Goal: Information Seeking & Learning: Compare options

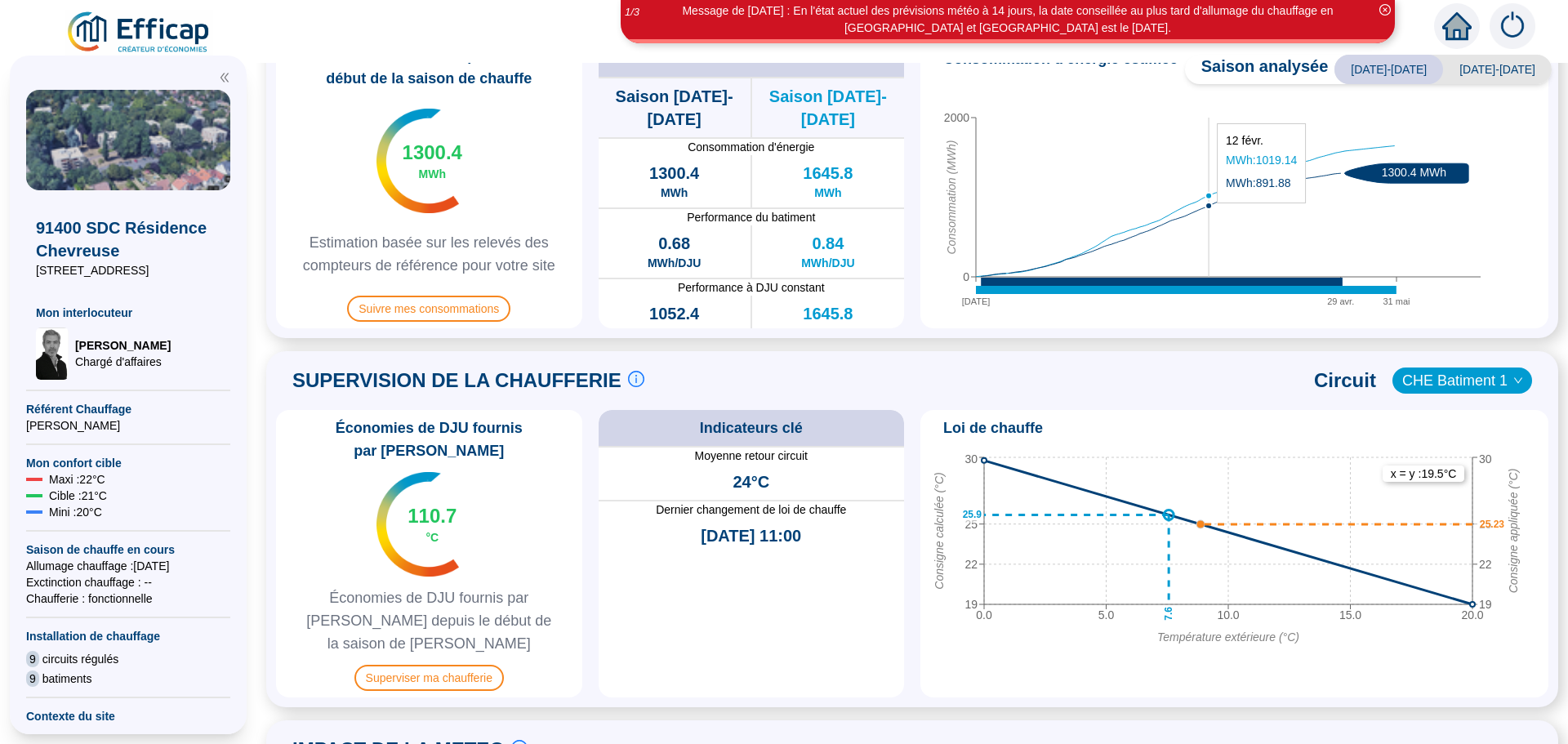
scroll to position [556, 0]
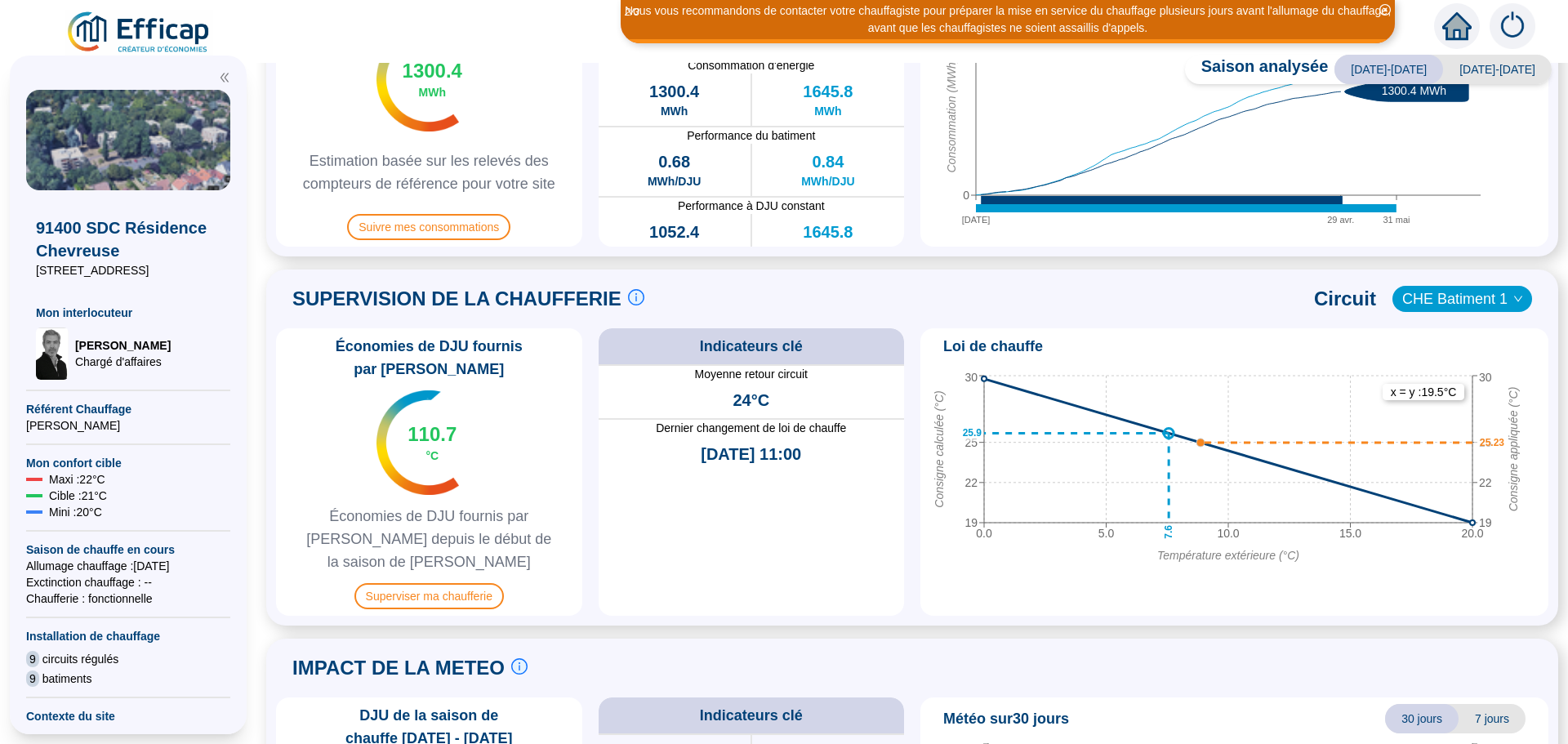
drag, startPoint x: 1212, startPoint y: 221, endPoint x: 1220, endPoint y: 235, distance: 16.1
click at [1220, 235] on icon "[DATE] avr. [DATE] 0 2000 Consommation (MWh) 1300.4 MWh" at bounding box center [1228, 117] width 603 height 245
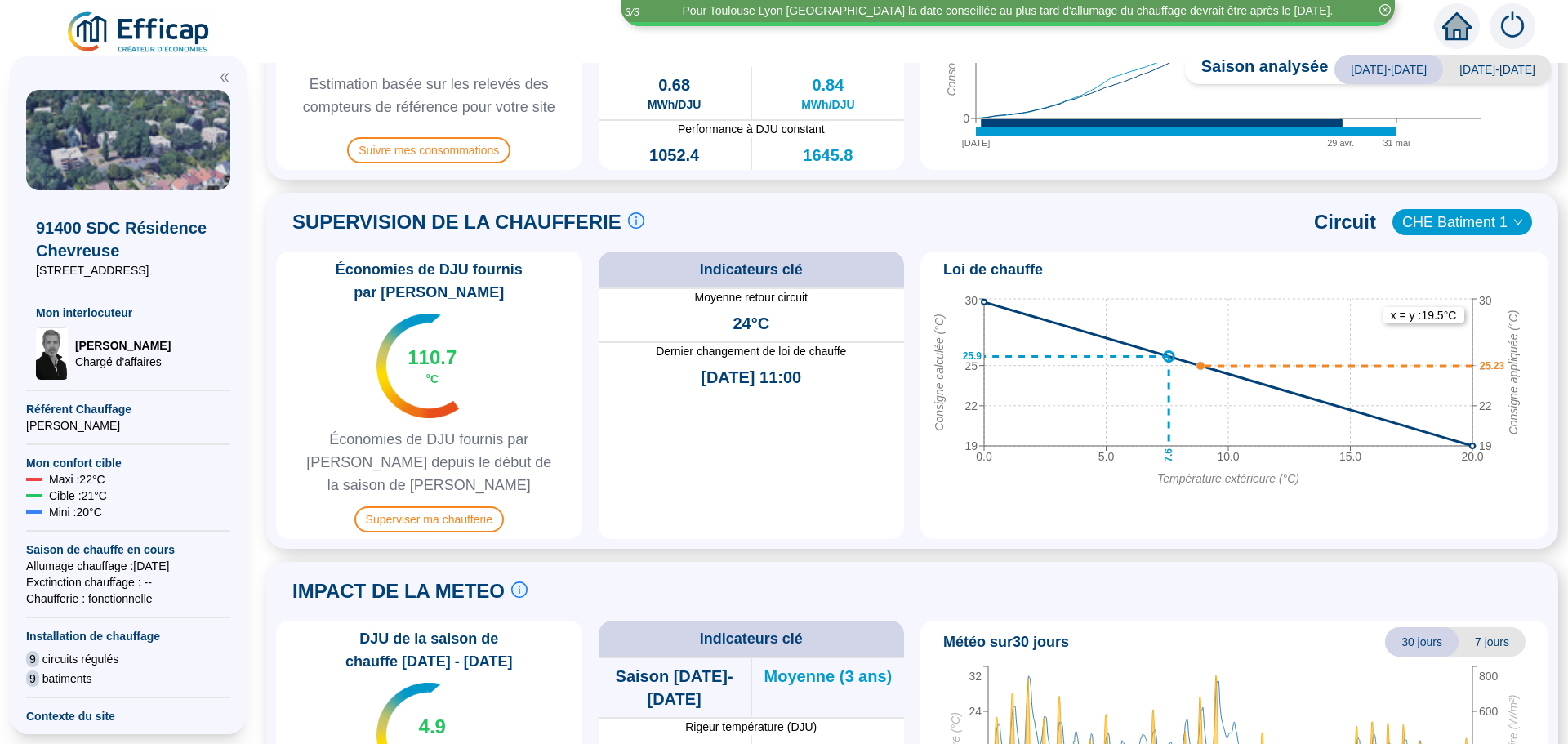
scroll to position [684, 0]
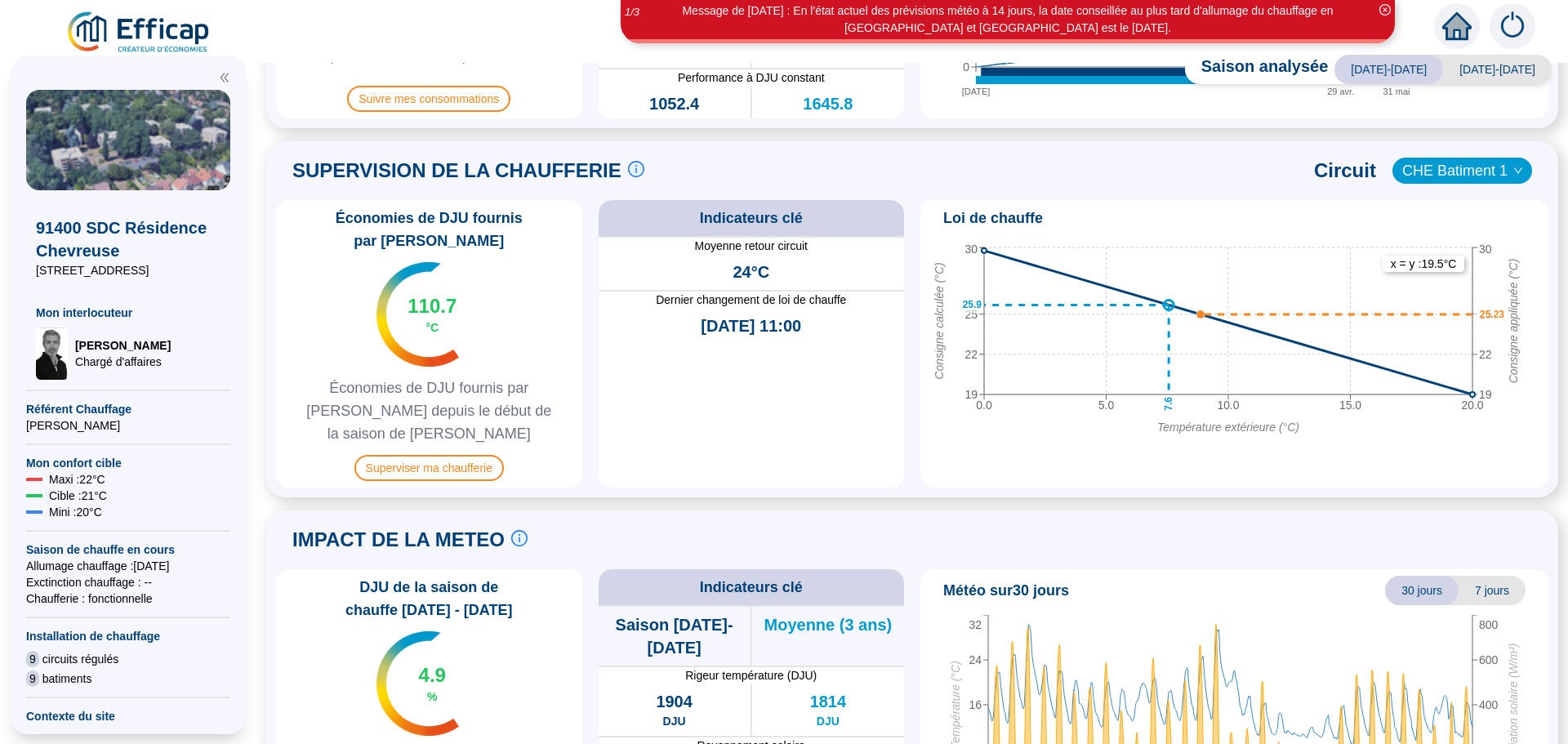
drag, startPoint x: 1563, startPoint y: 449, endPoint x: 1176, endPoint y: 492, distance: 389.4
click at [1176, 520] on div "IMPACT DE LA METEO Le suivi de la météo est crucial pour comprendre les consomm…" at bounding box center [912, 539] width 1273 height 40
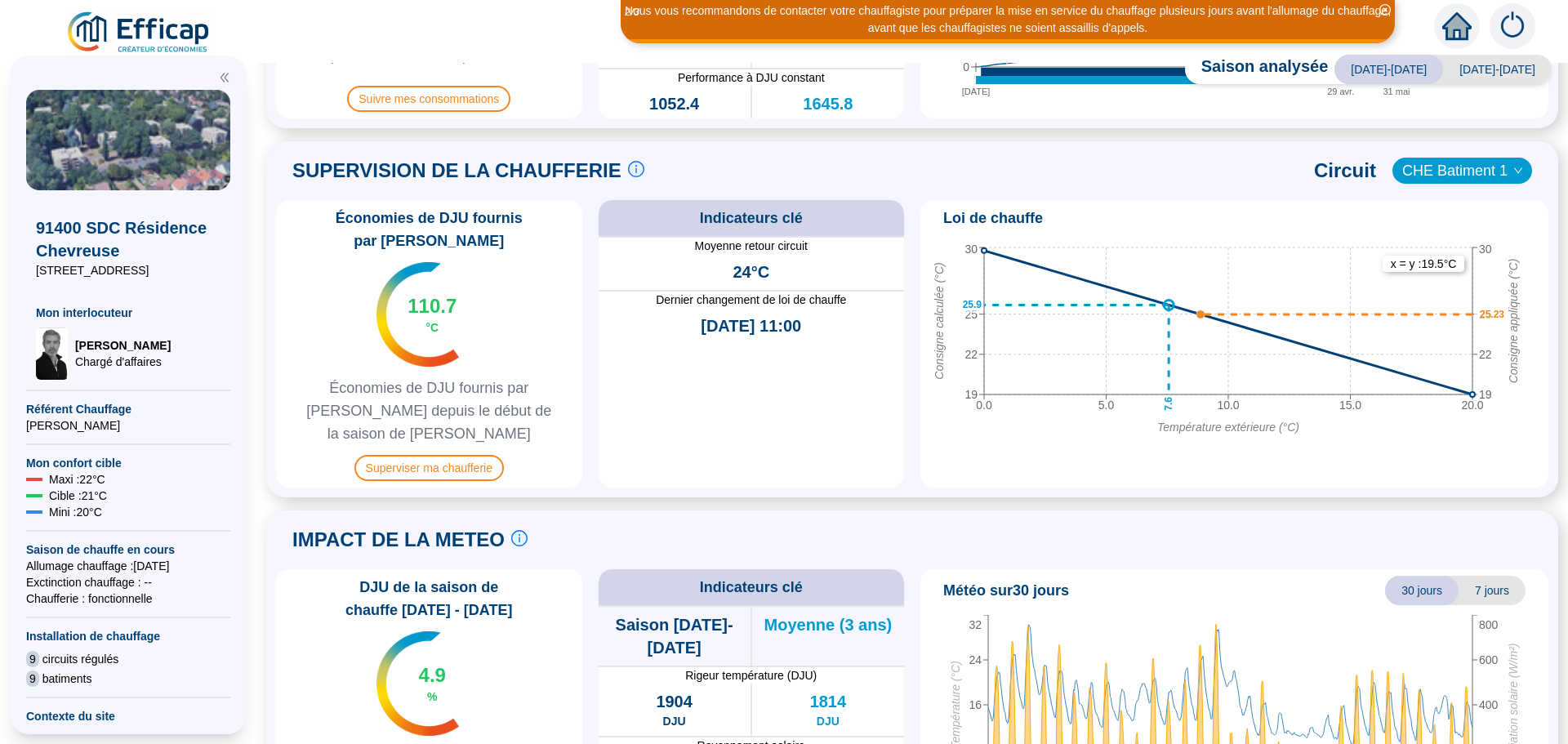
click at [1419, 178] on span "CHE Batiment 1" at bounding box center [1462, 170] width 120 height 24
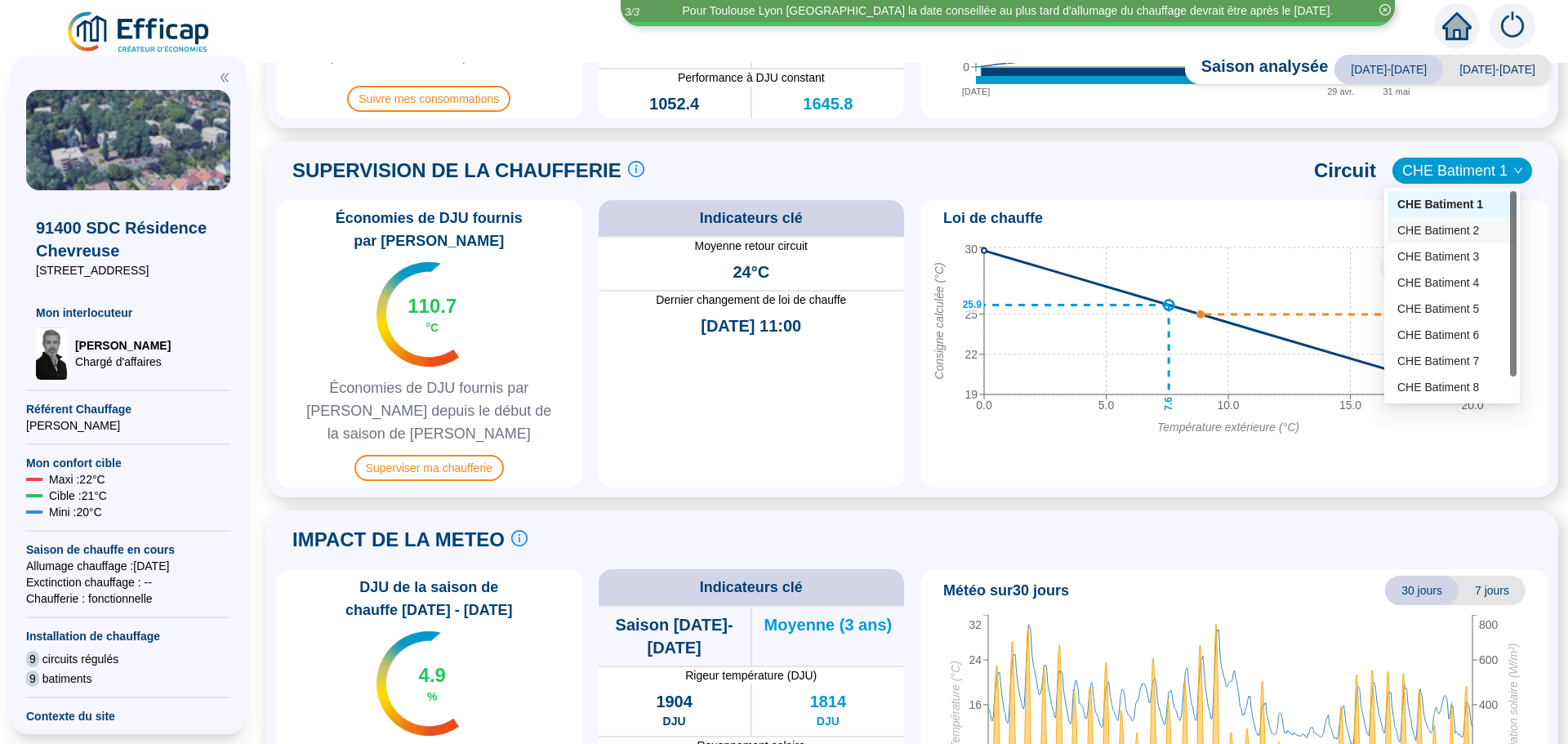
click at [1438, 236] on div "CHE Batiment 2" at bounding box center [1452, 231] width 109 height 17
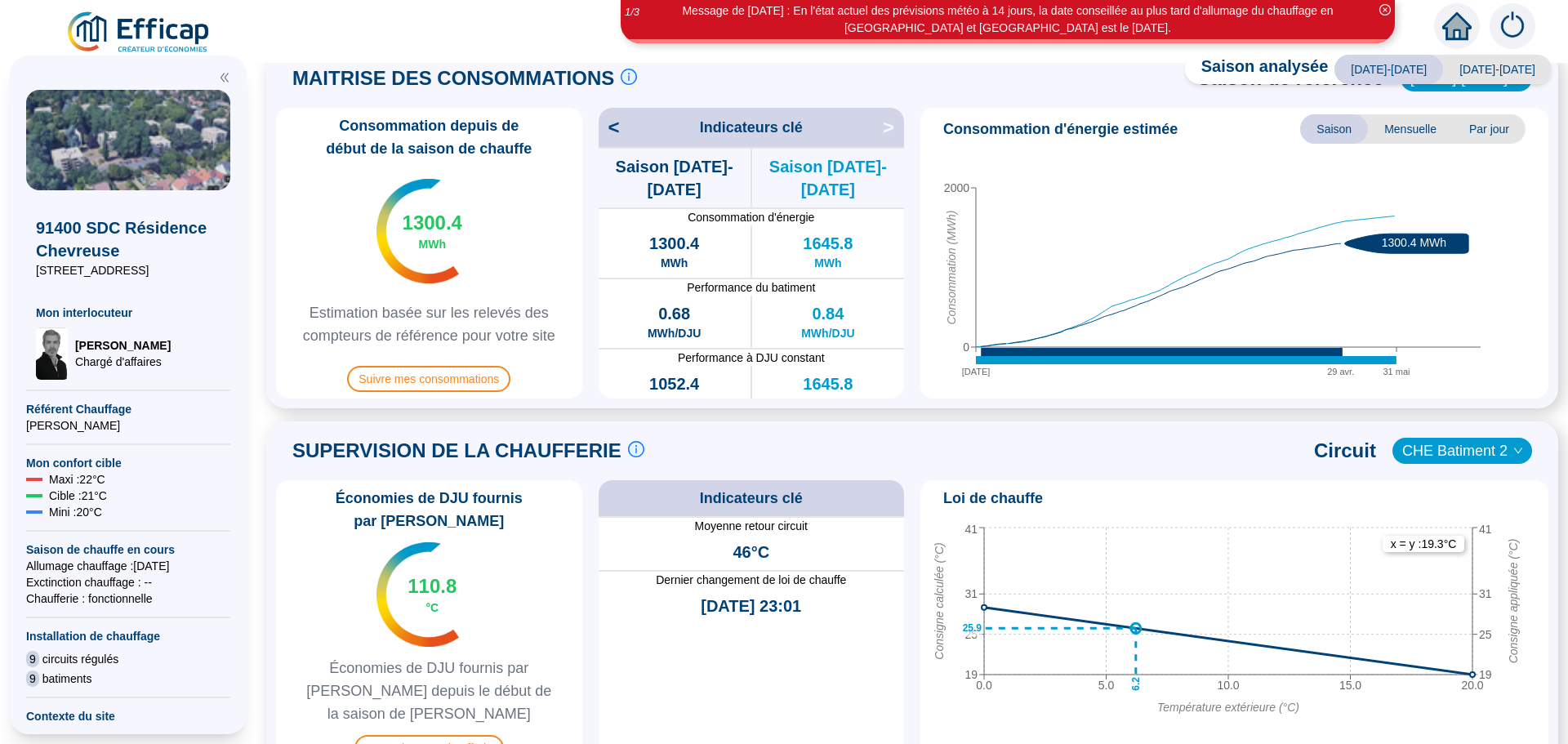
scroll to position [395, 0]
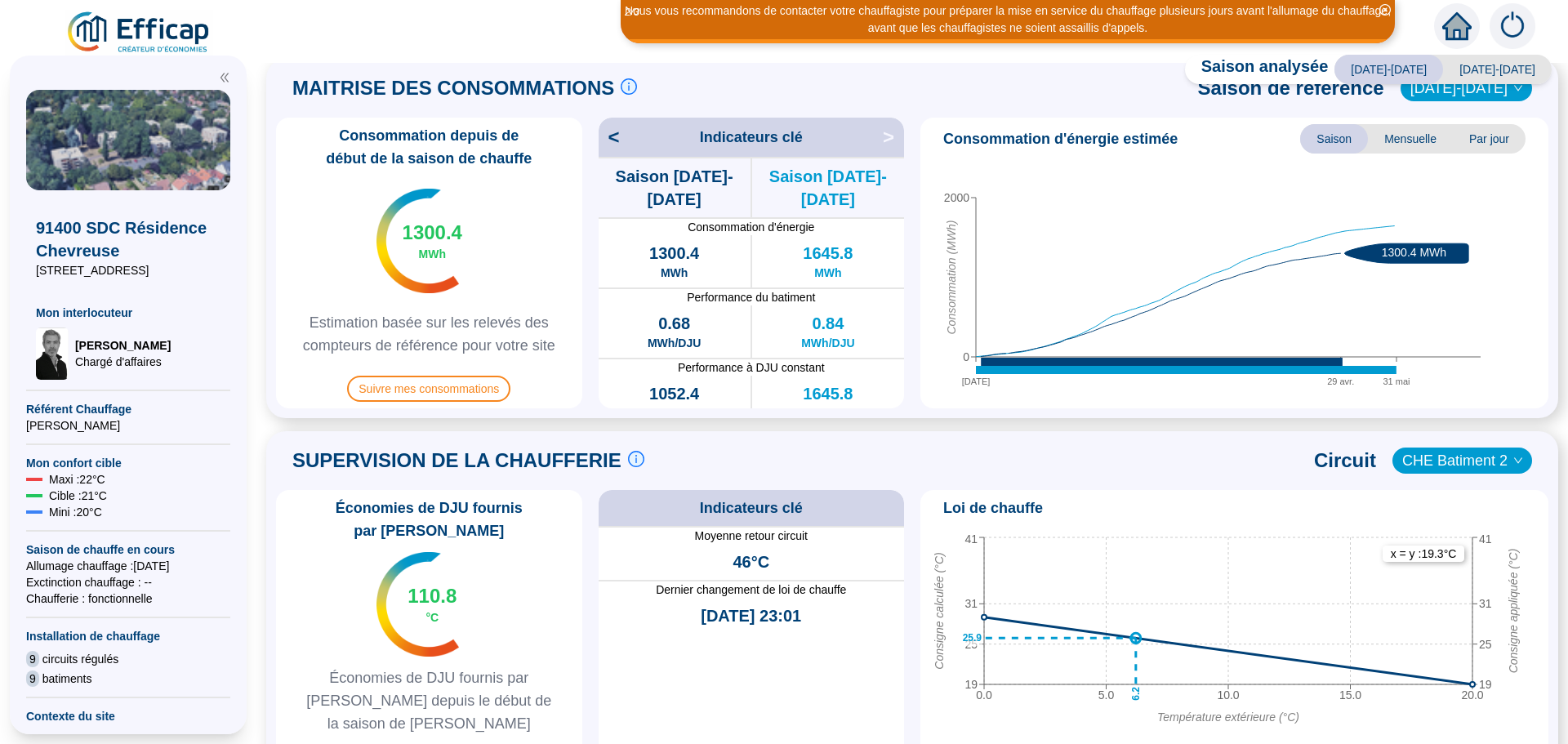
click at [1427, 460] on span "CHE Batiment 2" at bounding box center [1462, 460] width 120 height 24
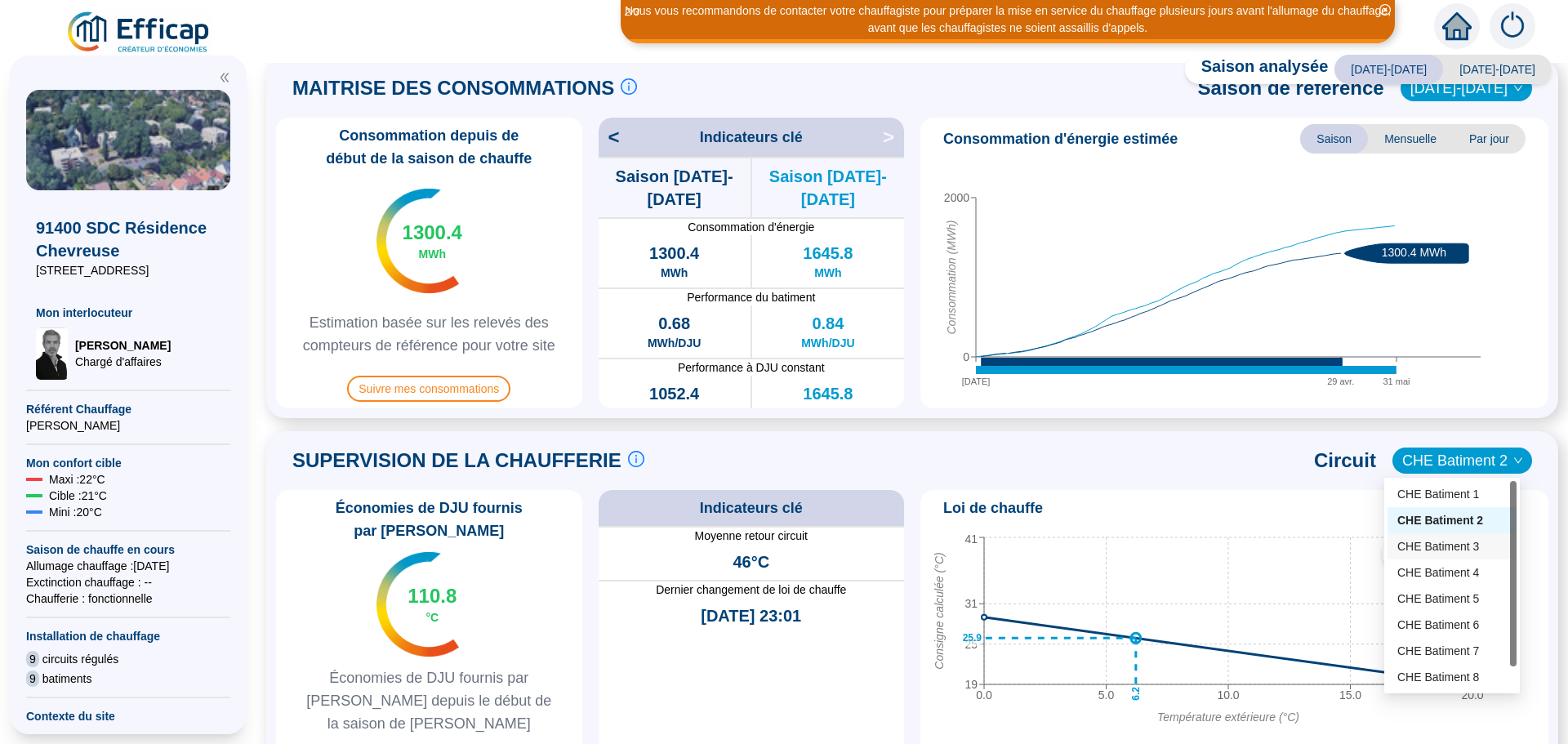
click at [1438, 540] on div "CHE Batiment 3" at bounding box center [1452, 546] width 109 height 17
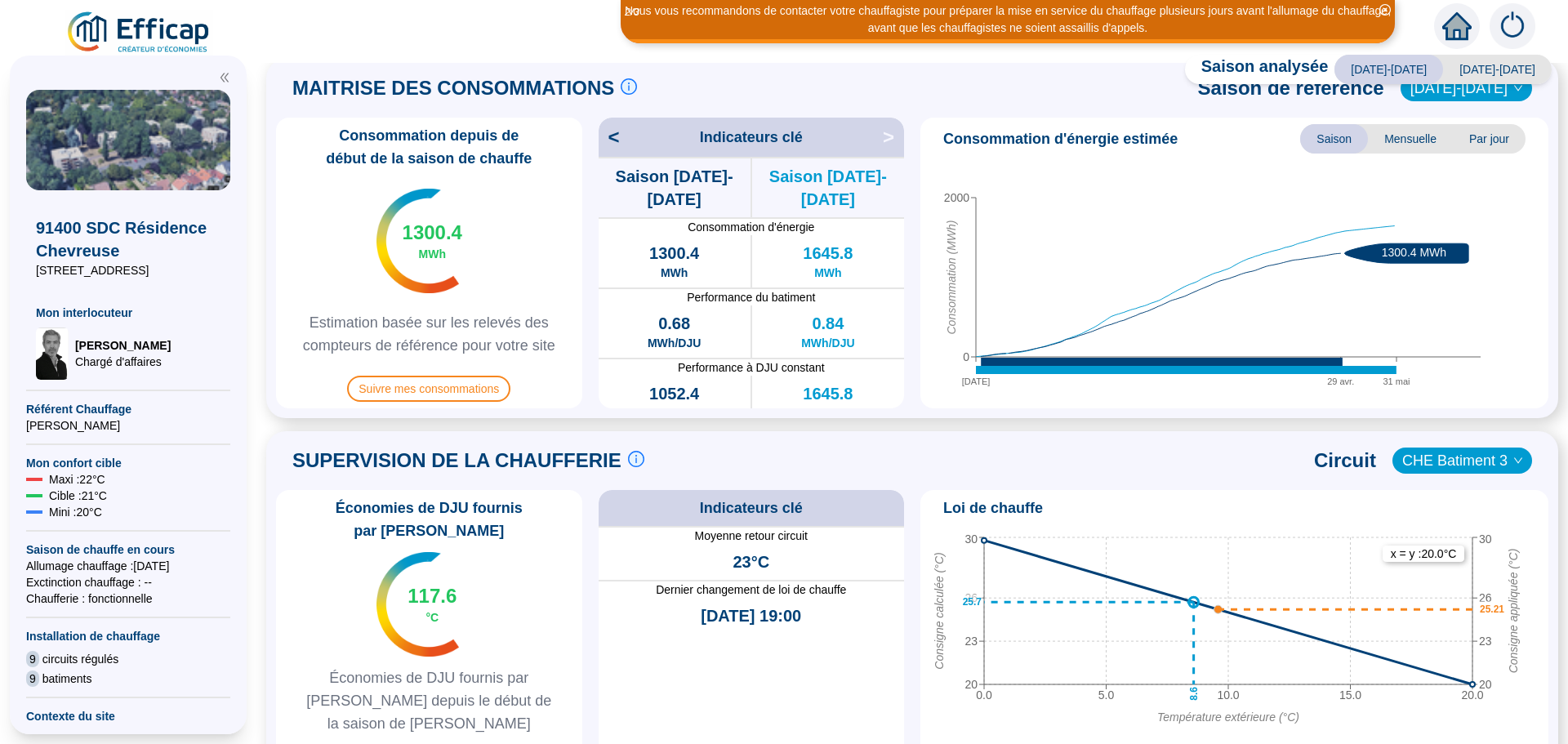
click at [1470, 467] on span "CHE Batiment 3" at bounding box center [1462, 460] width 120 height 24
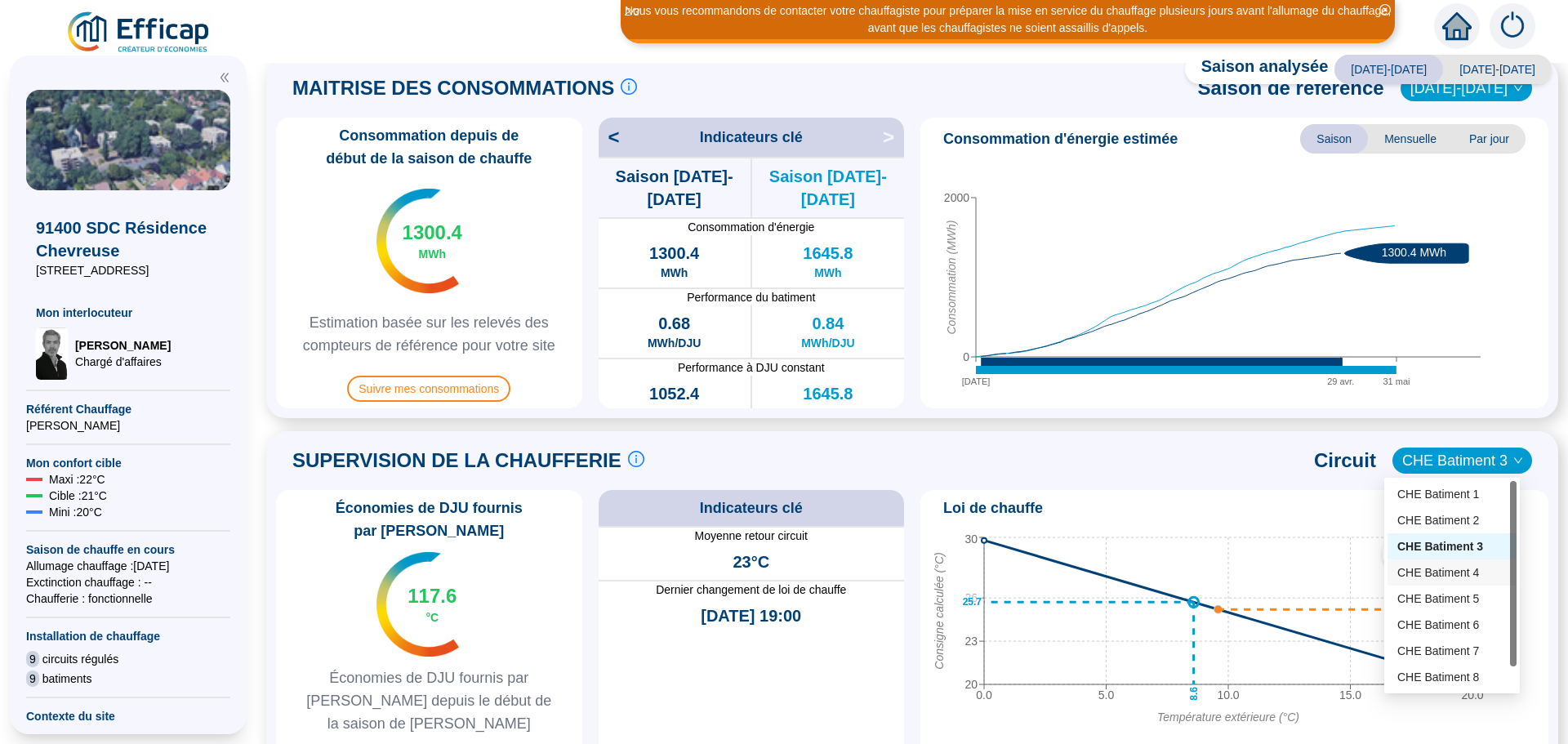
click at [1461, 573] on div "CHE Batiment 4" at bounding box center [1452, 572] width 109 height 17
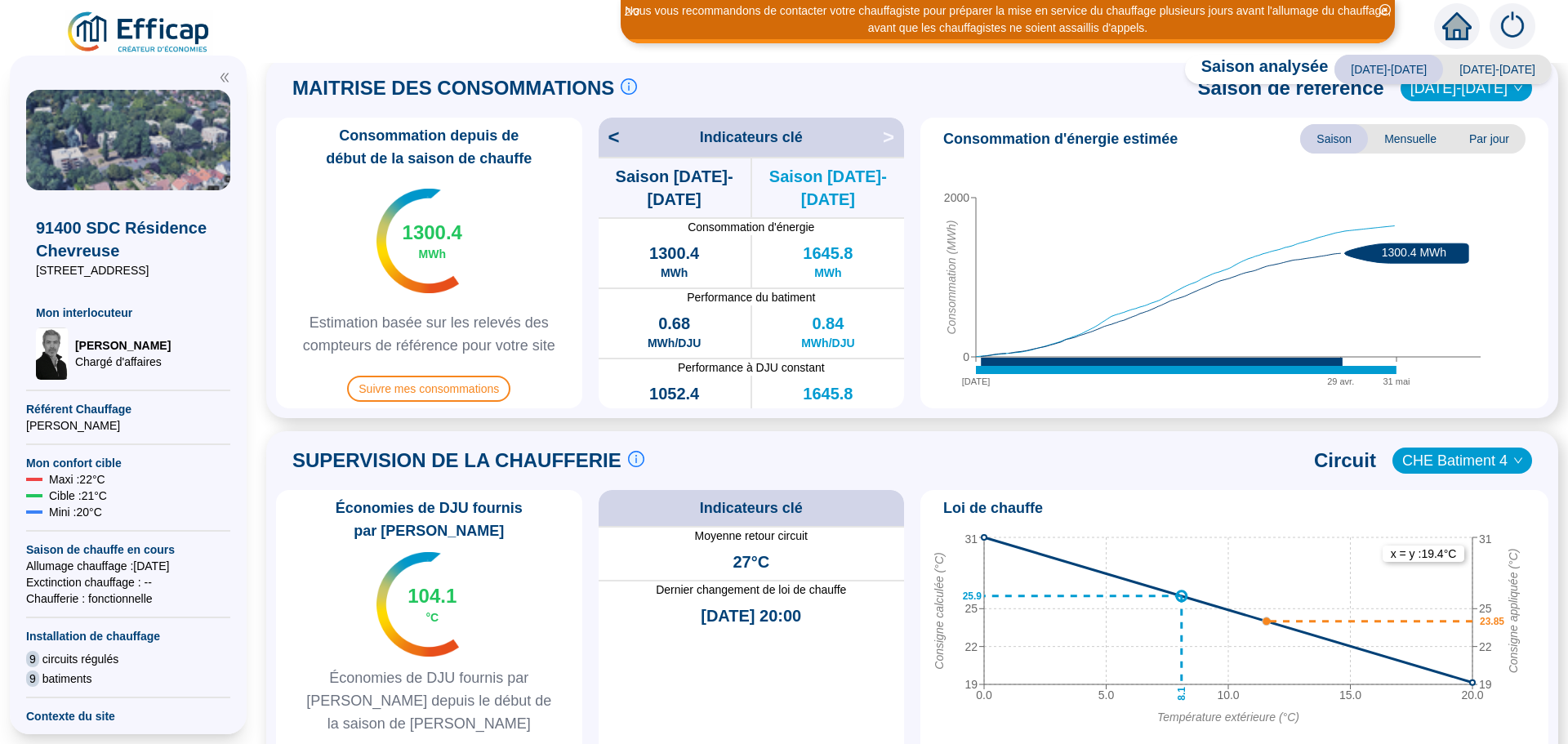
click at [1513, 458] on icon "down" at bounding box center [1518, 460] width 10 height 10
click at [1485, 458] on span "CHE Batiment 4" at bounding box center [1462, 460] width 120 height 24
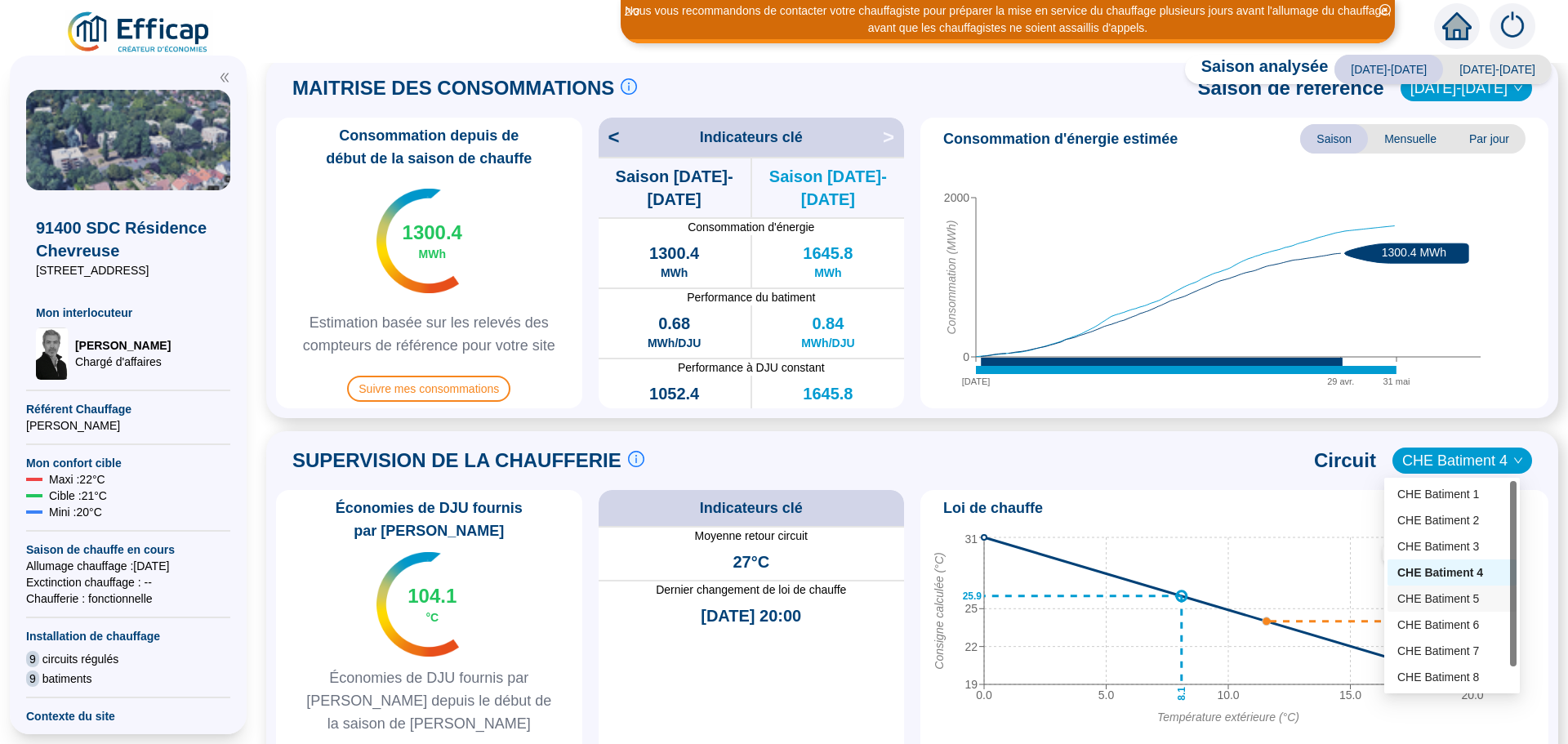
click at [1457, 605] on div "CHE Batiment 5" at bounding box center [1452, 598] width 109 height 17
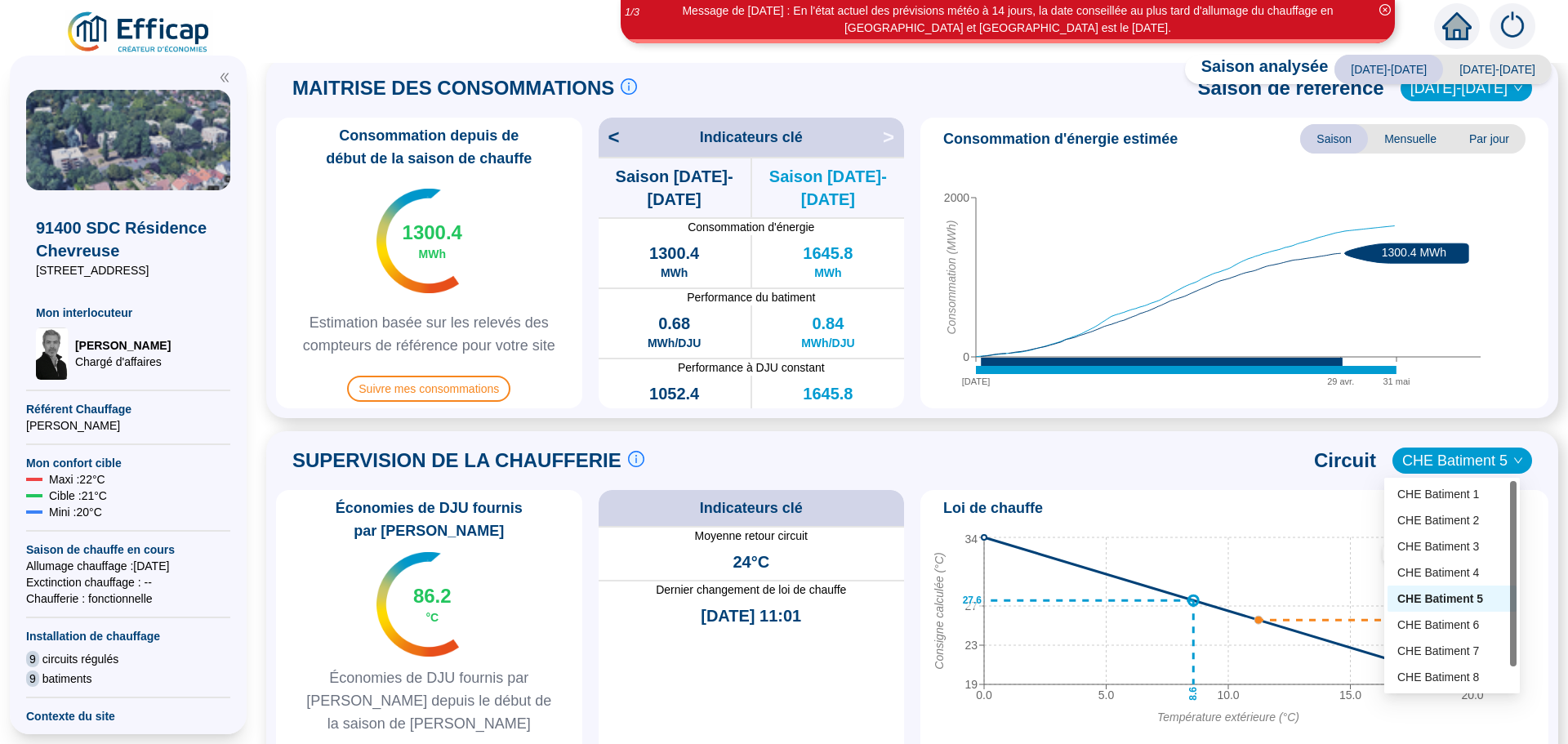
click at [1440, 461] on span "CHE Batiment 5" at bounding box center [1462, 460] width 120 height 24
click at [1438, 625] on div "CHE Batiment 6" at bounding box center [1452, 624] width 109 height 17
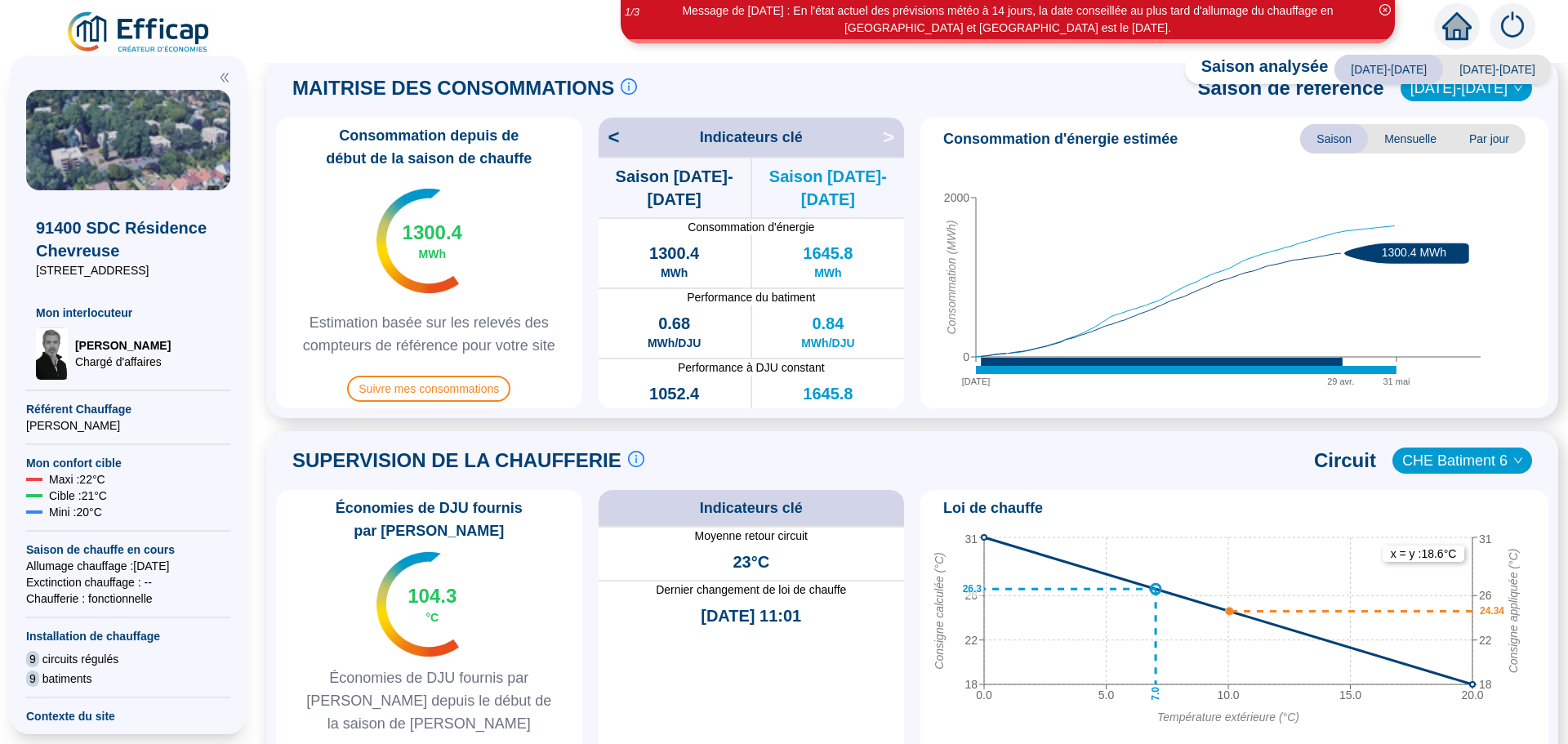
click at [1416, 457] on span "CHE Batiment 6" at bounding box center [1462, 460] width 120 height 24
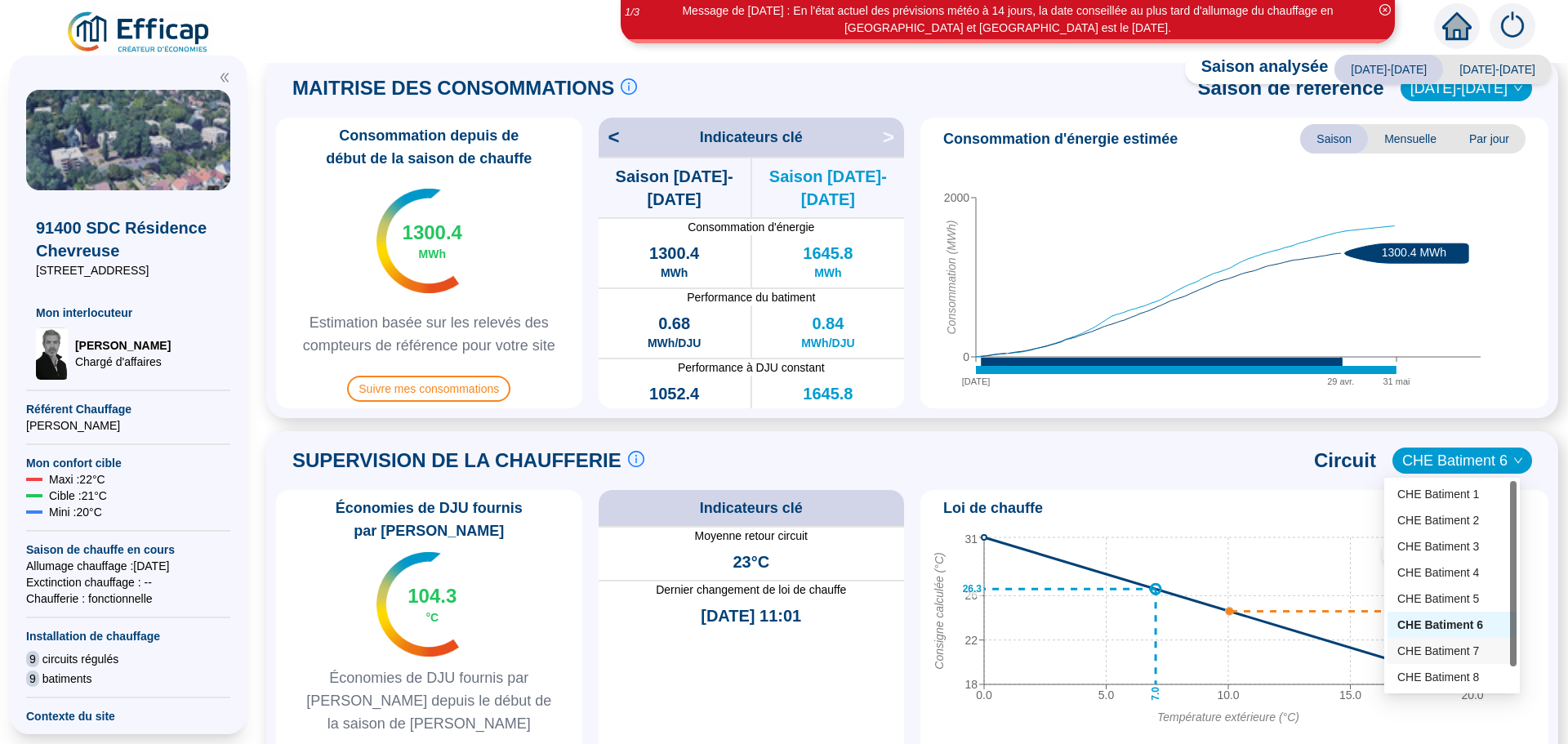
click at [1431, 653] on div "CHE Batiment 7" at bounding box center [1452, 651] width 109 height 17
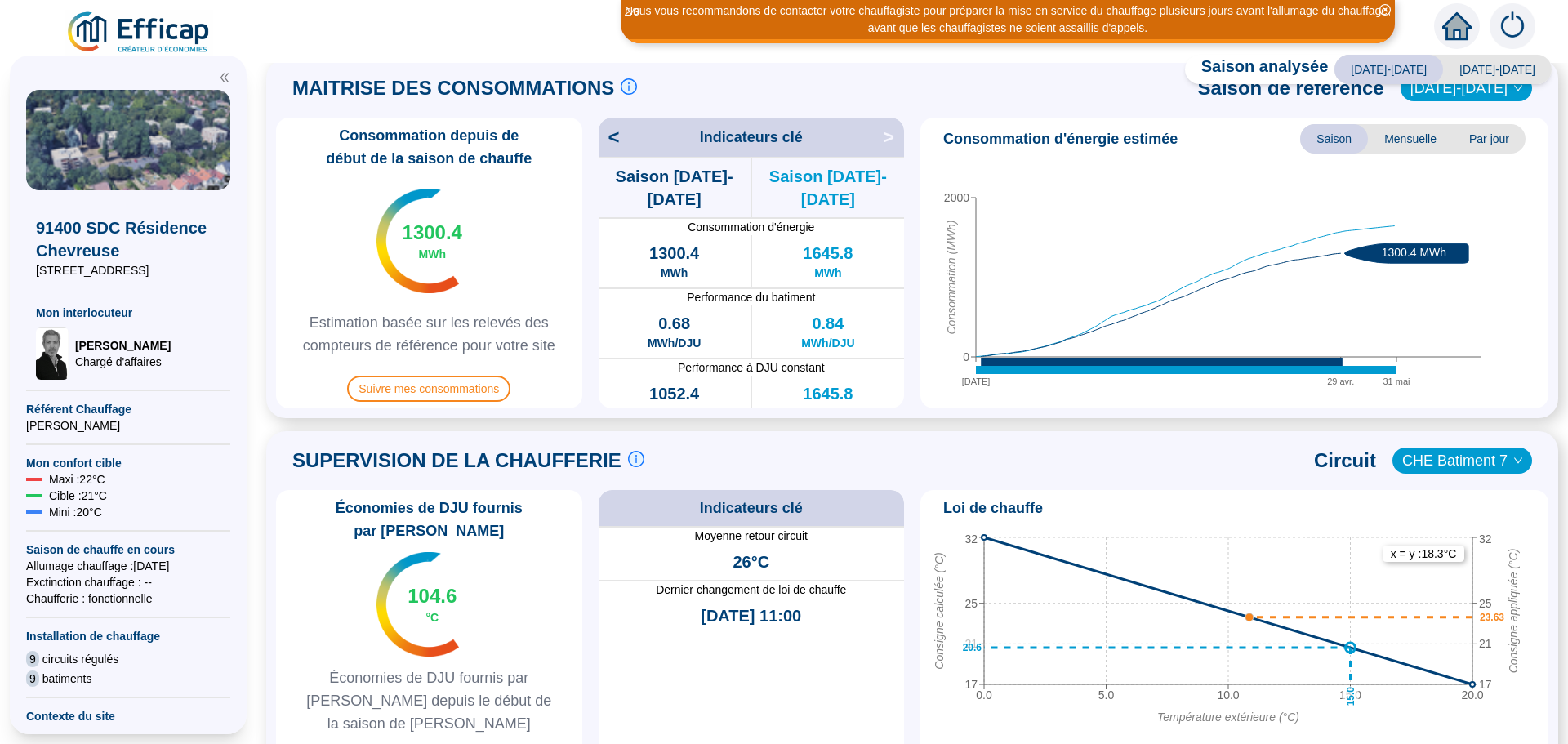
click at [1431, 464] on span "CHE Batiment 7" at bounding box center [1462, 460] width 120 height 24
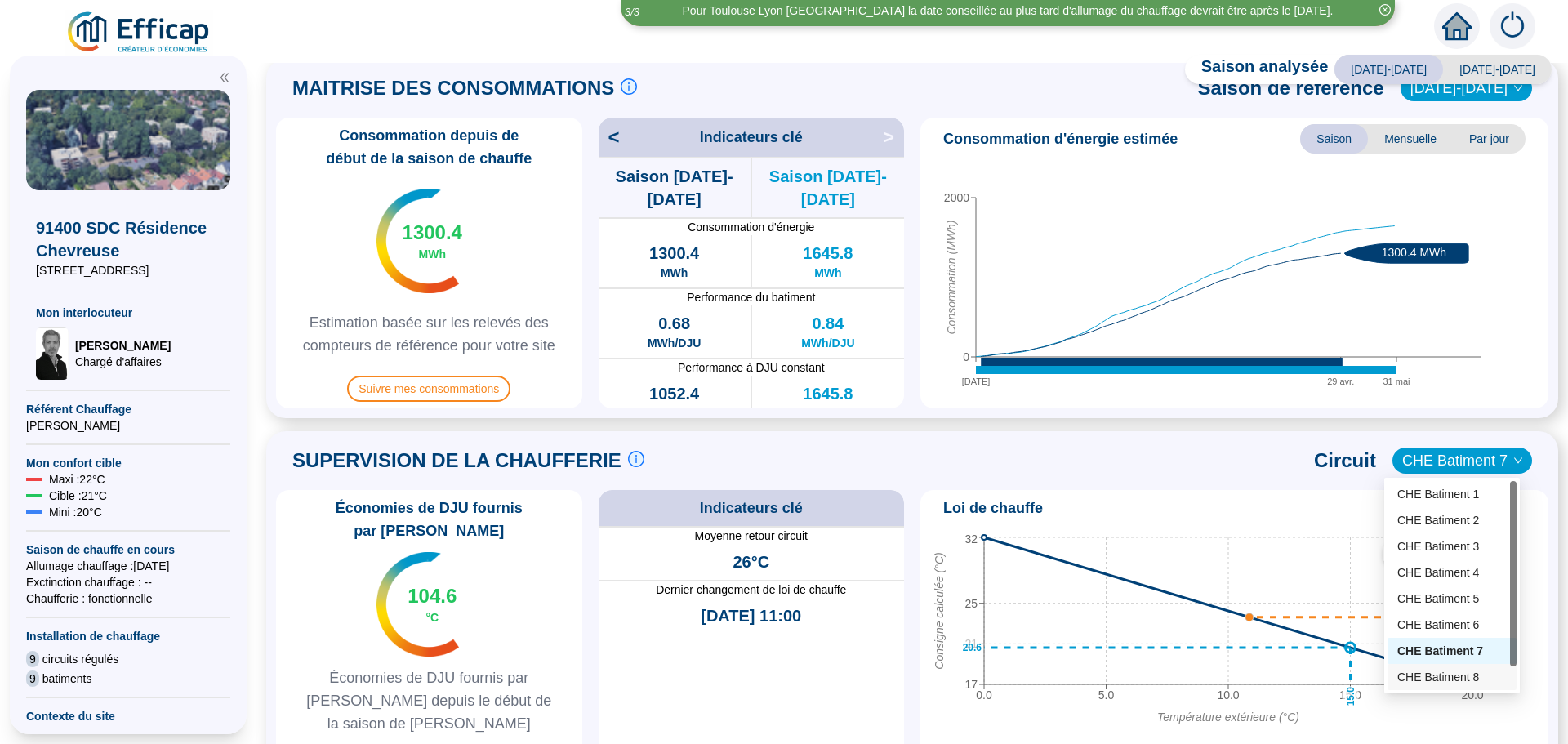
click at [1431, 675] on div "CHE Batiment 8" at bounding box center [1452, 678] width 109 height 17
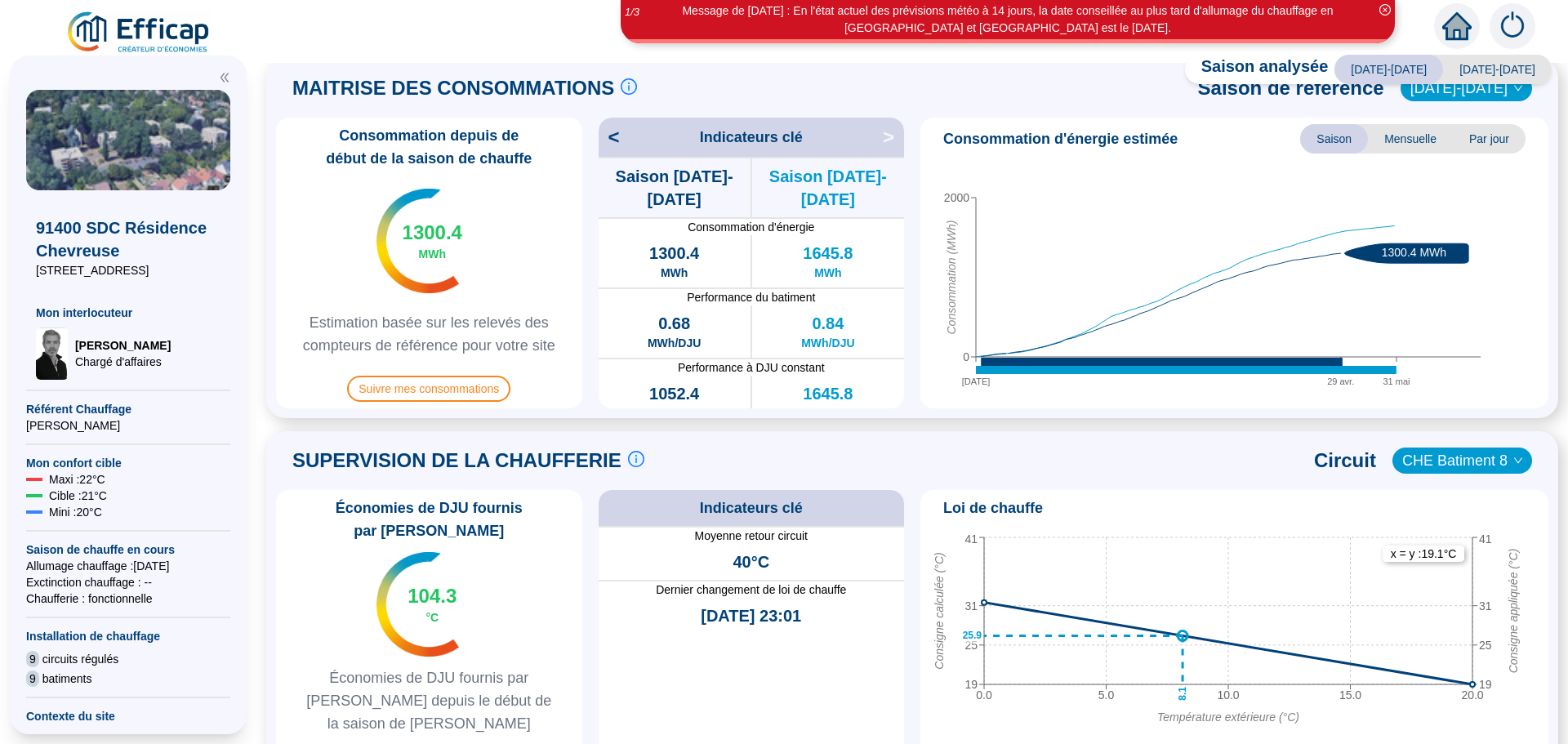
click at [1410, 472] on span "CHE Batiment 8" at bounding box center [1462, 460] width 120 height 24
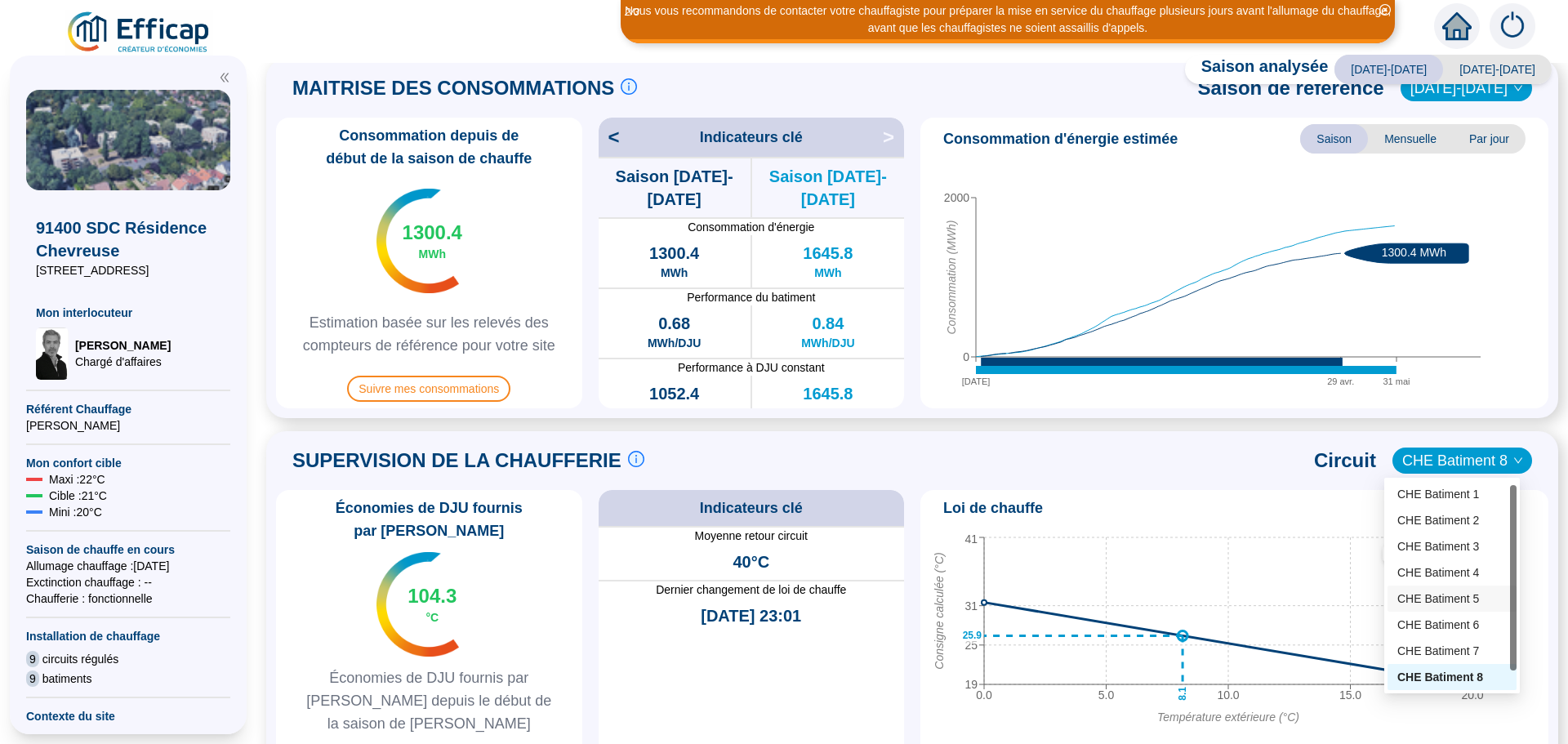
scroll to position [26, 0]
drag, startPoint x: 1513, startPoint y: 600, endPoint x: 1497, endPoint y: 669, distance: 70.8
click at [1503, 667] on div "CHE Batiment 1 CHE Batiment 2 CHE Batiment 3 CHE Batiment 4 CHE Batiment 5 CHE …" at bounding box center [1451, 585] width 129 height 209
click at [1464, 682] on div "CHE Batiment 9" at bounding box center [1452, 678] width 109 height 17
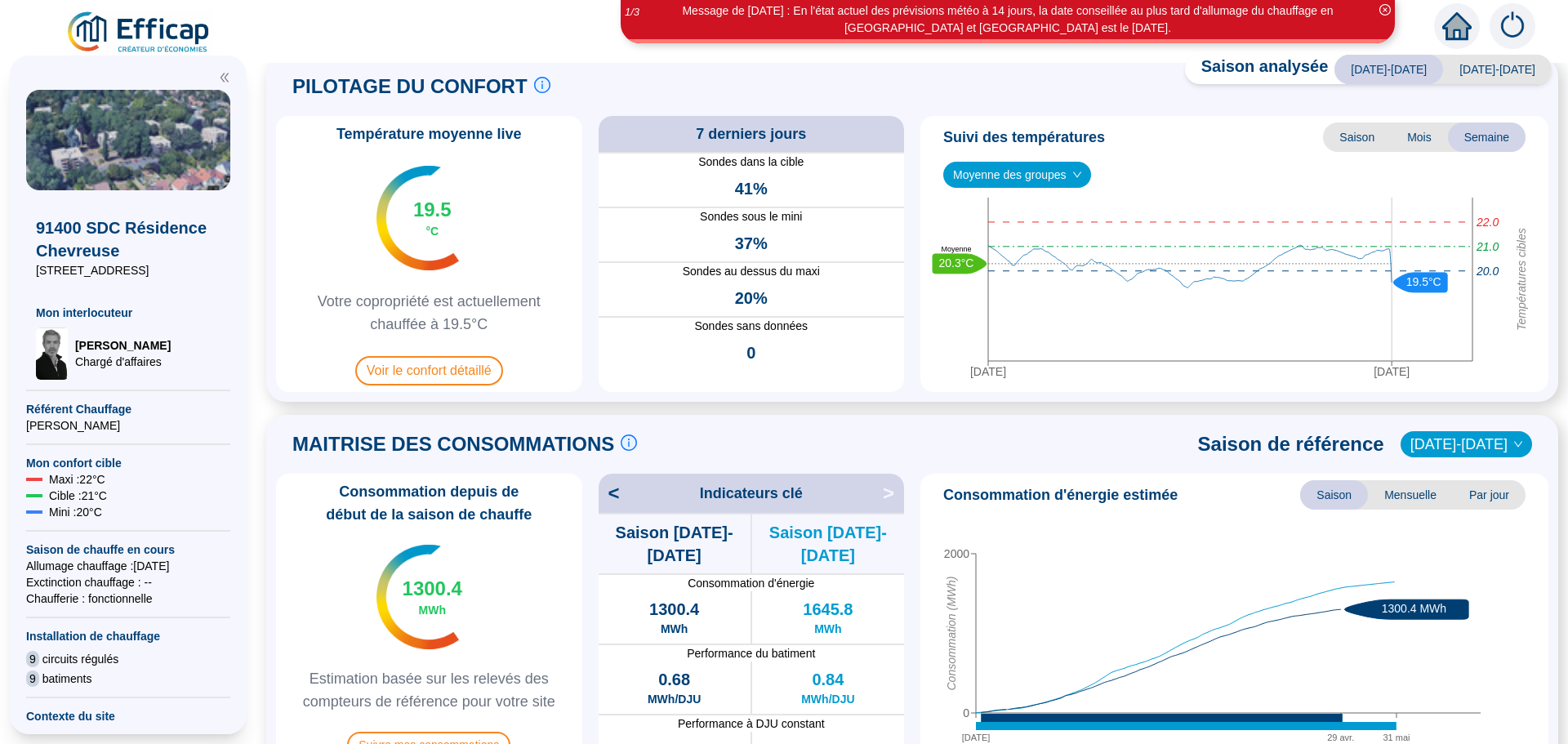
scroll to position [0, 0]
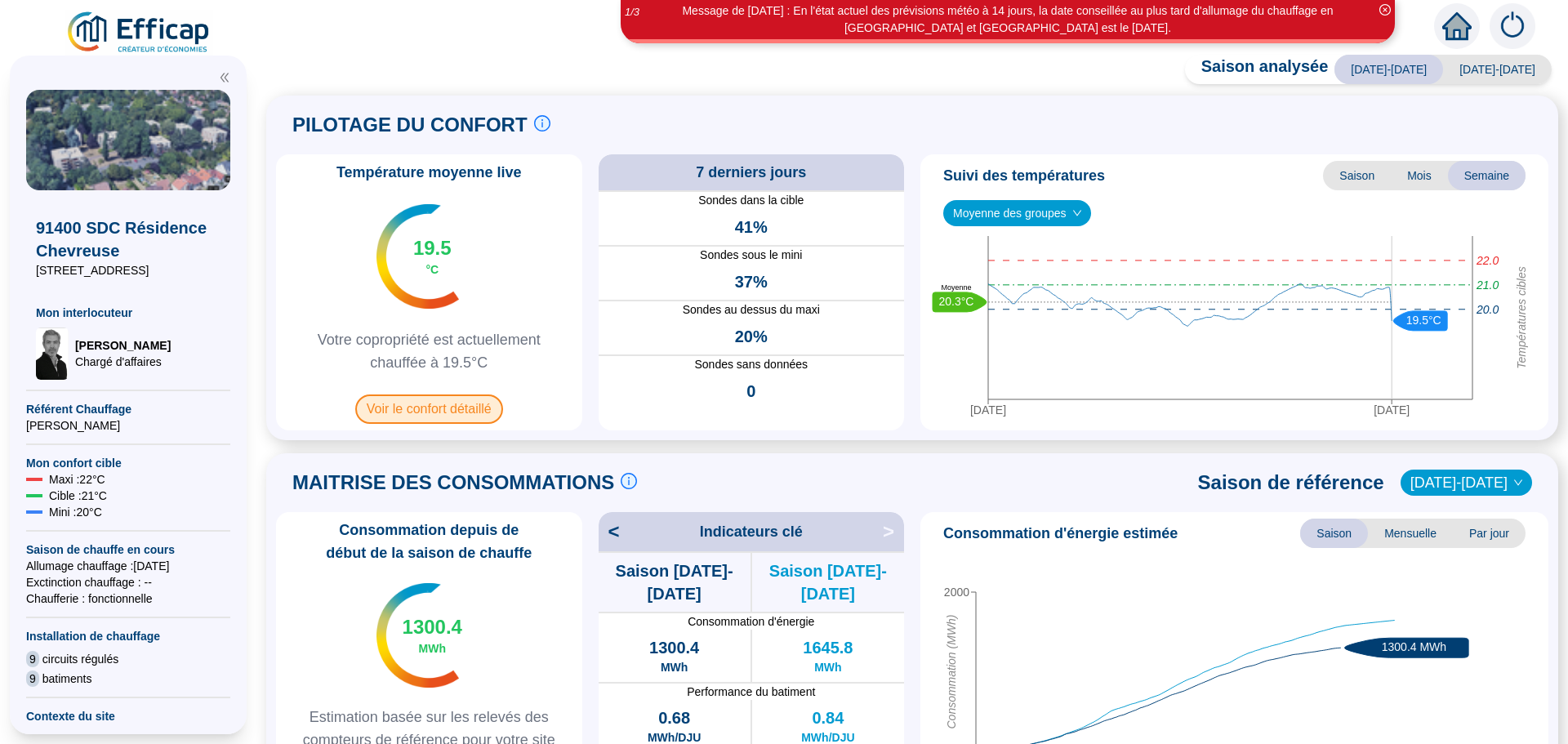
click at [401, 410] on span "Voir le confort détaillé" at bounding box center [429, 409] width 148 height 29
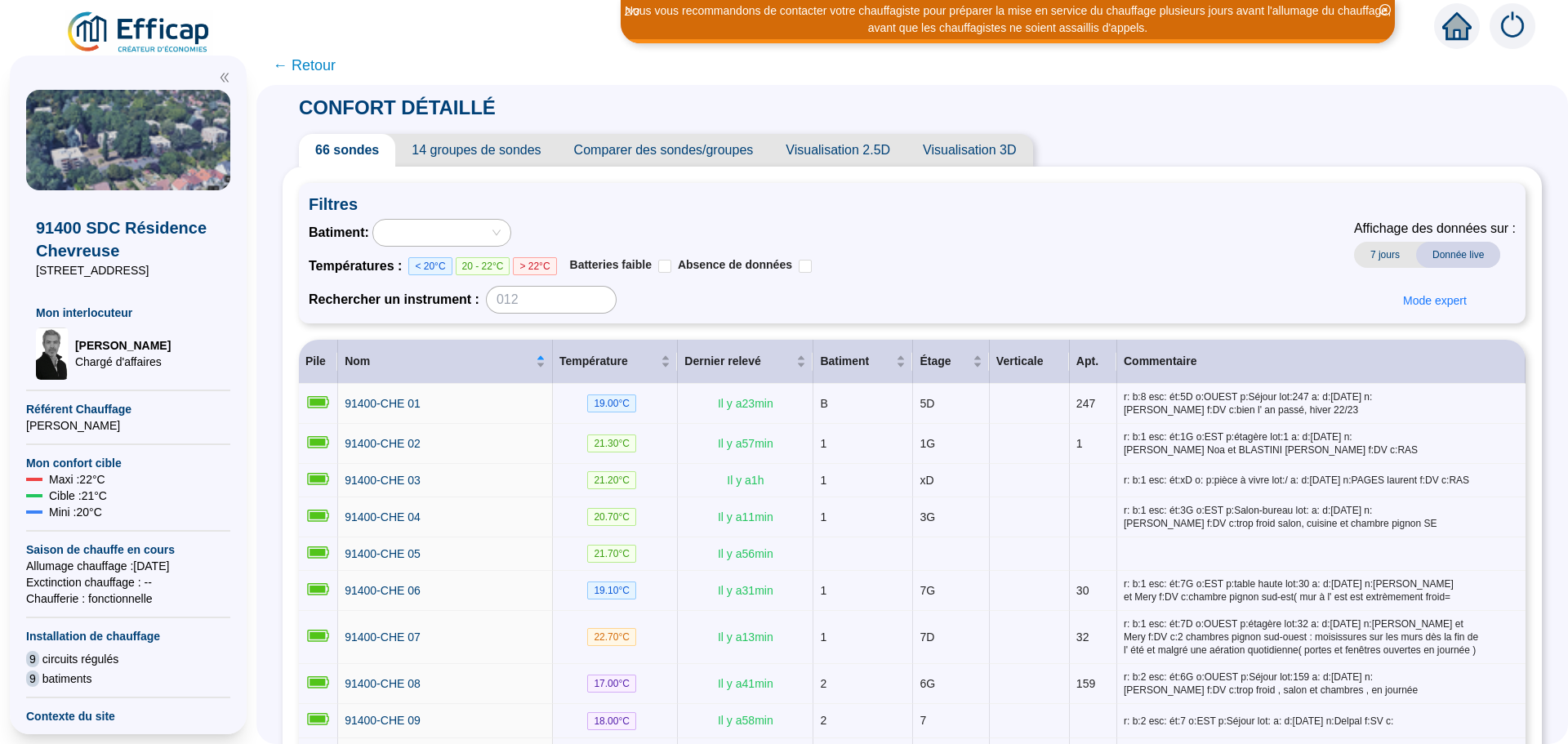
click at [737, 146] on span "Comparer des sondes/groupes" at bounding box center [664, 150] width 212 height 33
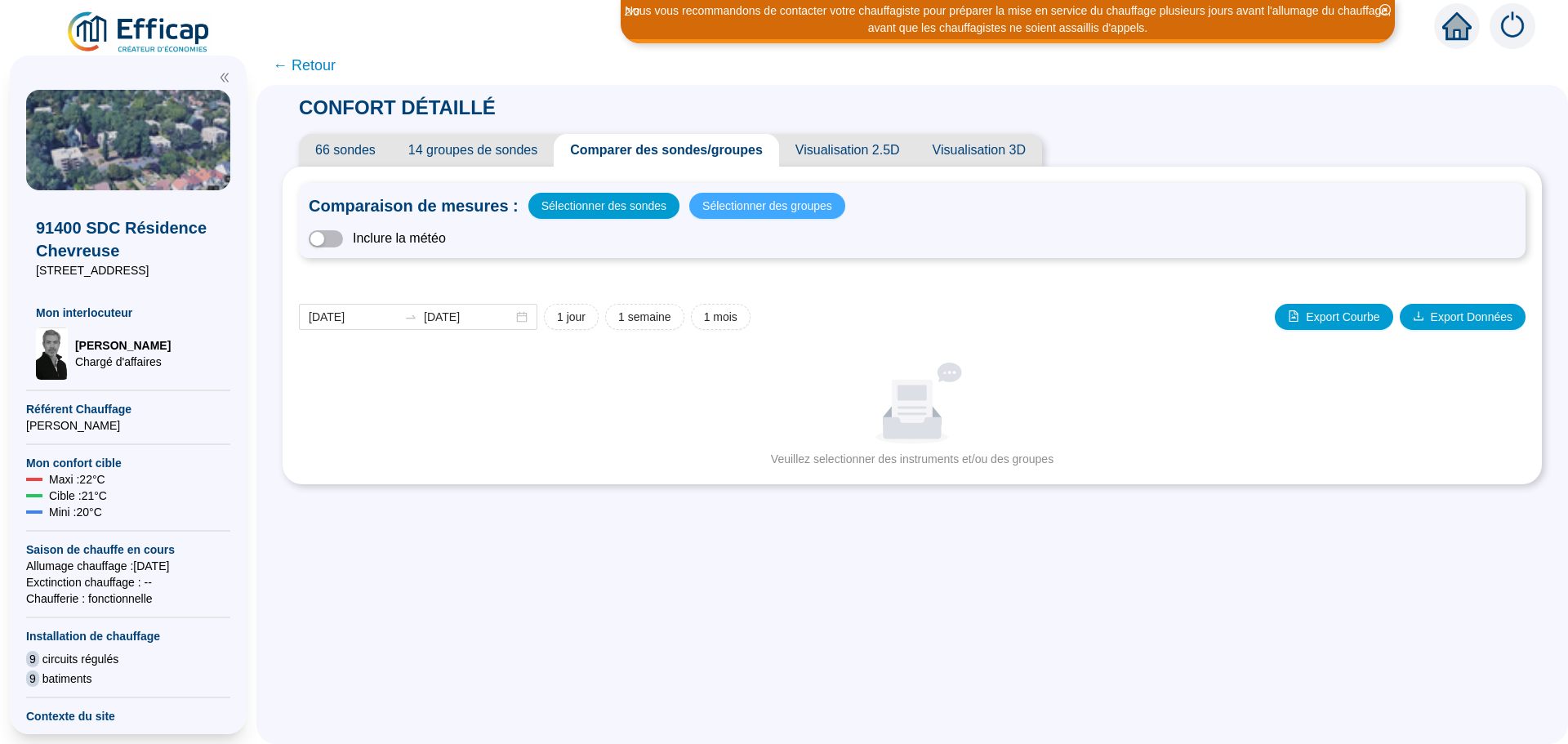
click at [740, 205] on span "Sélectionner des groupes" at bounding box center [767, 205] width 130 height 23
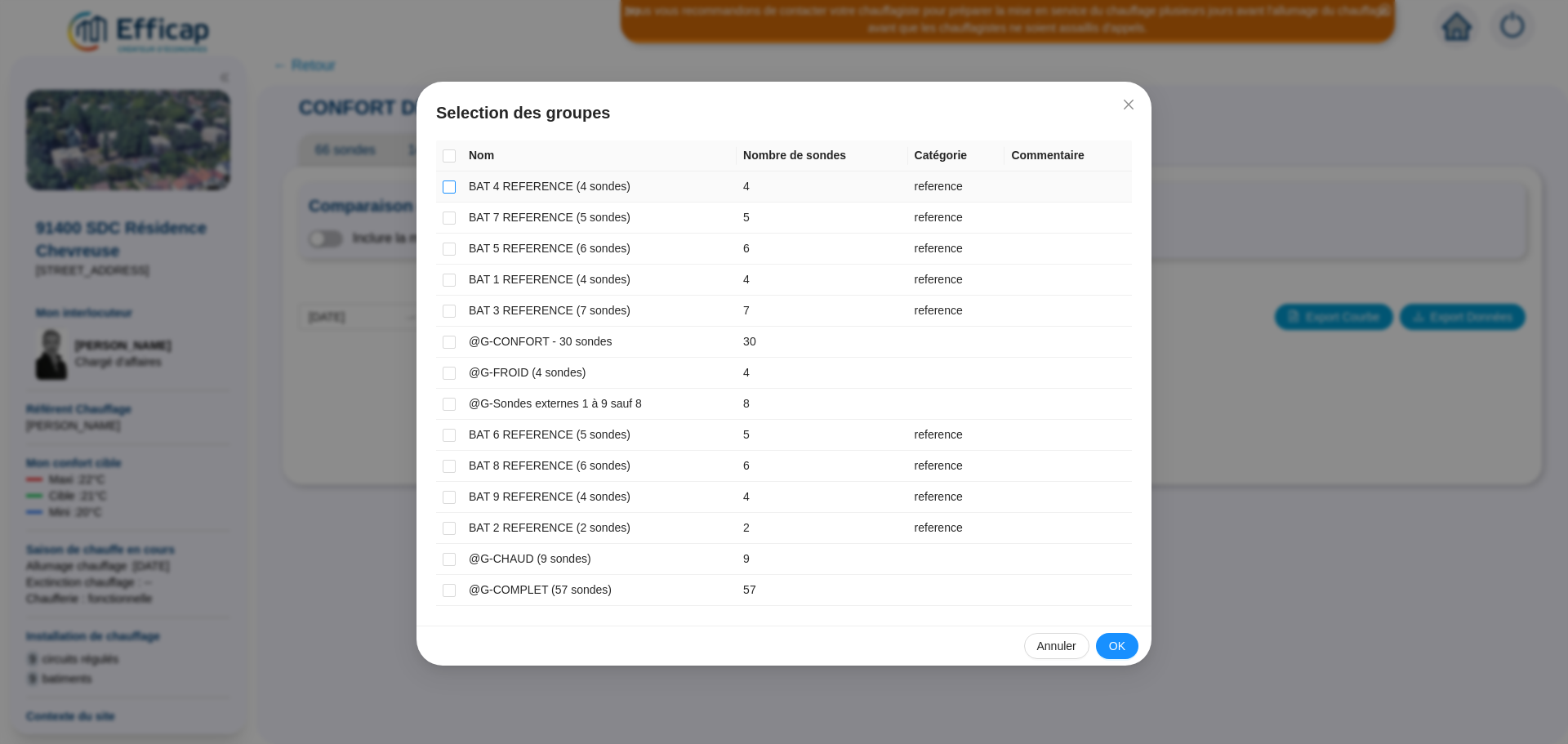
click at [448, 187] on input "checkbox" at bounding box center [449, 187] width 13 height 13
checkbox input "true"
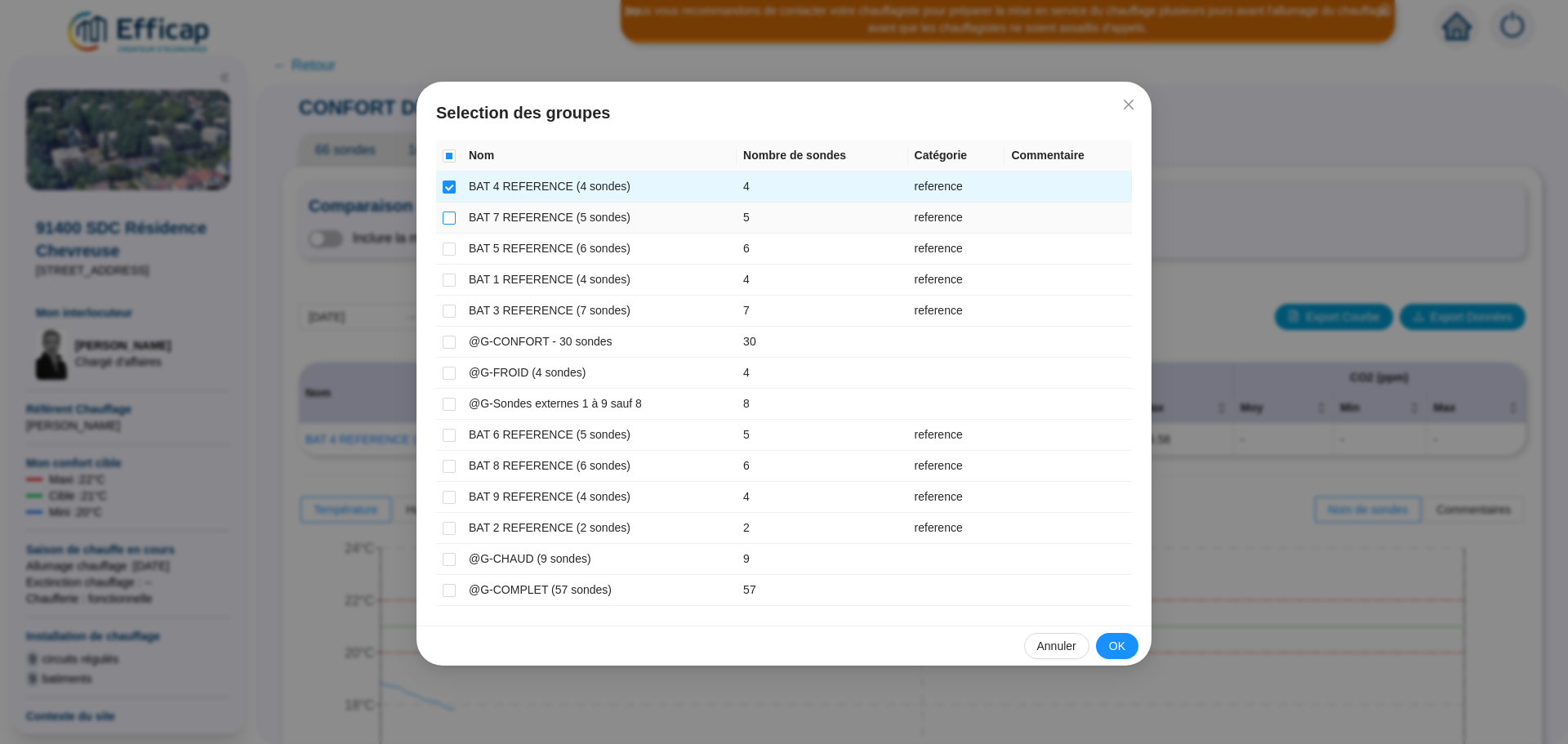
click at [445, 217] on input "checkbox" at bounding box center [449, 218] width 13 height 13
checkbox input "true"
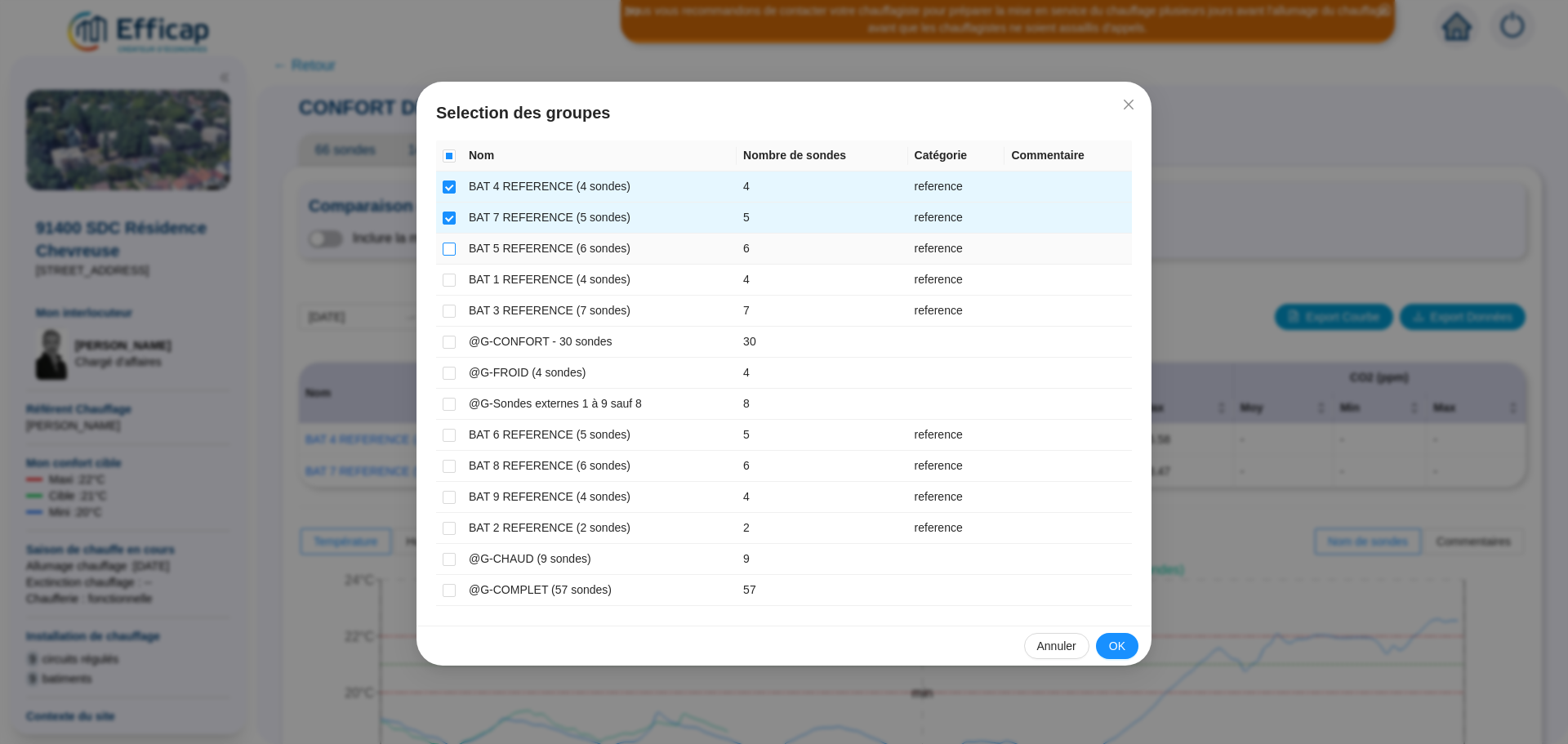
click at [447, 247] on input "checkbox" at bounding box center [449, 249] width 13 height 13
checkbox input "true"
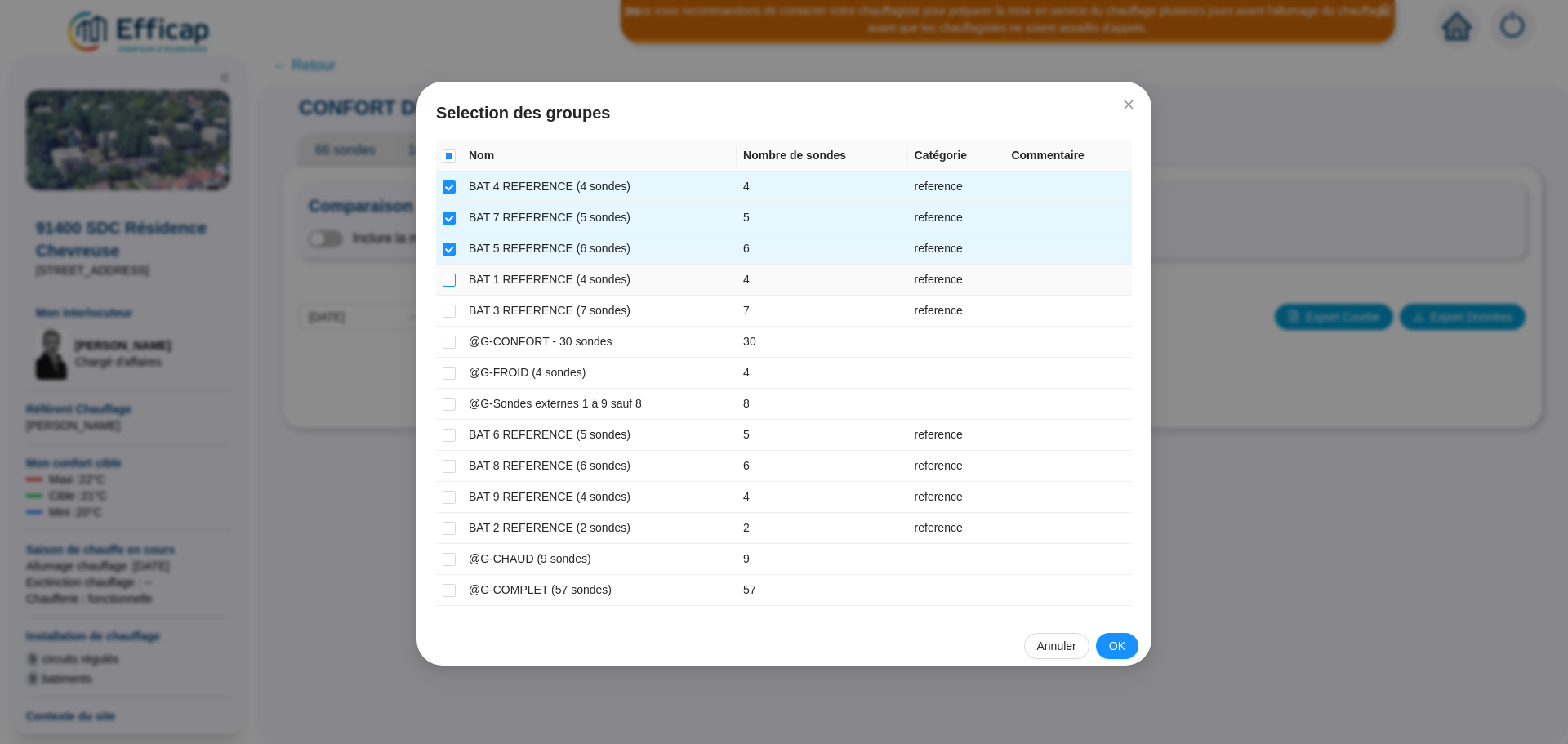
click at [448, 279] on input "checkbox" at bounding box center [449, 280] width 13 height 13
checkbox input "true"
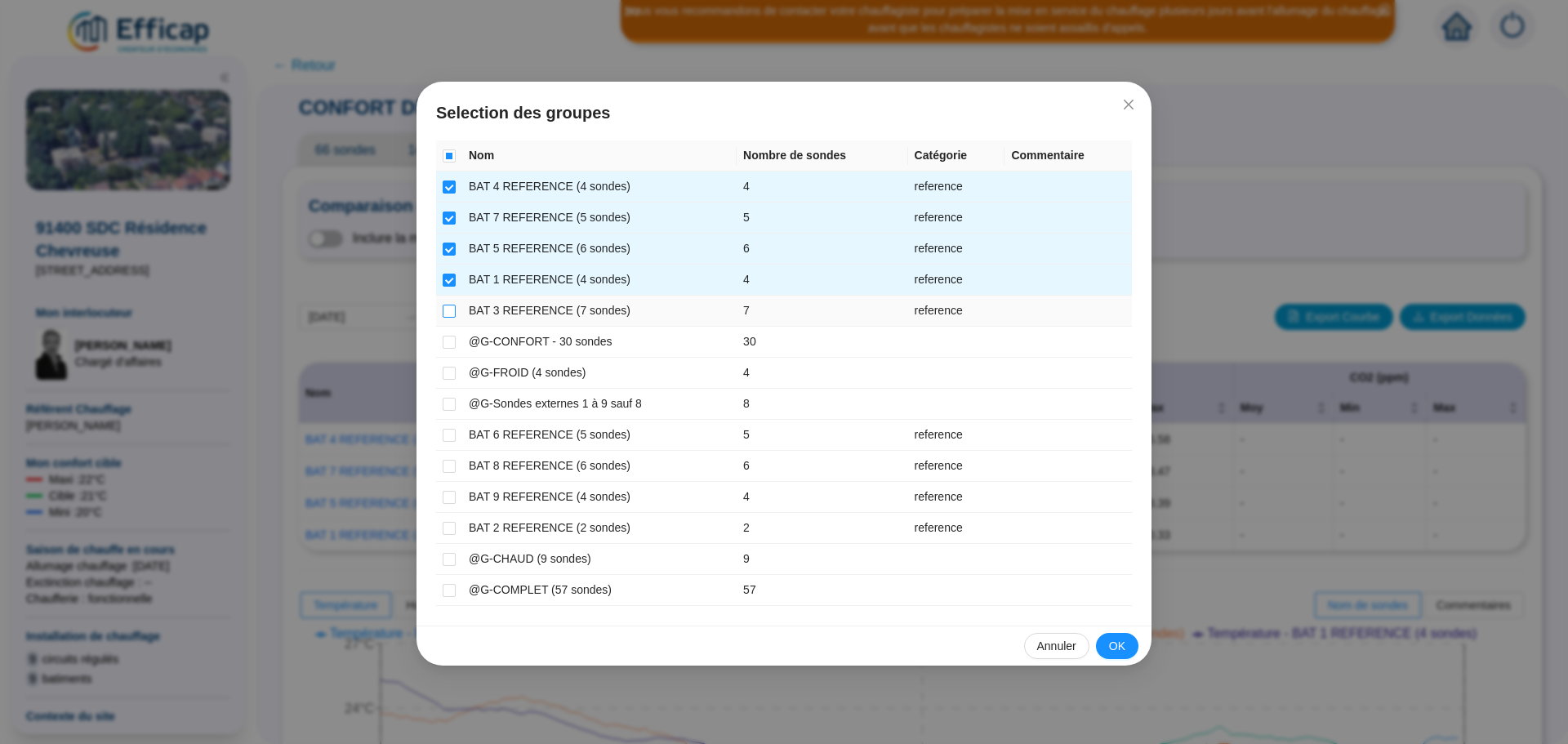
click at [448, 305] on input "checkbox" at bounding box center [449, 311] width 13 height 13
checkbox input "true"
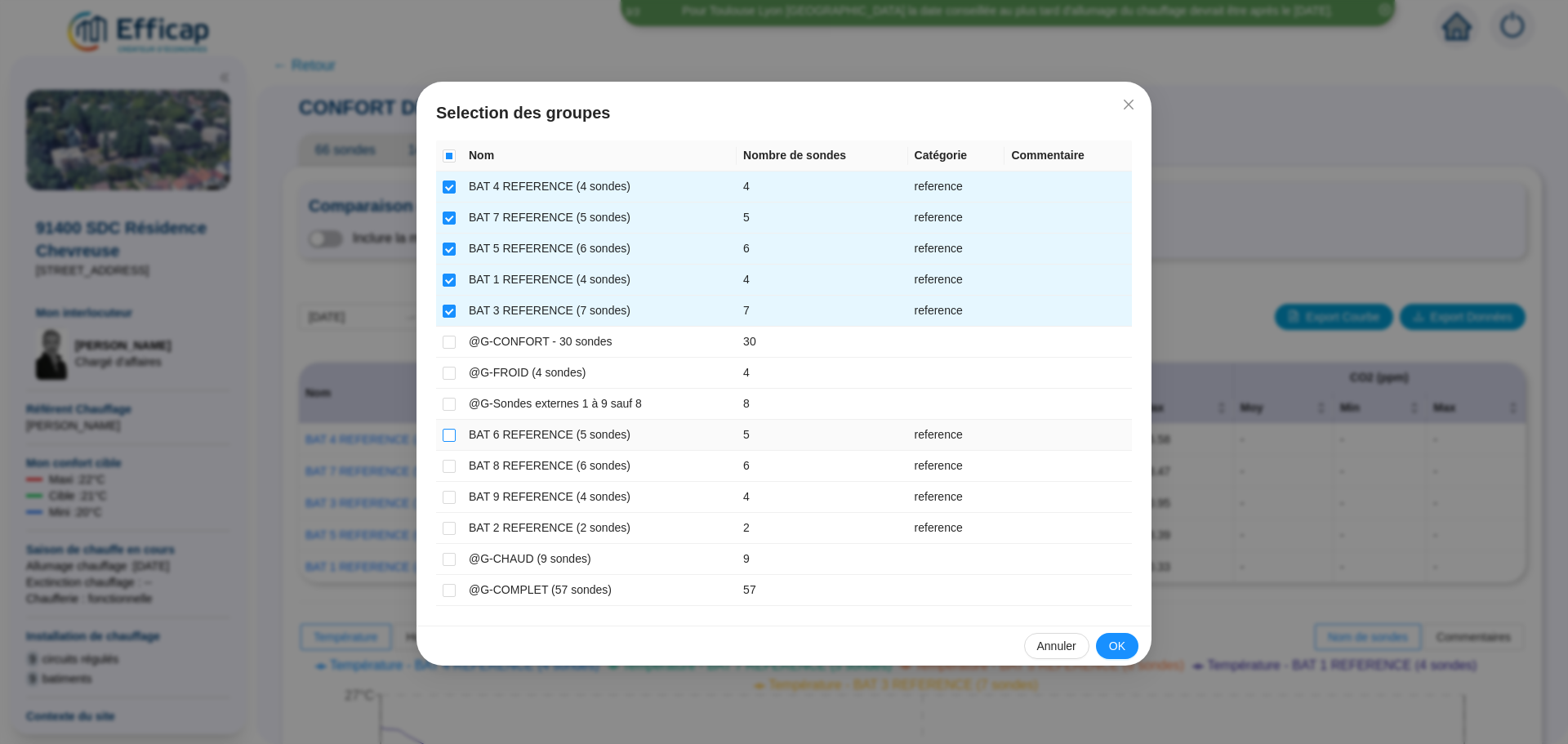
click at [449, 435] on input "checkbox" at bounding box center [449, 435] width 13 height 13
checkbox input "true"
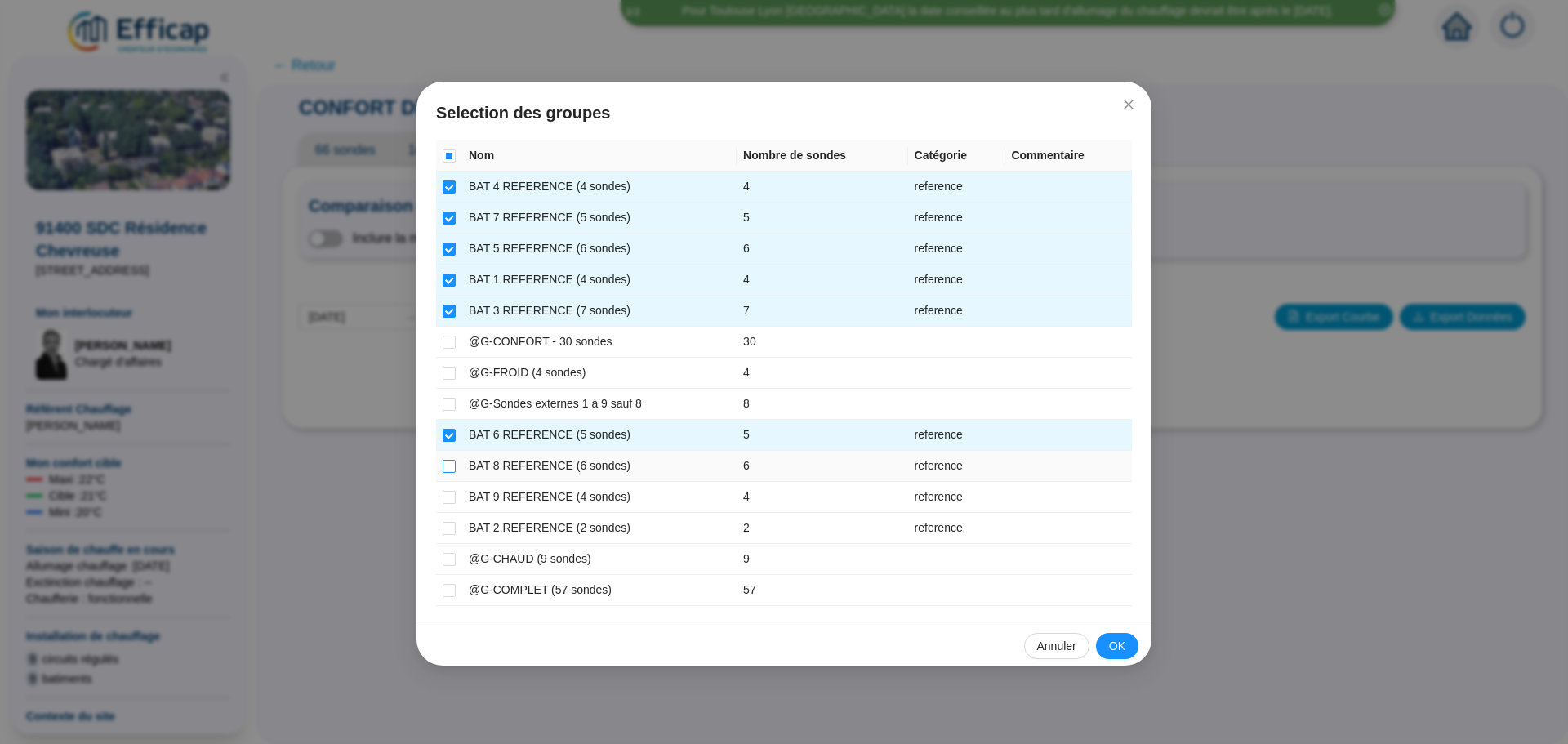
click at [452, 465] on input "checkbox" at bounding box center [449, 466] width 13 height 13
checkbox input "true"
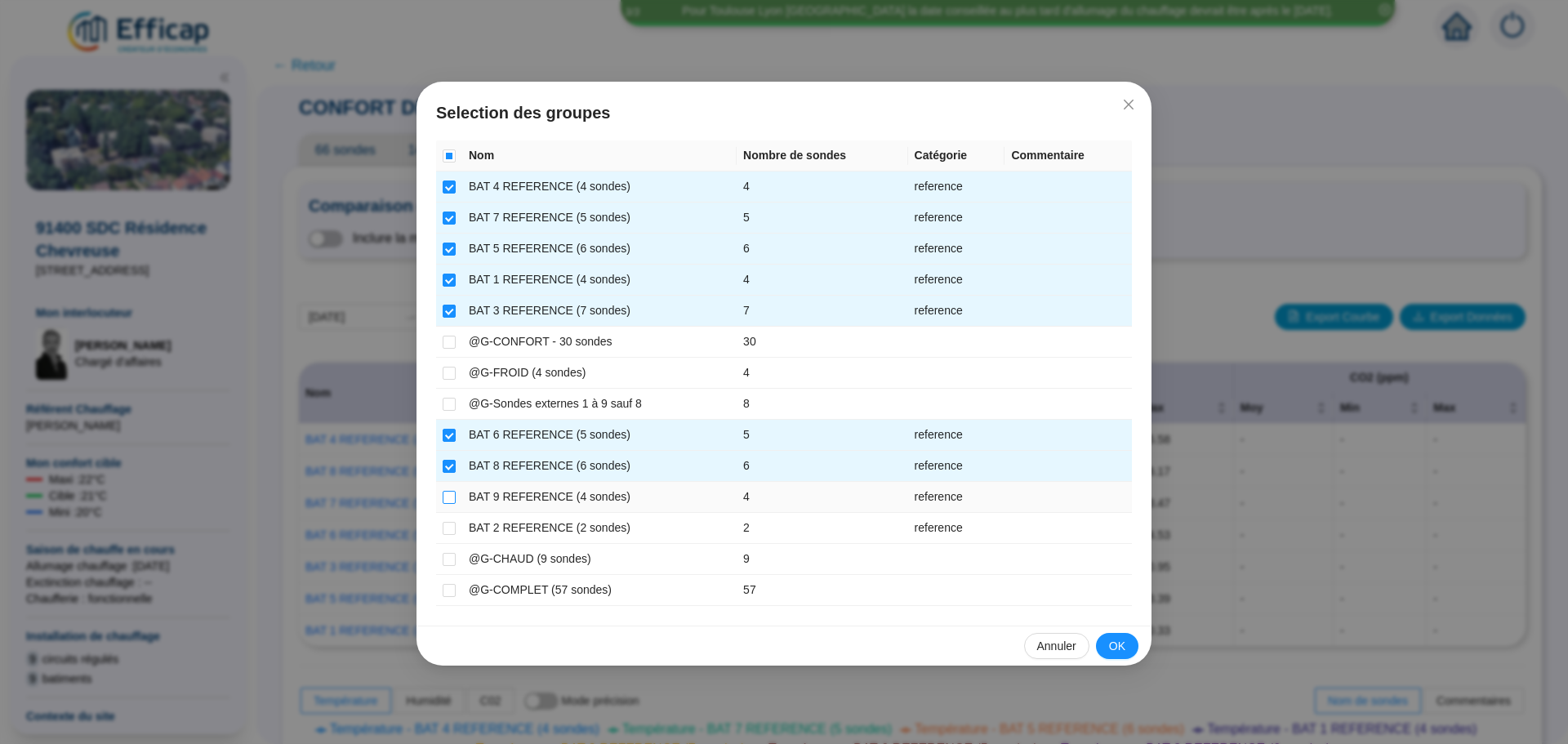
click at [452, 492] on input "checkbox" at bounding box center [449, 497] width 13 height 13
checkbox input "true"
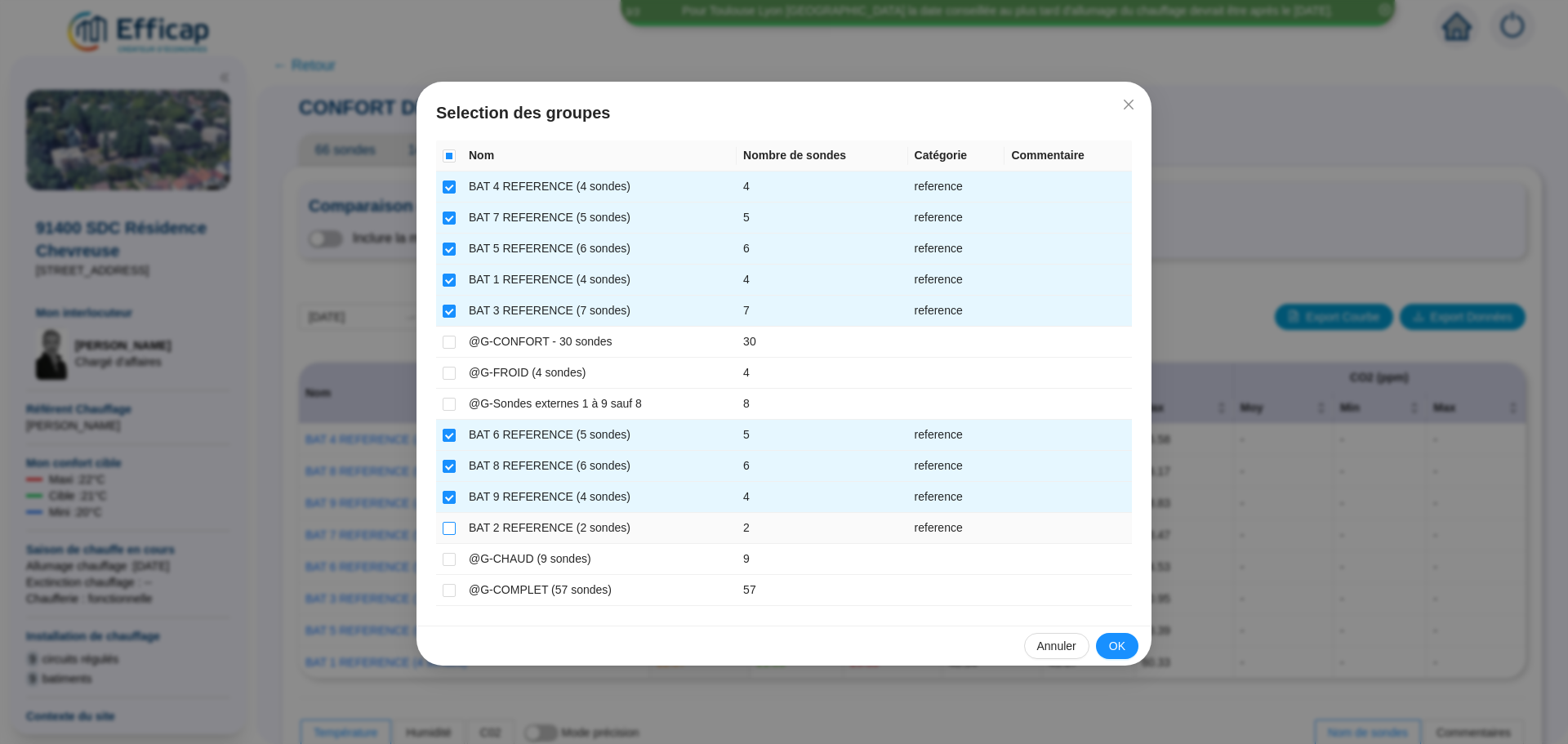
click at [449, 529] on input "checkbox" at bounding box center [449, 529] width 13 height 13
checkbox input "true"
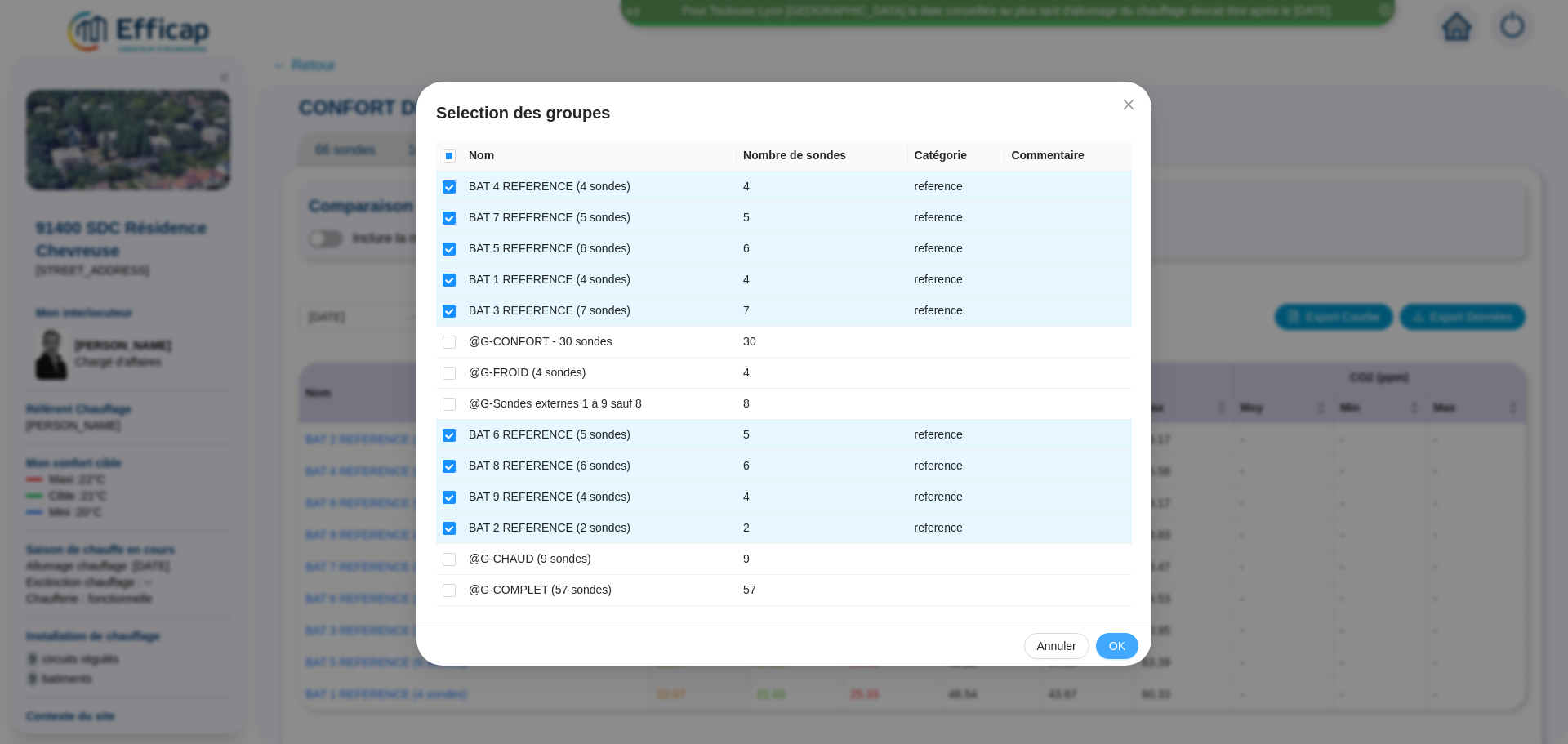
click at [1115, 655] on button "OK" at bounding box center [1117, 646] width 42 height 26
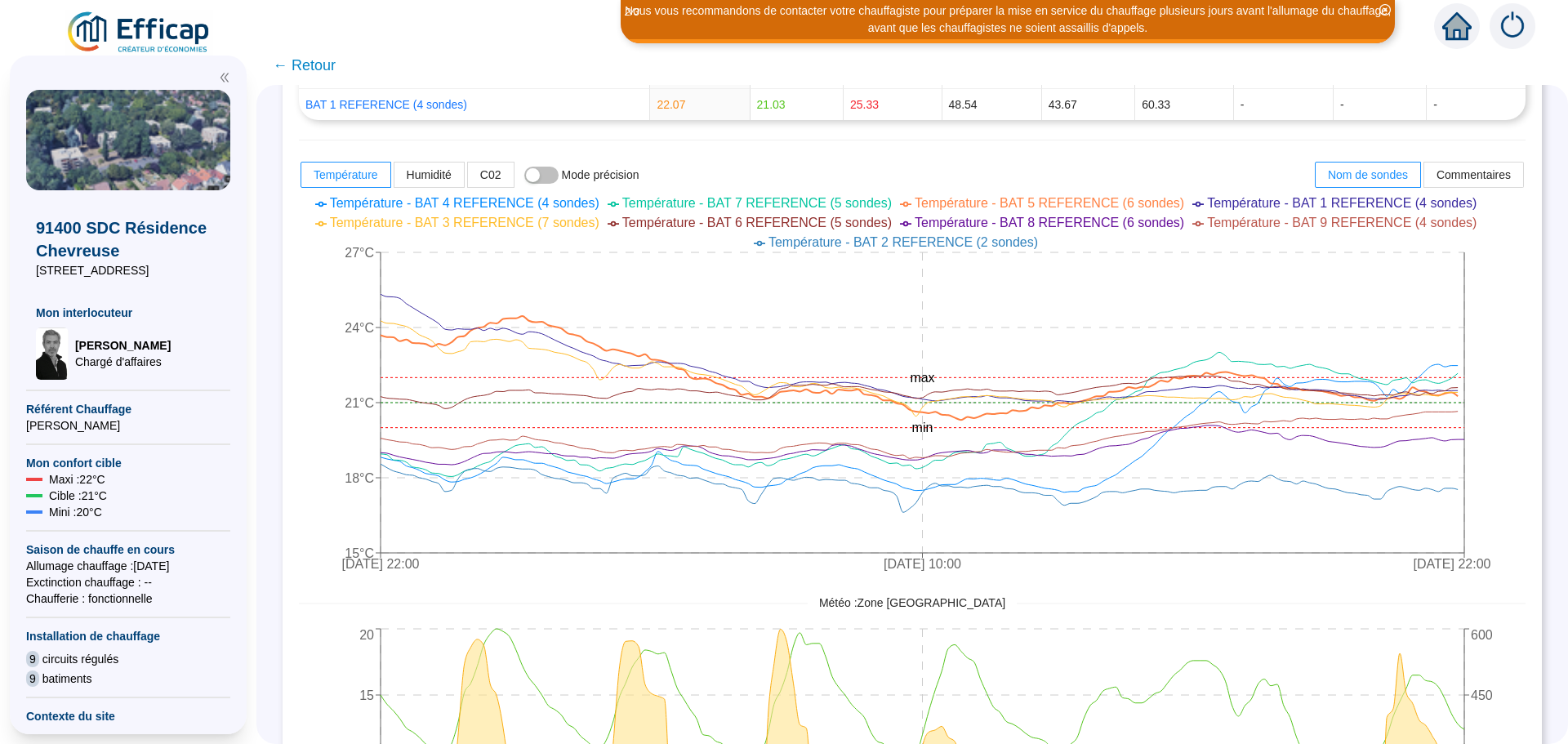
scroll to position [613, 0]
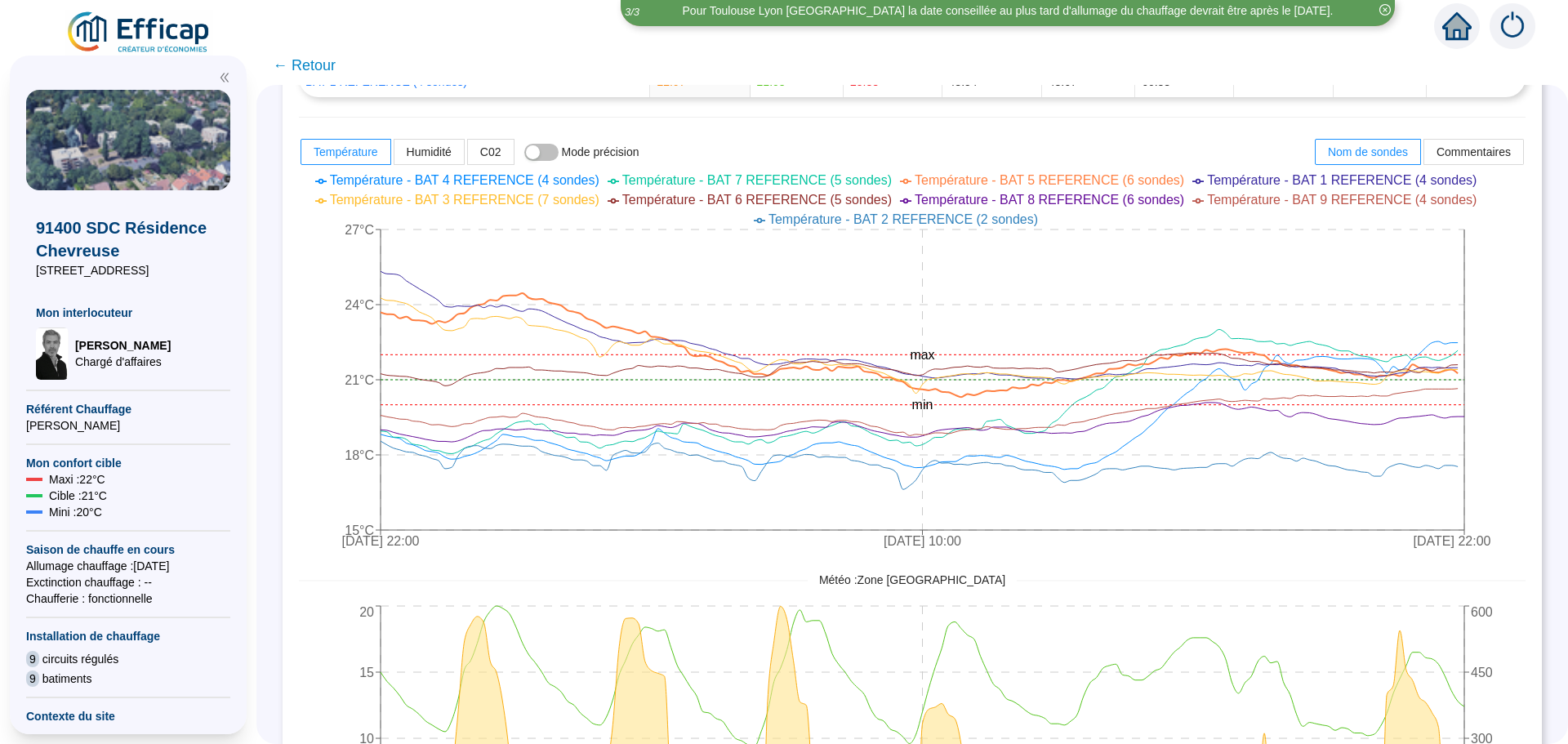
click at [321, 74] on span "← Retour" at bounding box center [304, 65] width 63 height 23
click at [321, 61] on span "← Retour" at bounding box center [912, 65] width 1311 height 40
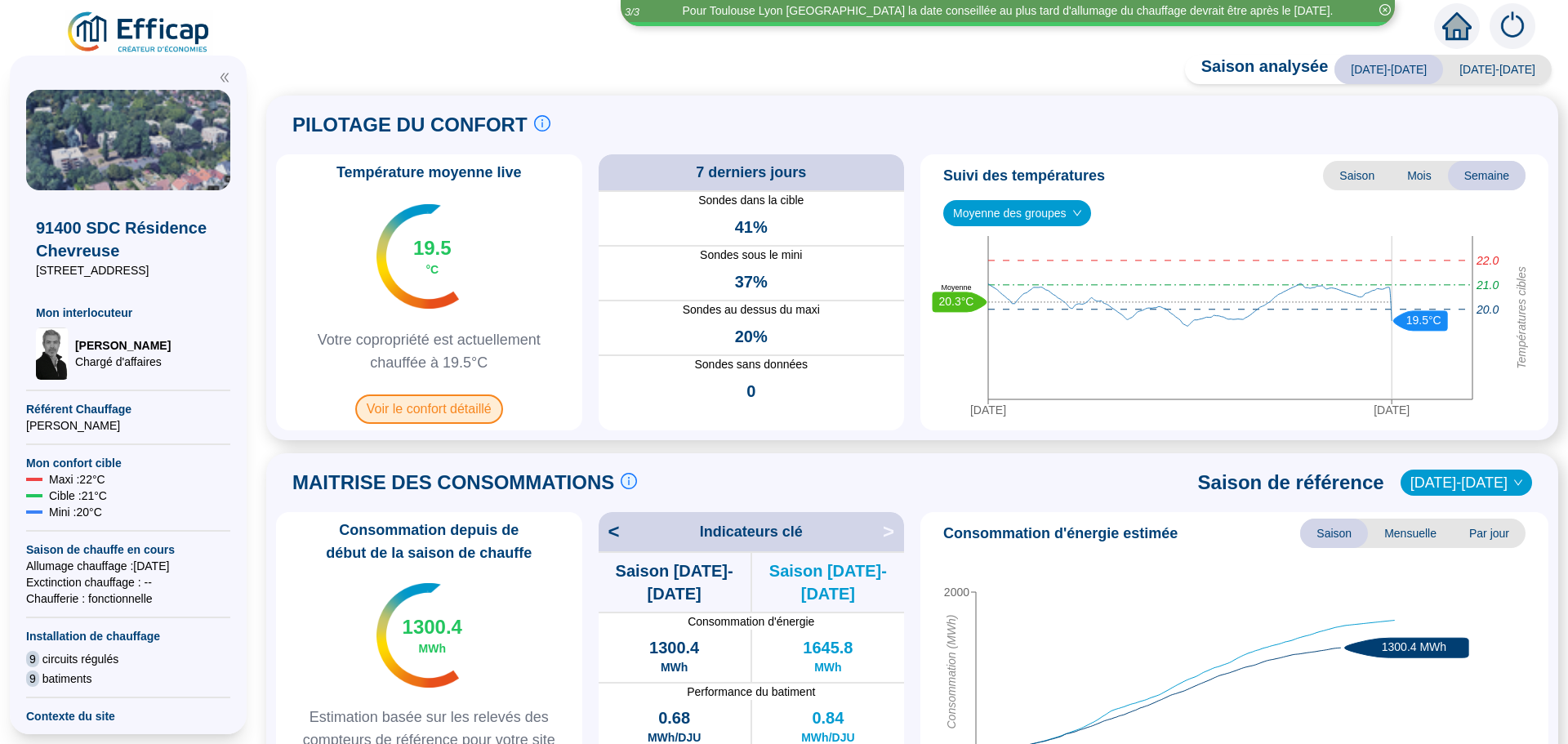
click at [407, 415] on span "Voir le confort détaillé" at bounding box center [429, 409] width 148 height 29
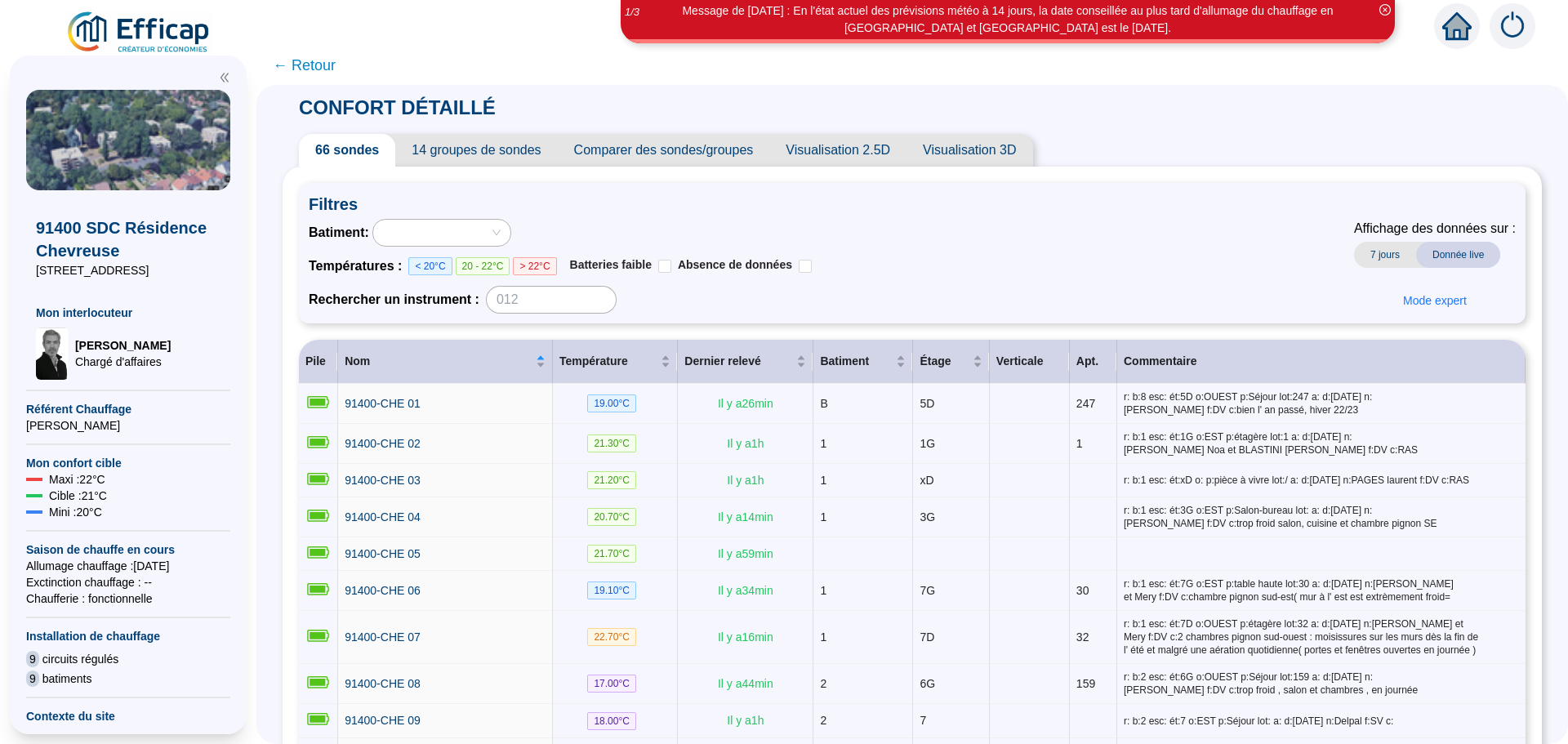
click at [666, 157] on span "Comparer des sondes/groupes" at bounding box center [664, 150] width 212 height 33
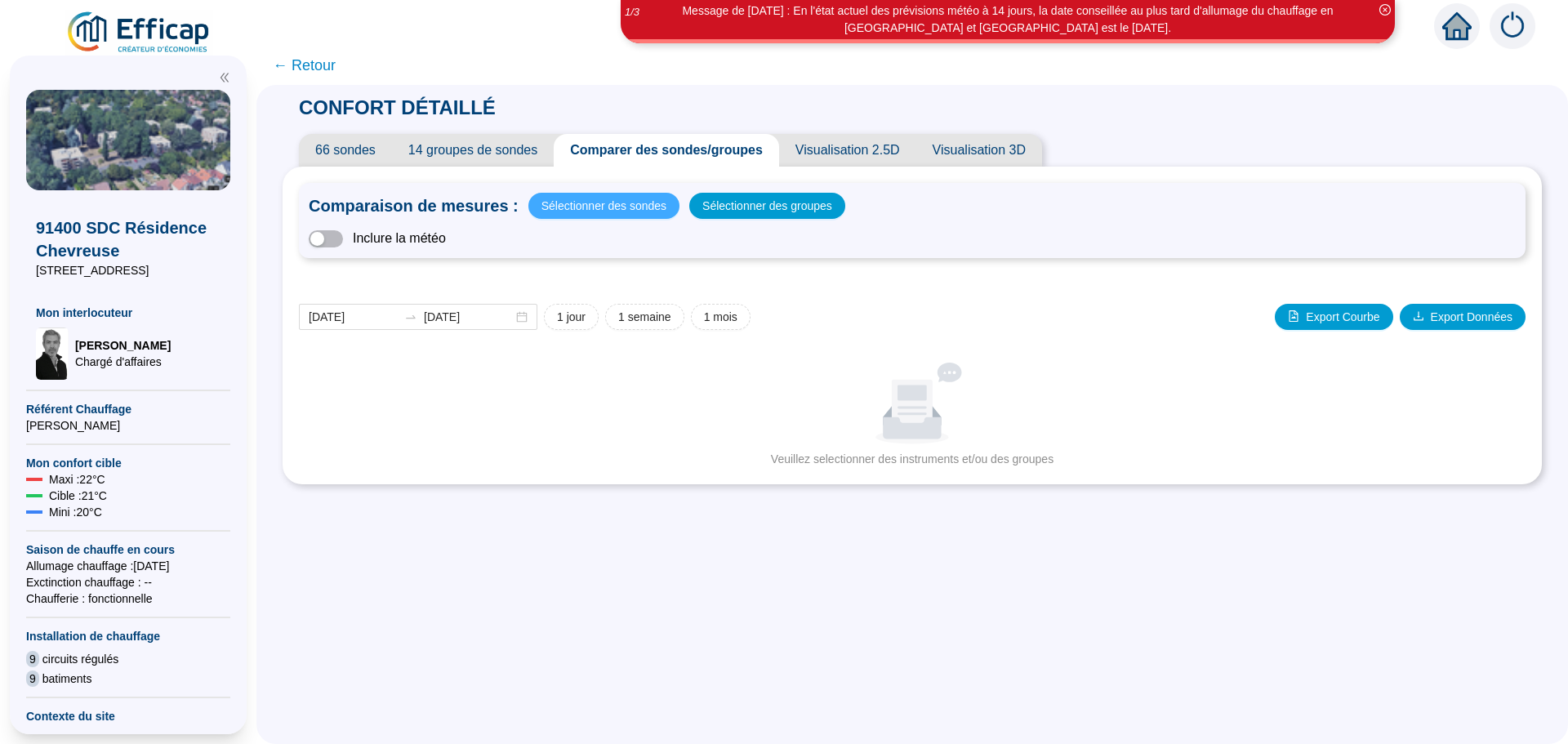
click at [592, 204] on span "Sélectionner des sondes" at bounding box center [603, 205] width 125 height 23
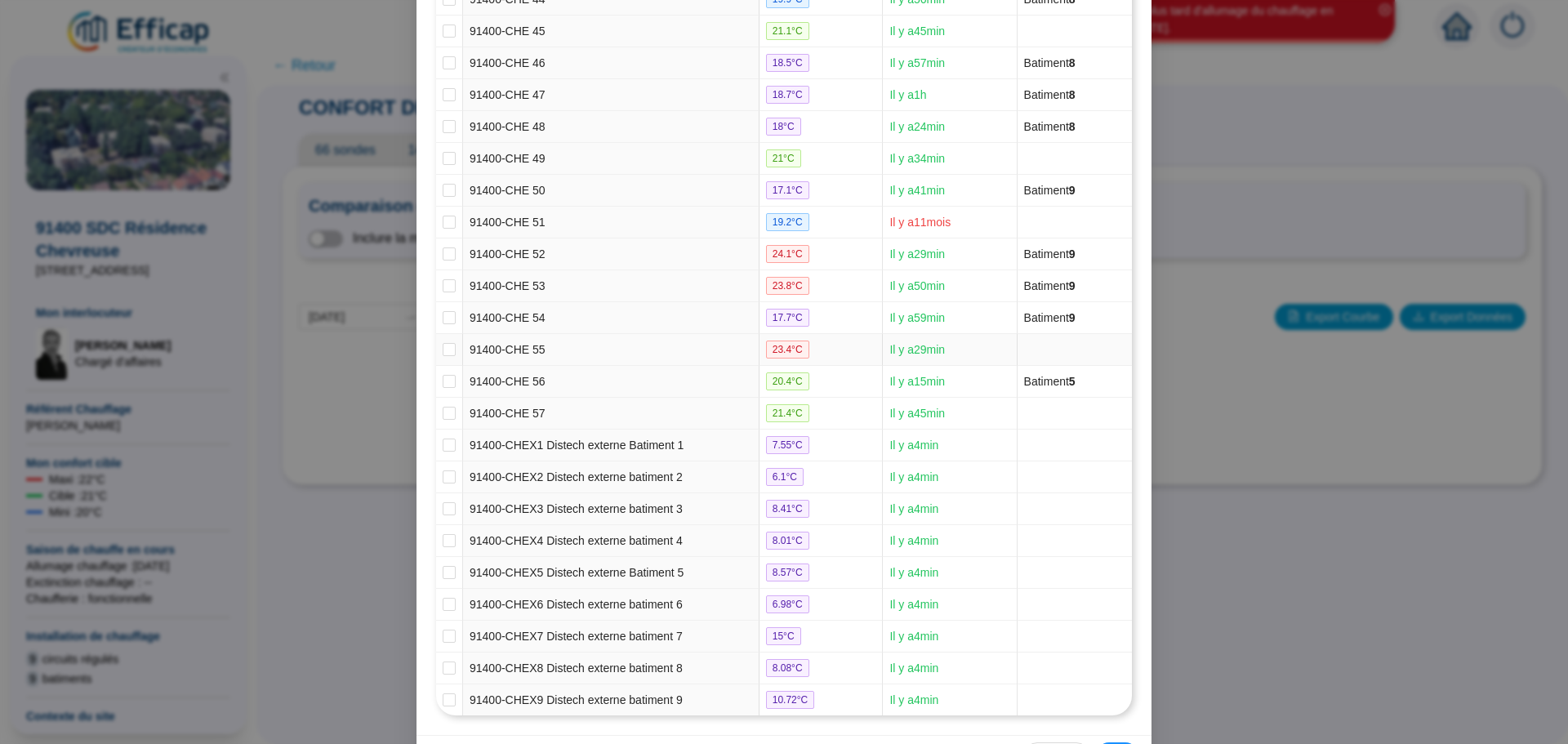
scroll to position [1671, 0]
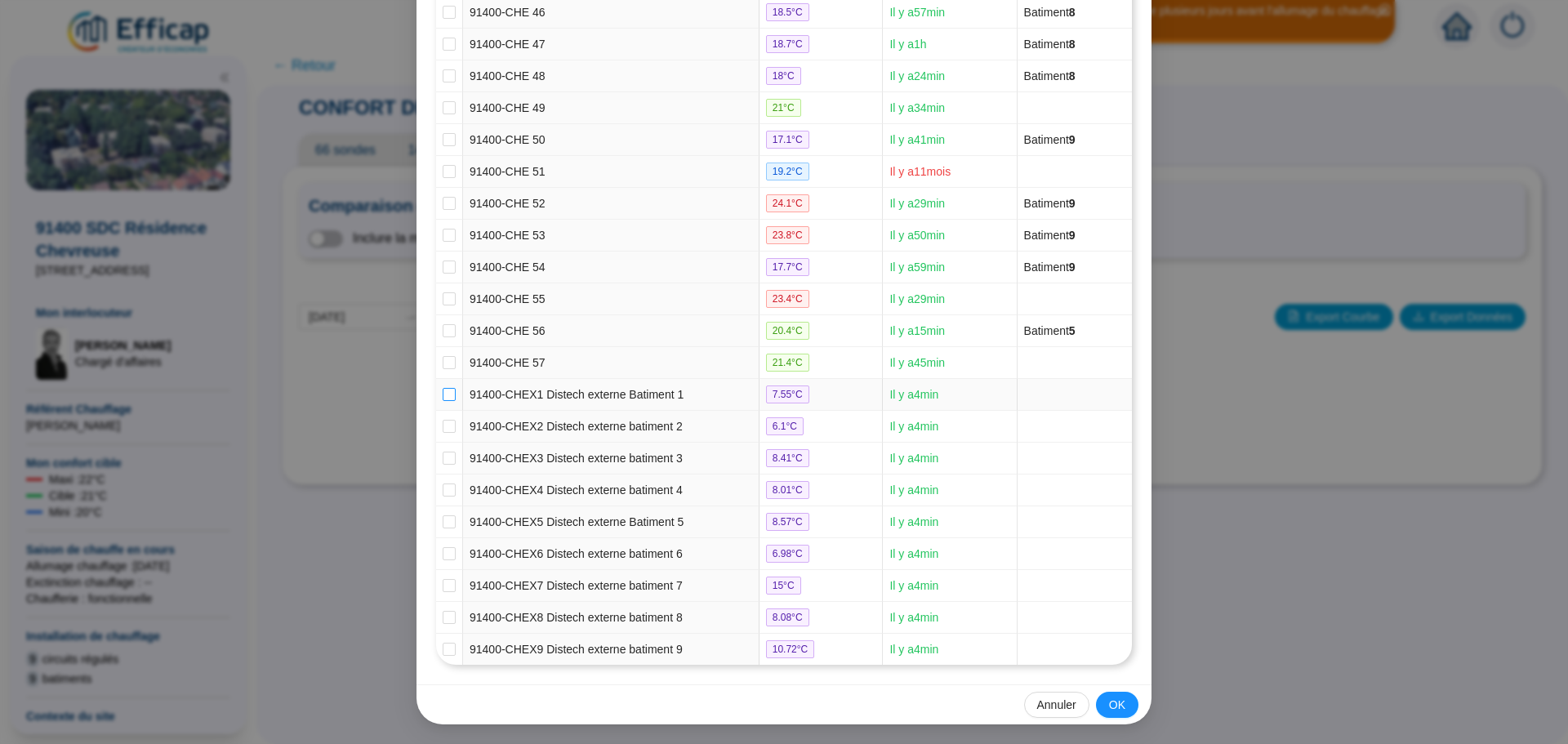
click at [443, 396] on input "checkbox" at bounding box center [449, 395] width 13 height 13
checkbox input "true"
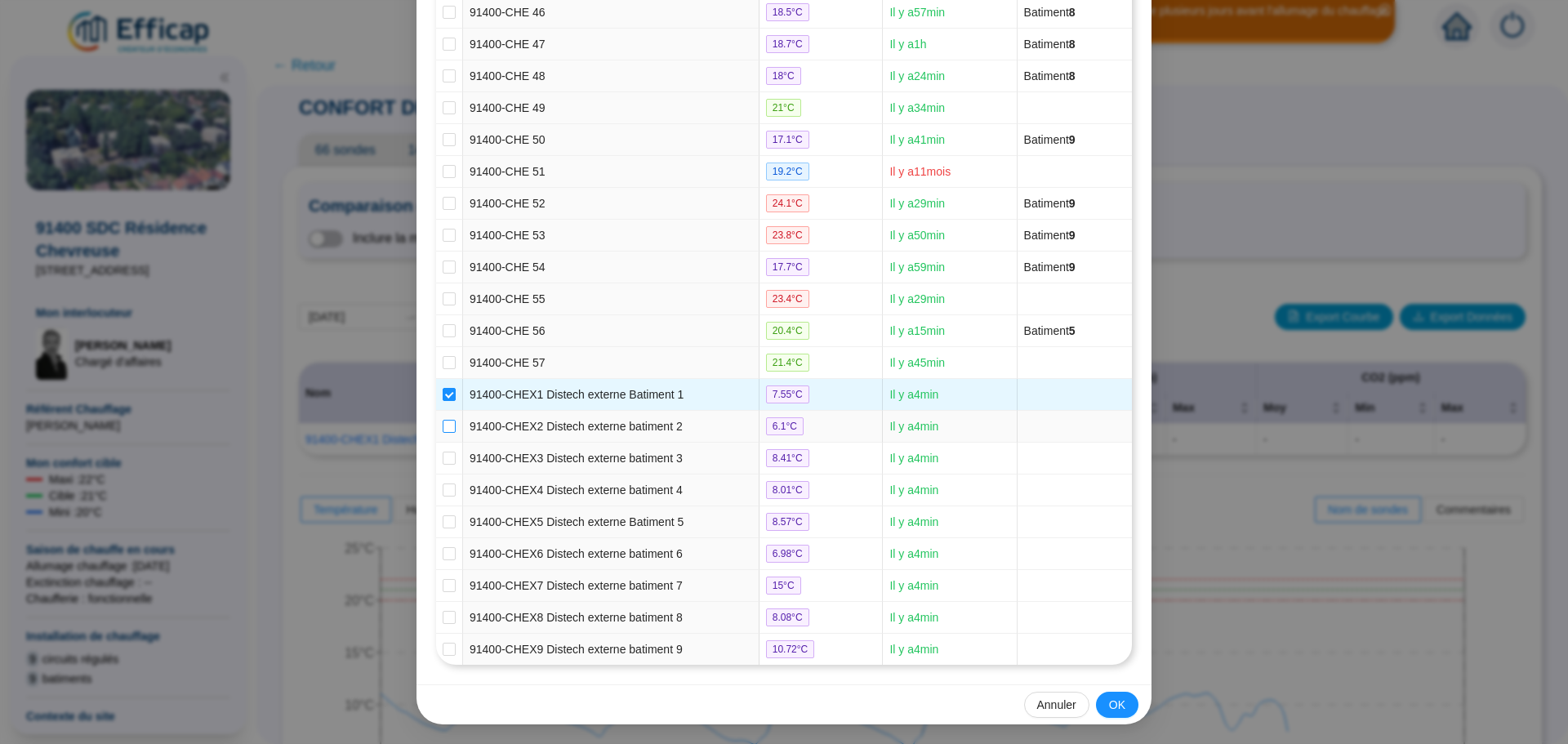
click at [443, 424] on input "checkbox" at bounding box center [449, 427] width 13 height 13
checkbox input "true"
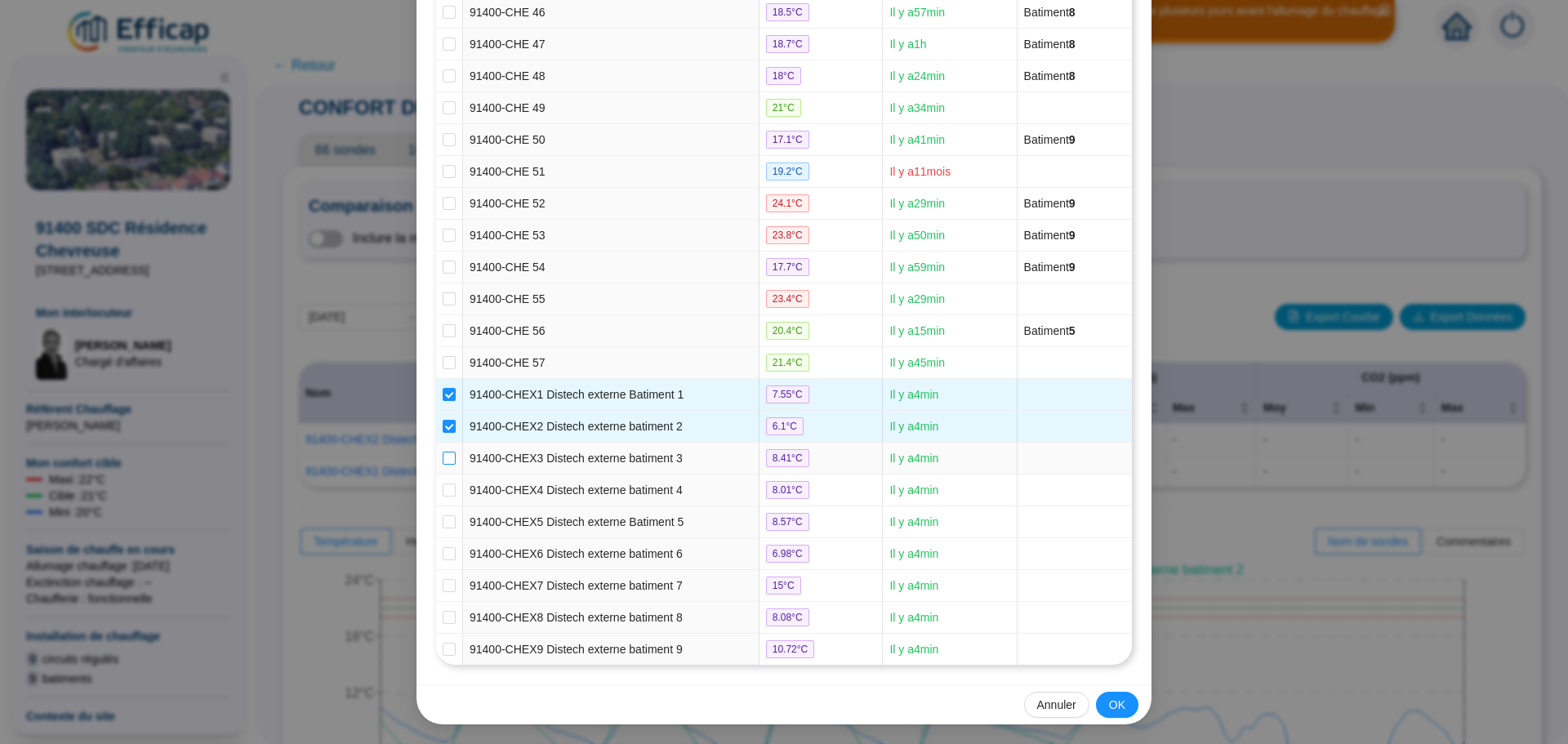
click at [444, 461] on input "checkbox" at bounding box center [449, 459] width 13 height 13
checkbox input "true"
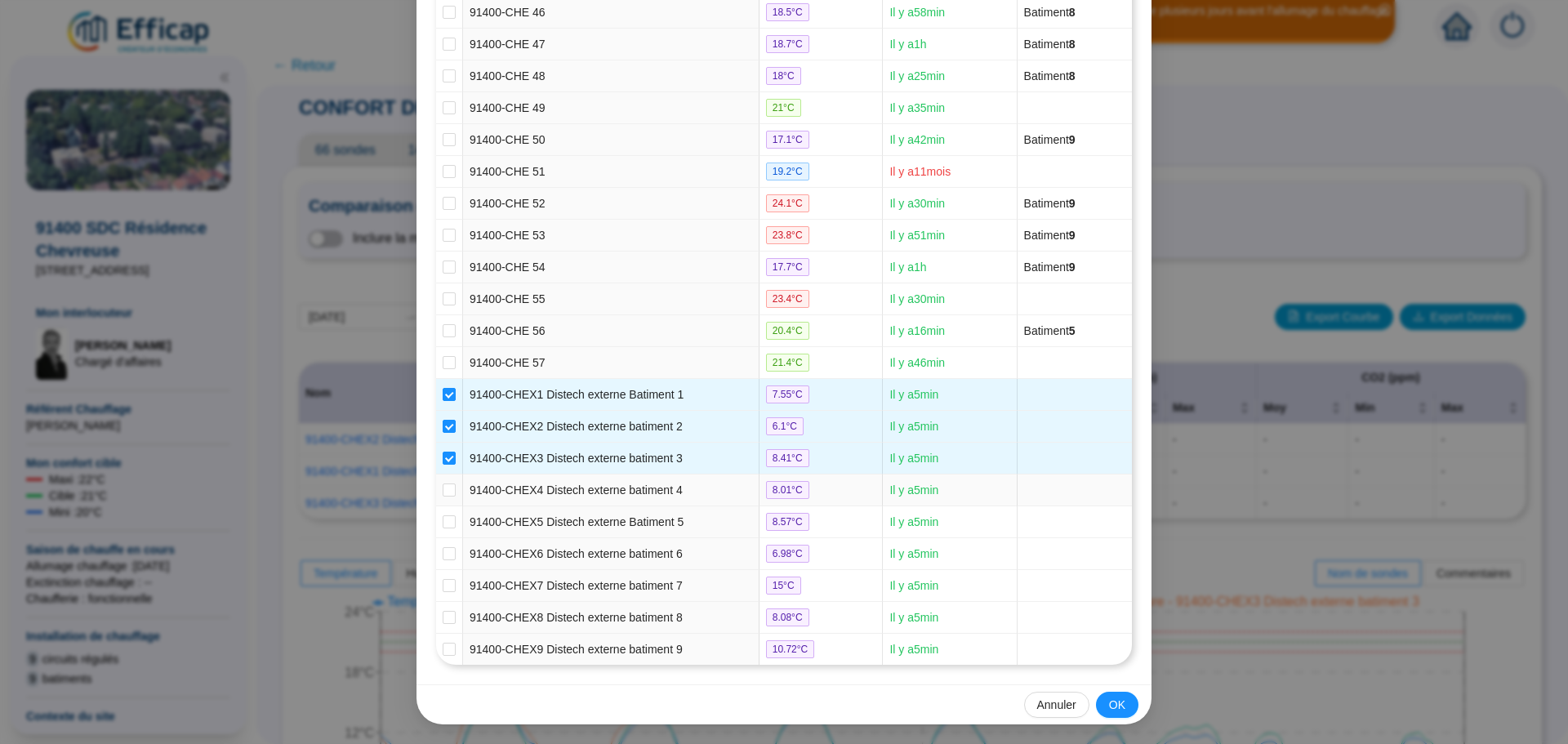
drag, startPoint x: 444, startPoint y: 488, endPoint x: 444, endPoint y: 506, distance: 18.0
click at [445, 492] on input "checkbox" at bounding box center [449, 490] width 13 height 13
checkbox input "true"
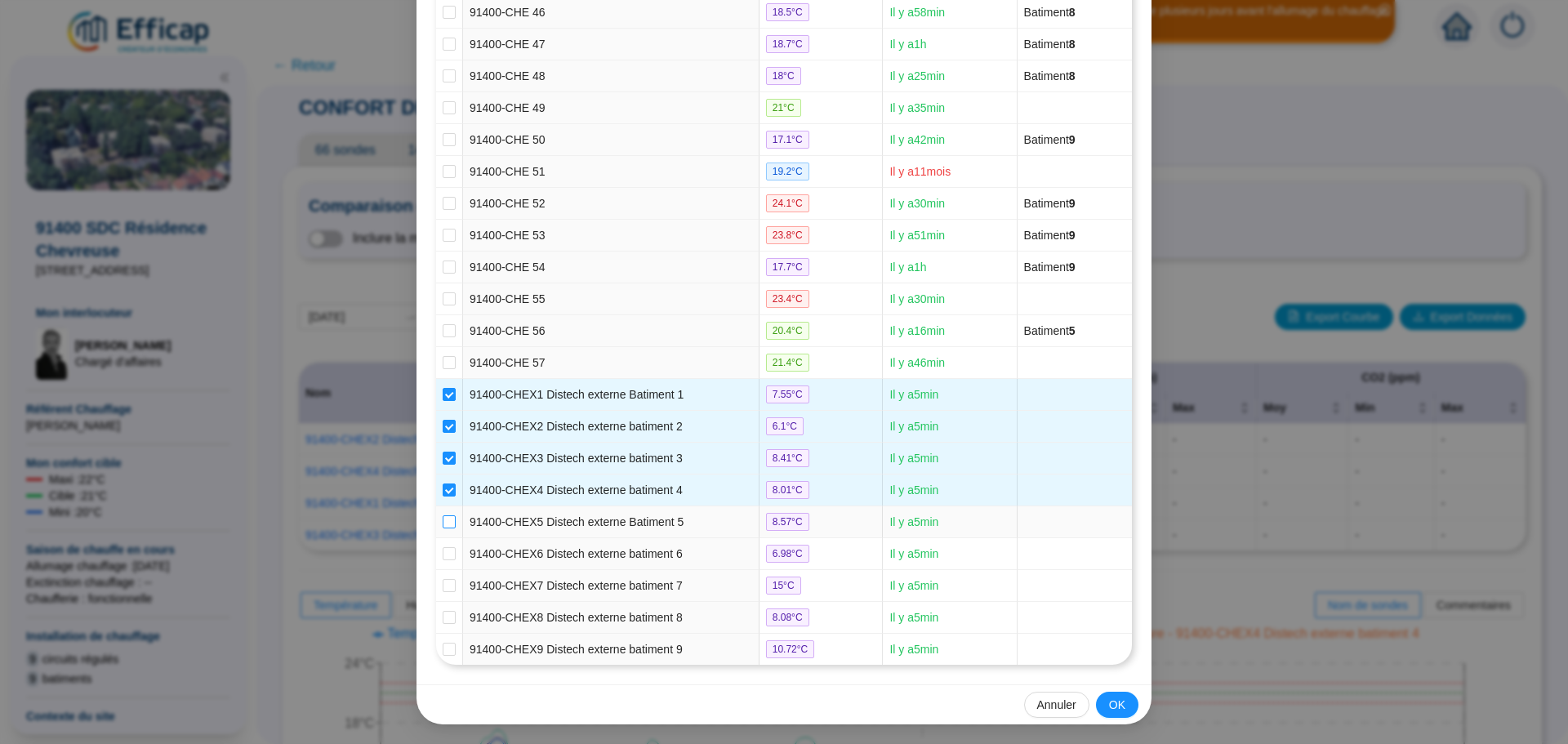
click at [448, 522] on input "checkbox" at bounding box center [449, 522] width 13 height 13
checkbox input "true"
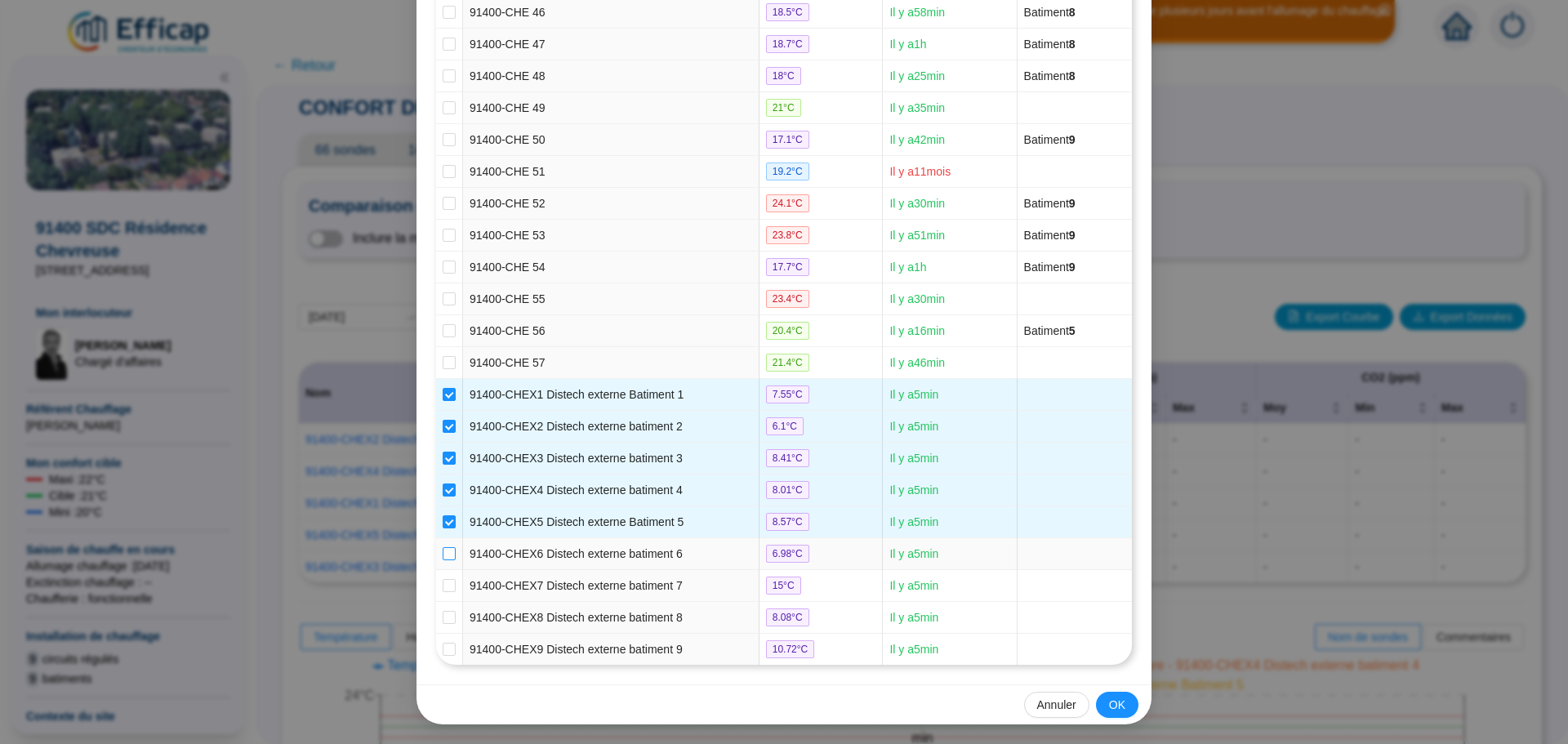
click at [444, 551] on input "checkbox" at bounding box center [449, 554] width 13 height 13
checkbox input "true"
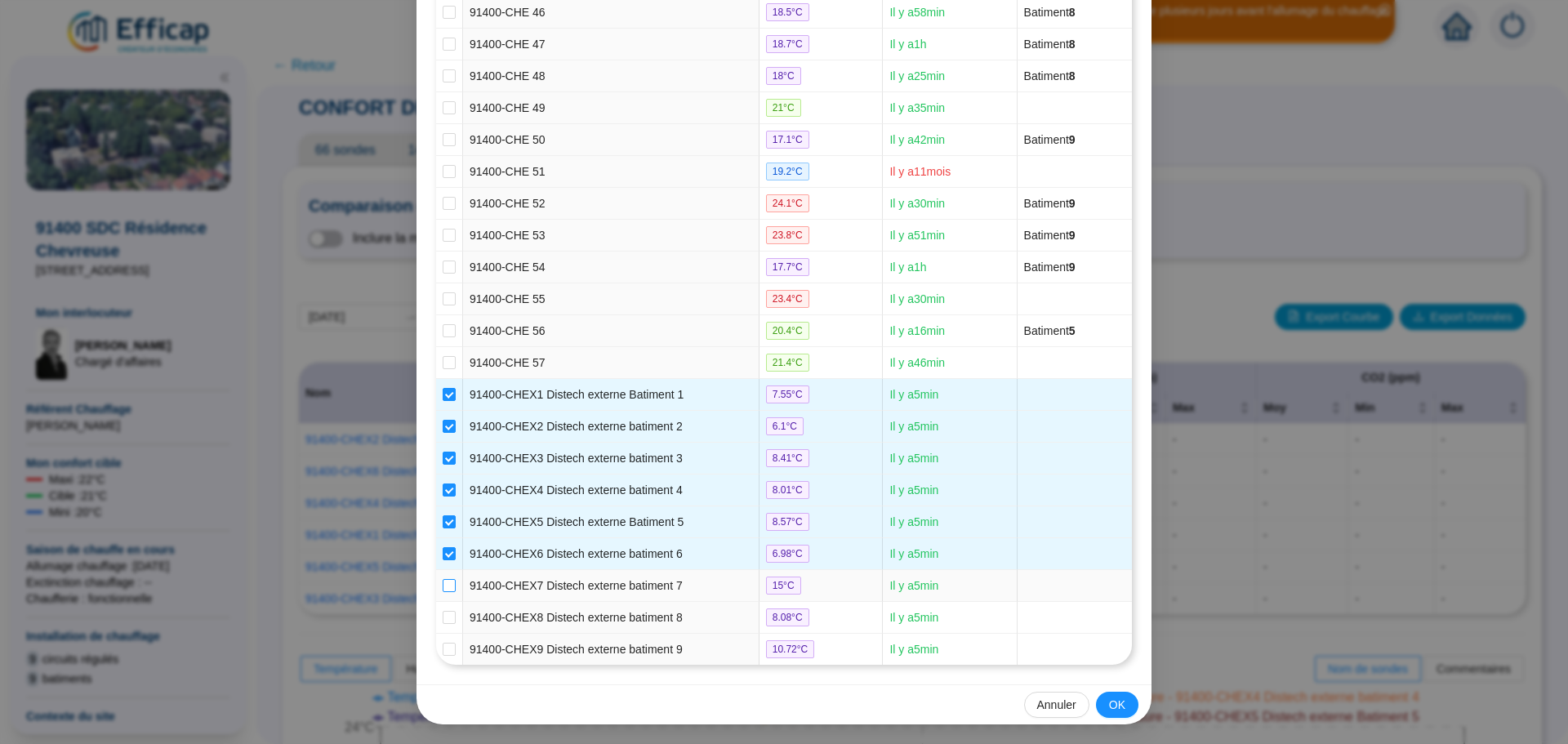
click at [445, 587] on input "checkbox" at bounding box center [449, 586] width 13 height 13
checkbox input "true"
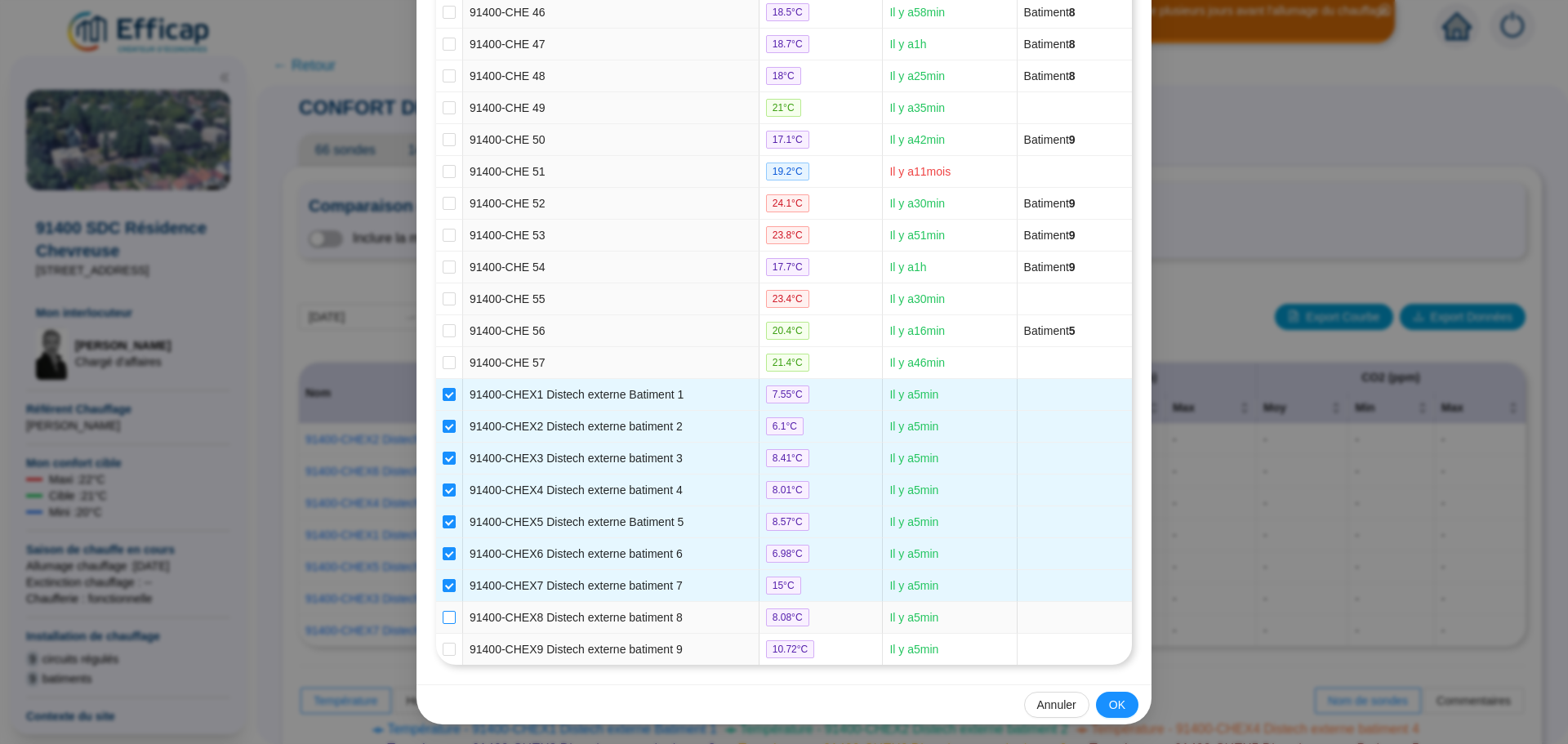
click at [446, 614] on input "checkbox" at bounding box center [449, 618] width 13 height 13
checkbox input "true"
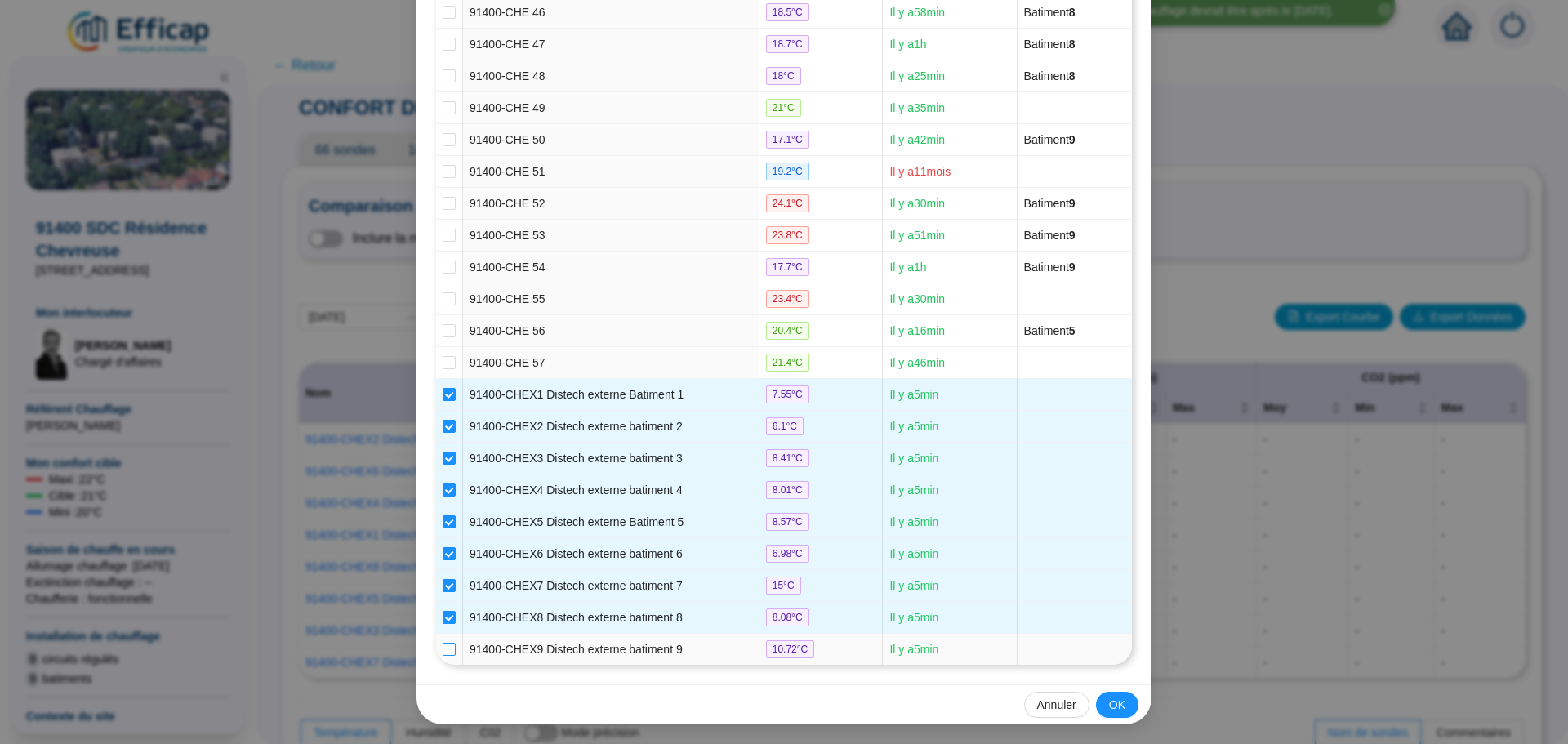
click at [443, 642] on label at bounding box center [449, 650] width 13 height 17
click at [443, 643] on input "checkbox" at bounding box center [449, 650] width 13 height 13
checkbox input "true"
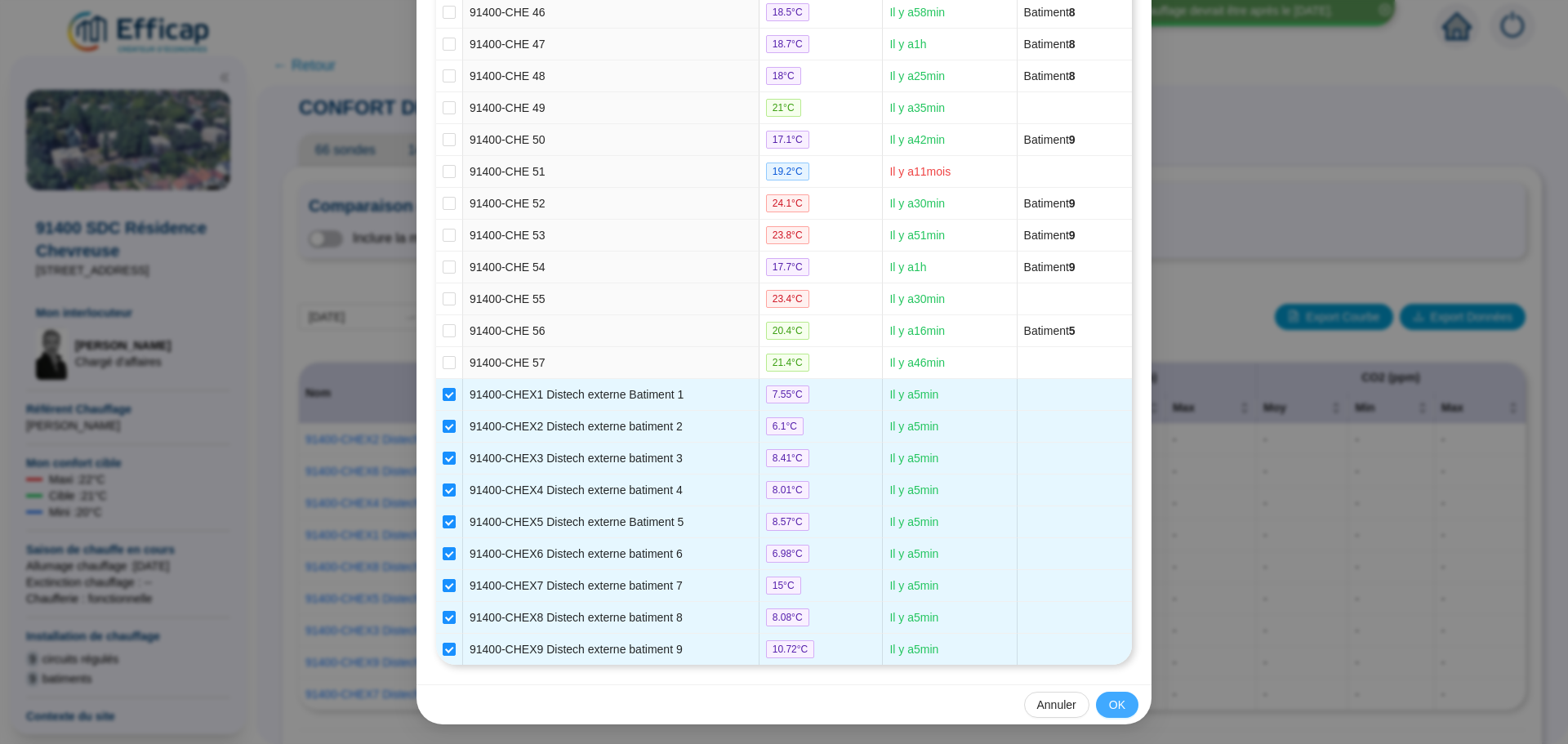
click at [1098, 699] on button "OK" at bounding box center [1117, 704] width 42 height 26
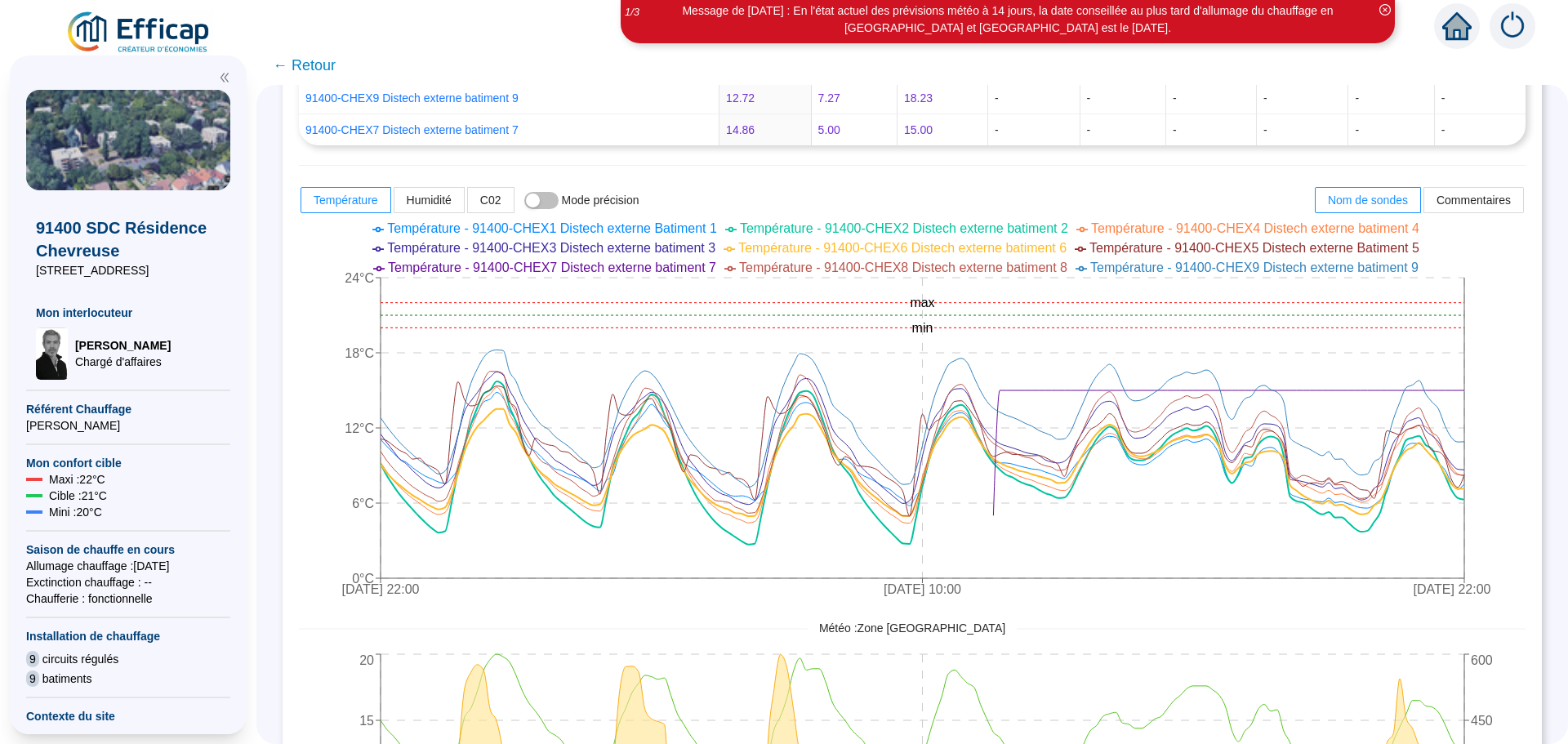
scroll to position [571, 0]
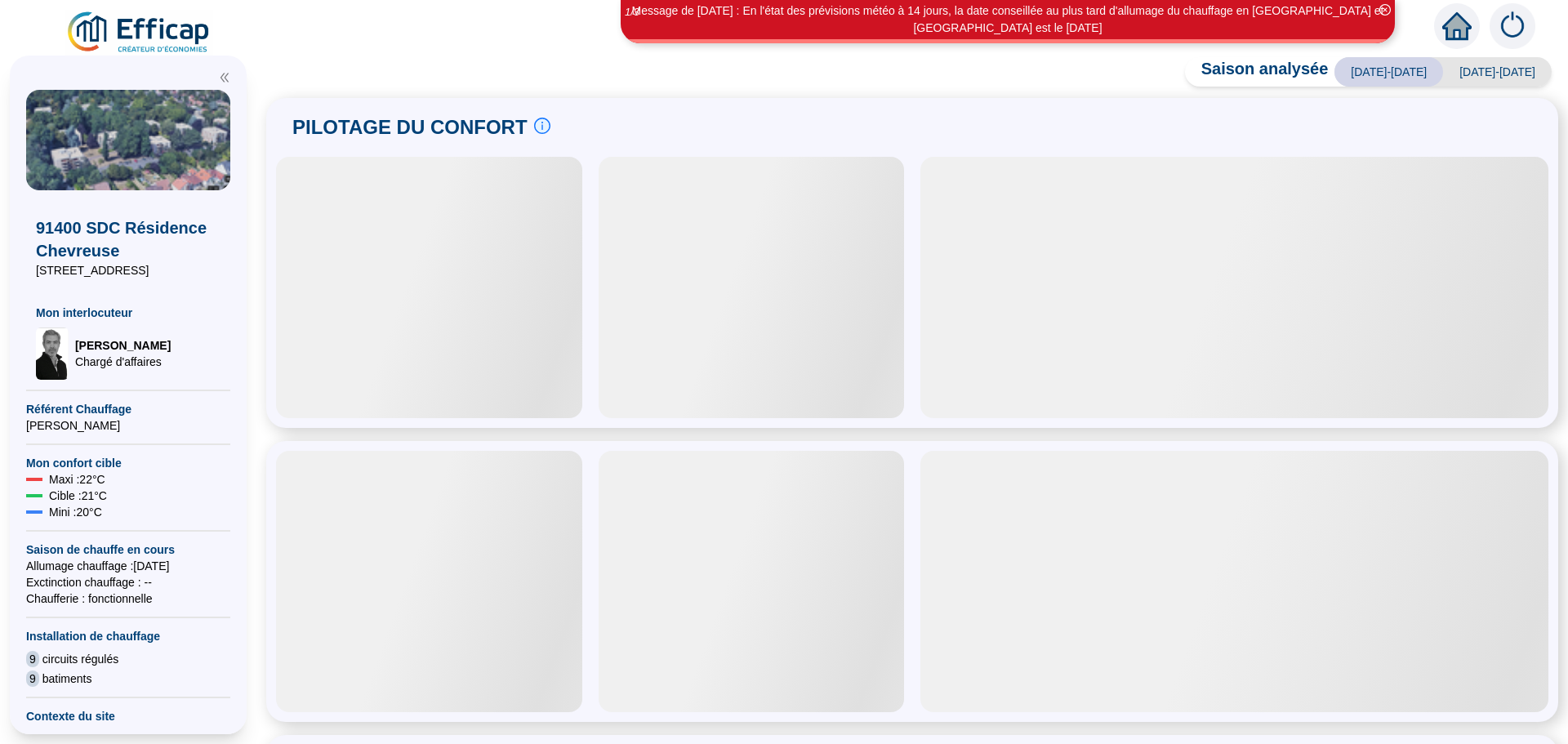
click at [440, 396] on div at bounding box center [429, 287] width 306 height 261
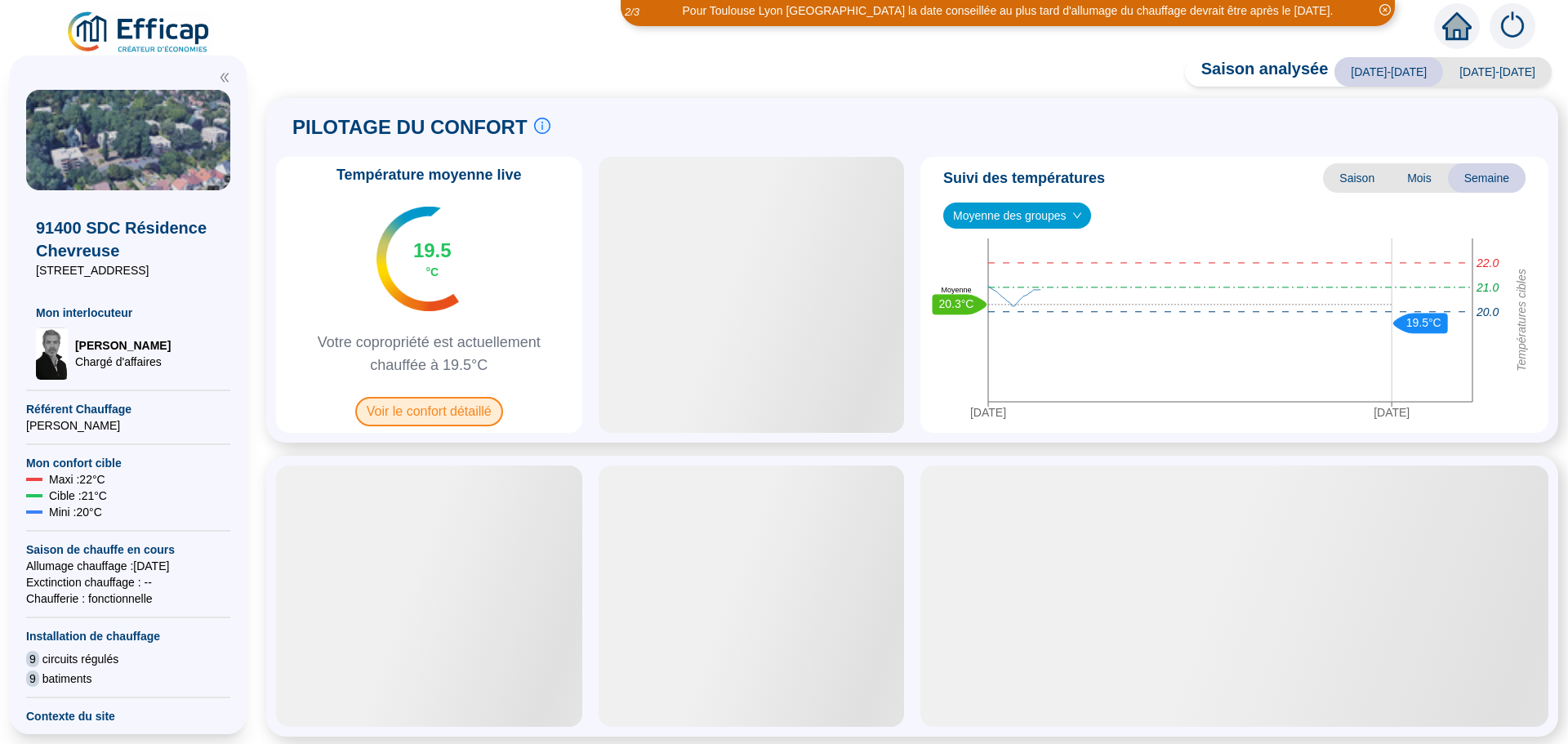
click at [440, 400] on span "Voir le confort détaillé" at bounding box center [429, 412] width 148 height 29
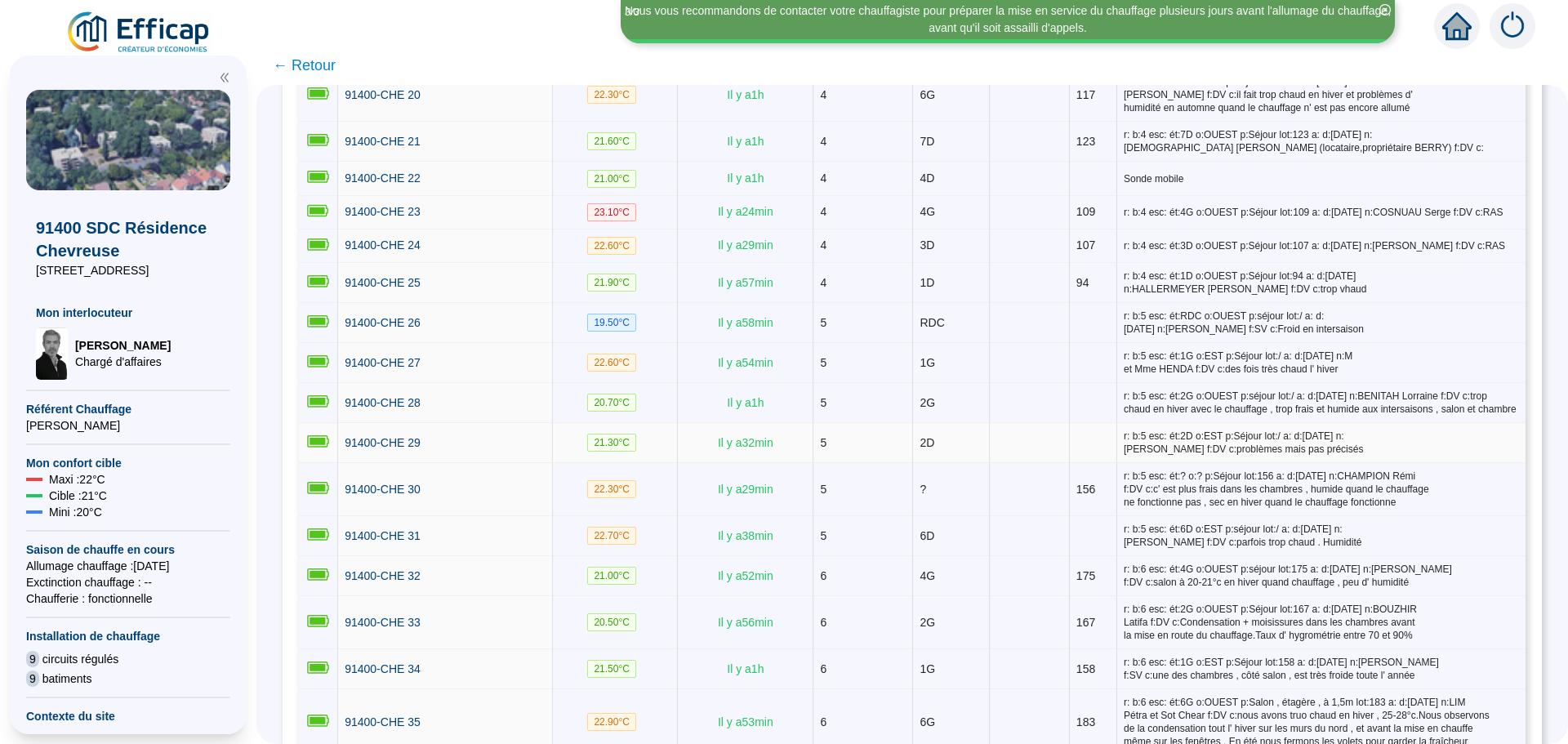
scroll to position [1061, 0]
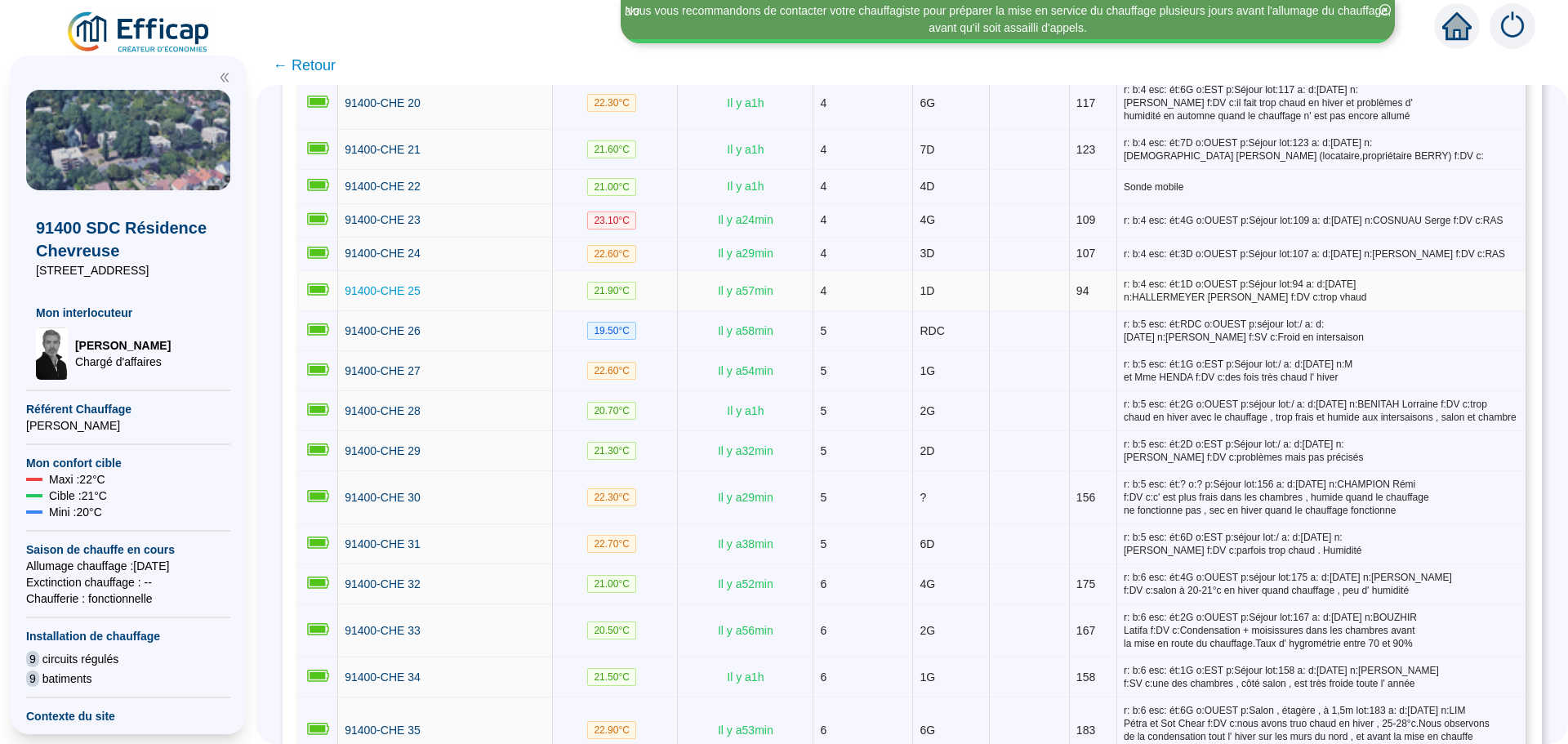
click at [417, 288] on span "91400-CHE 25" at bounding box center [382, 291] width 76 height 13
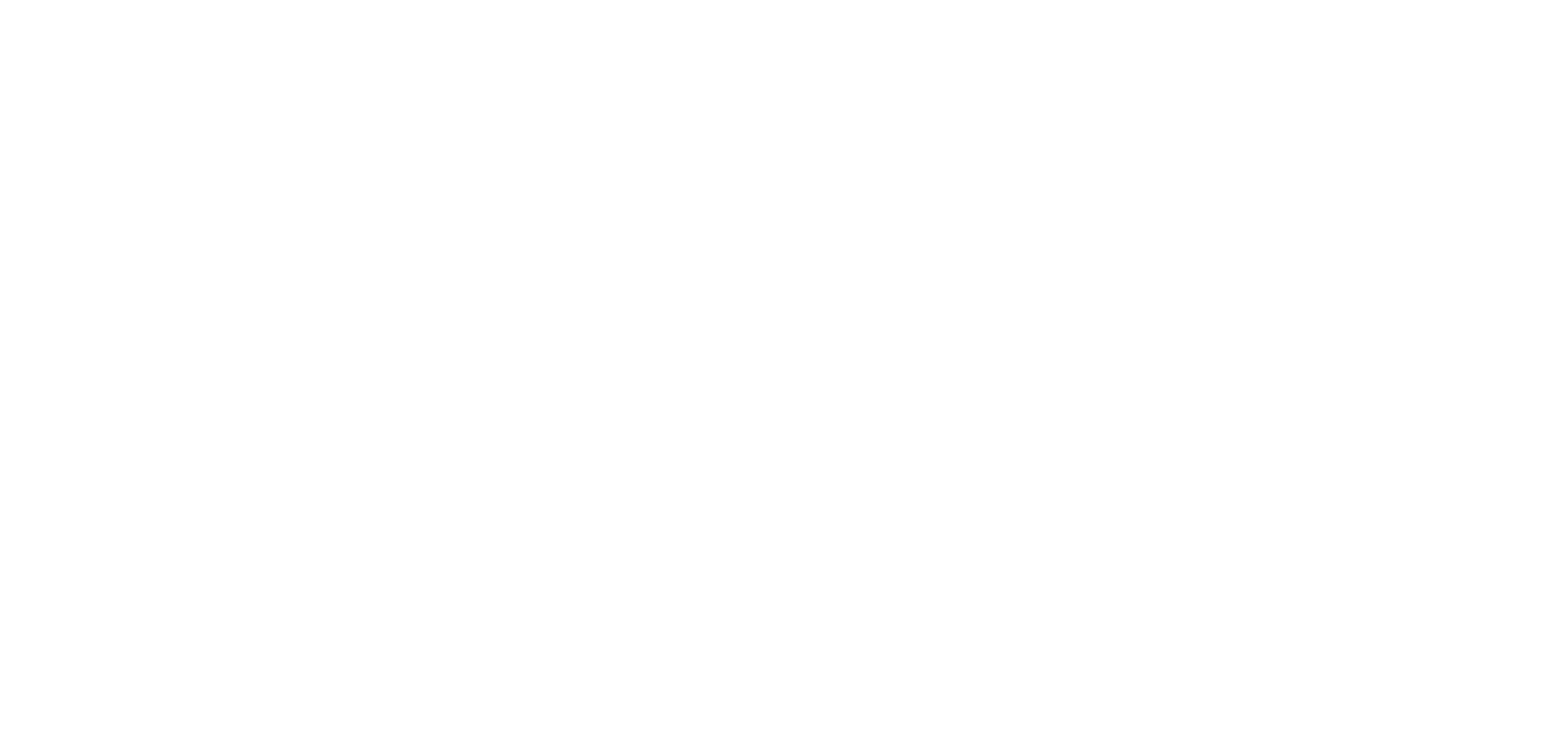
click at [417, 288] on div at bounding box center [784, 372] width 1568 height 744
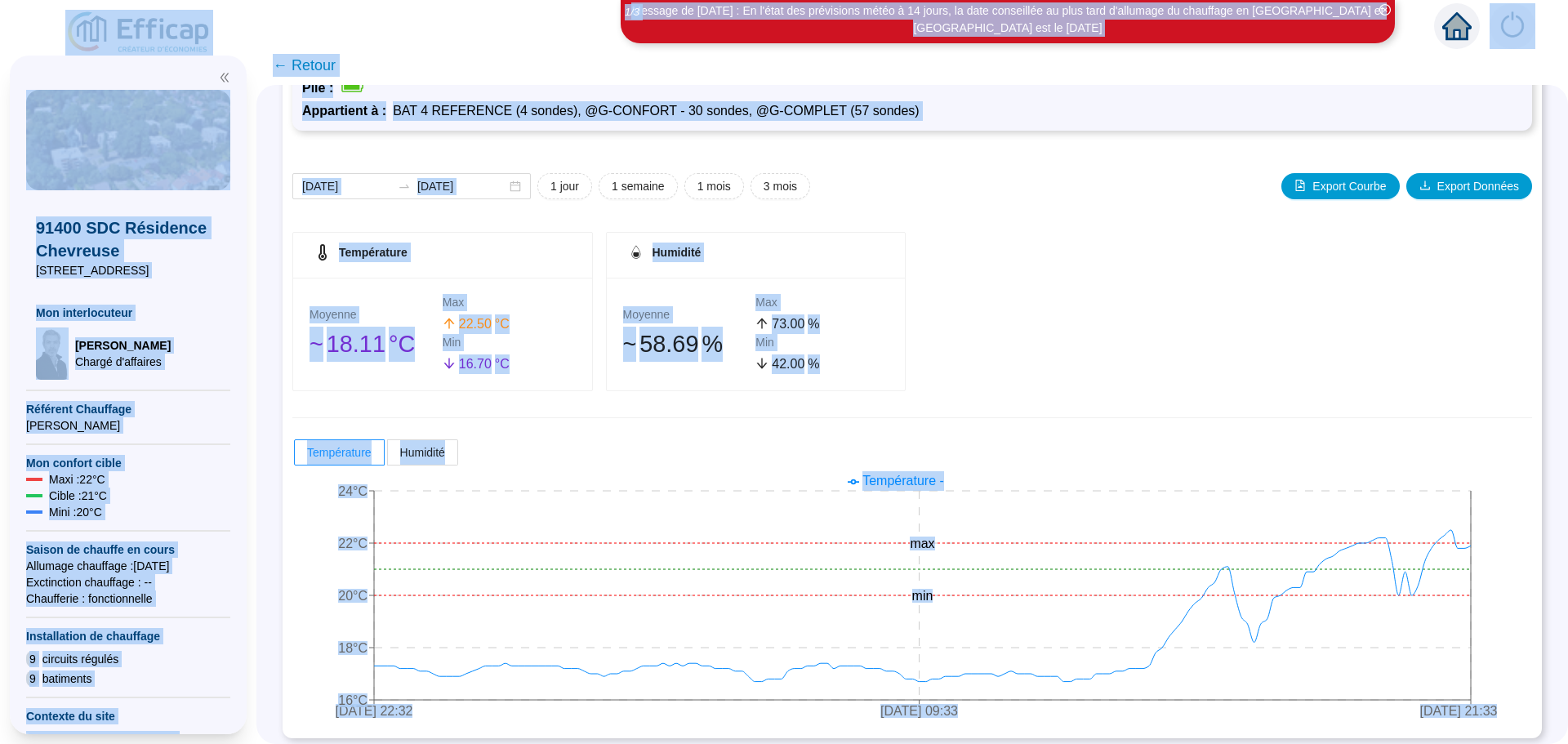
scroll to position [128, 0]
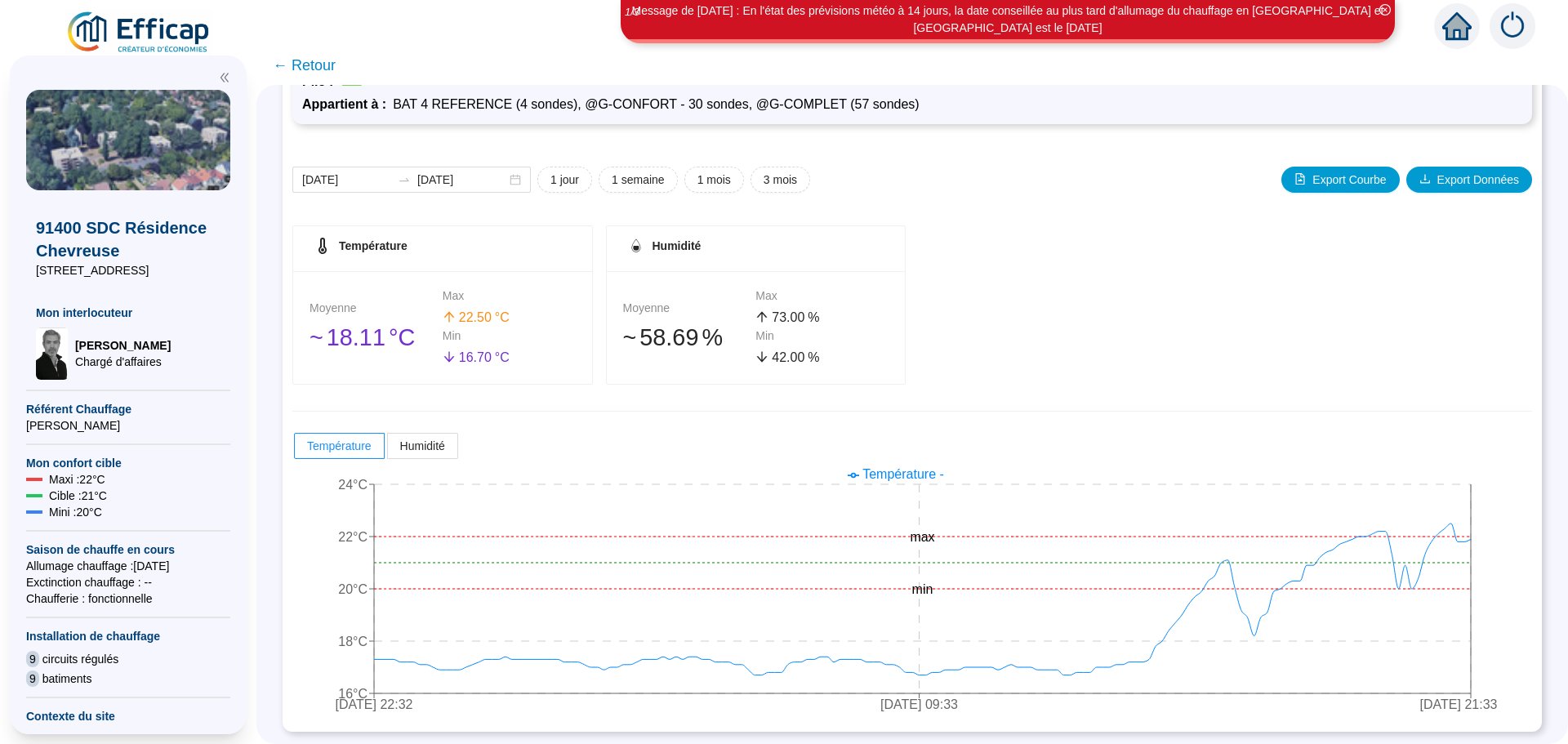
click at [300, 71] on span "← Retour" at bounding box center [304, 65] width 63 height 23
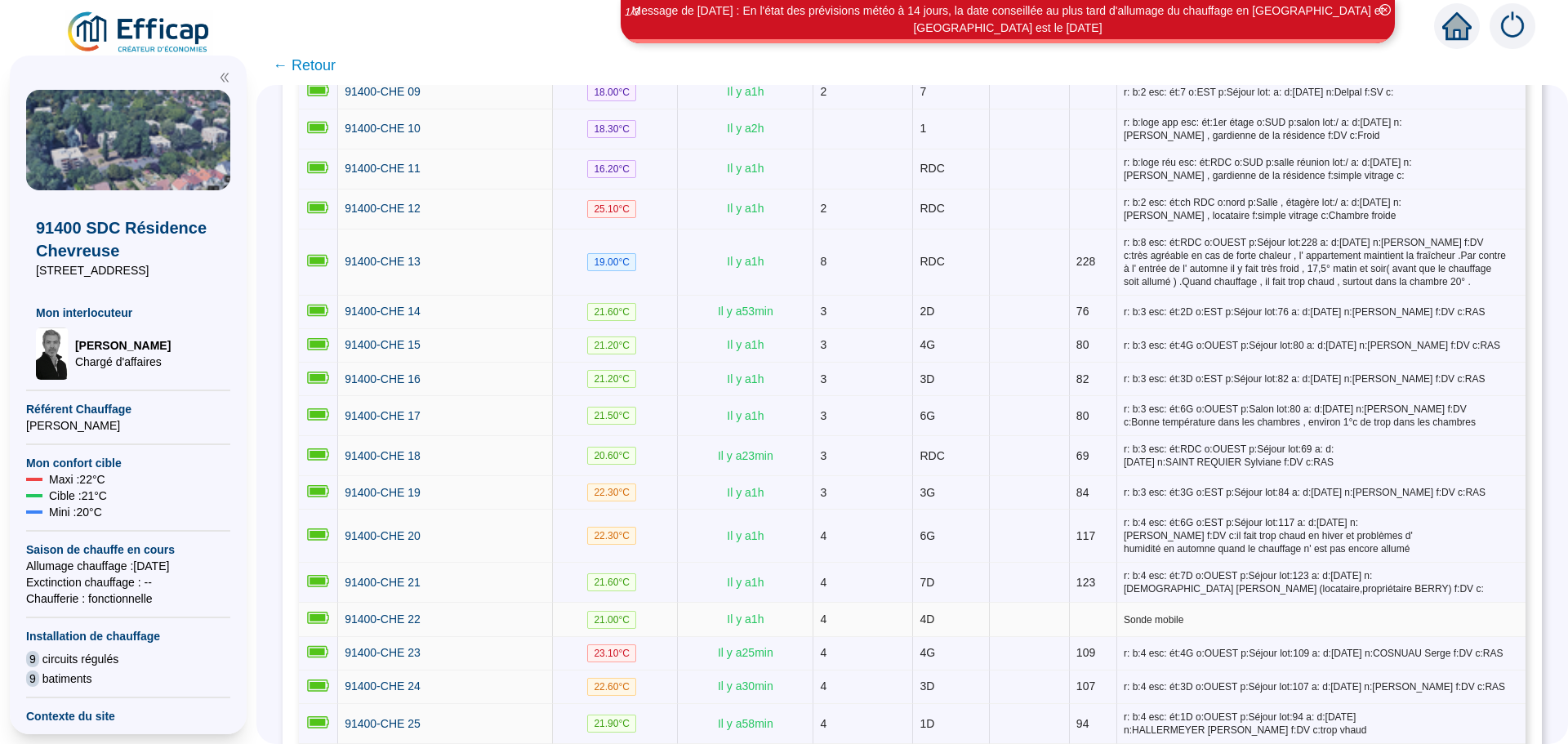
scroll to position [735, 0]
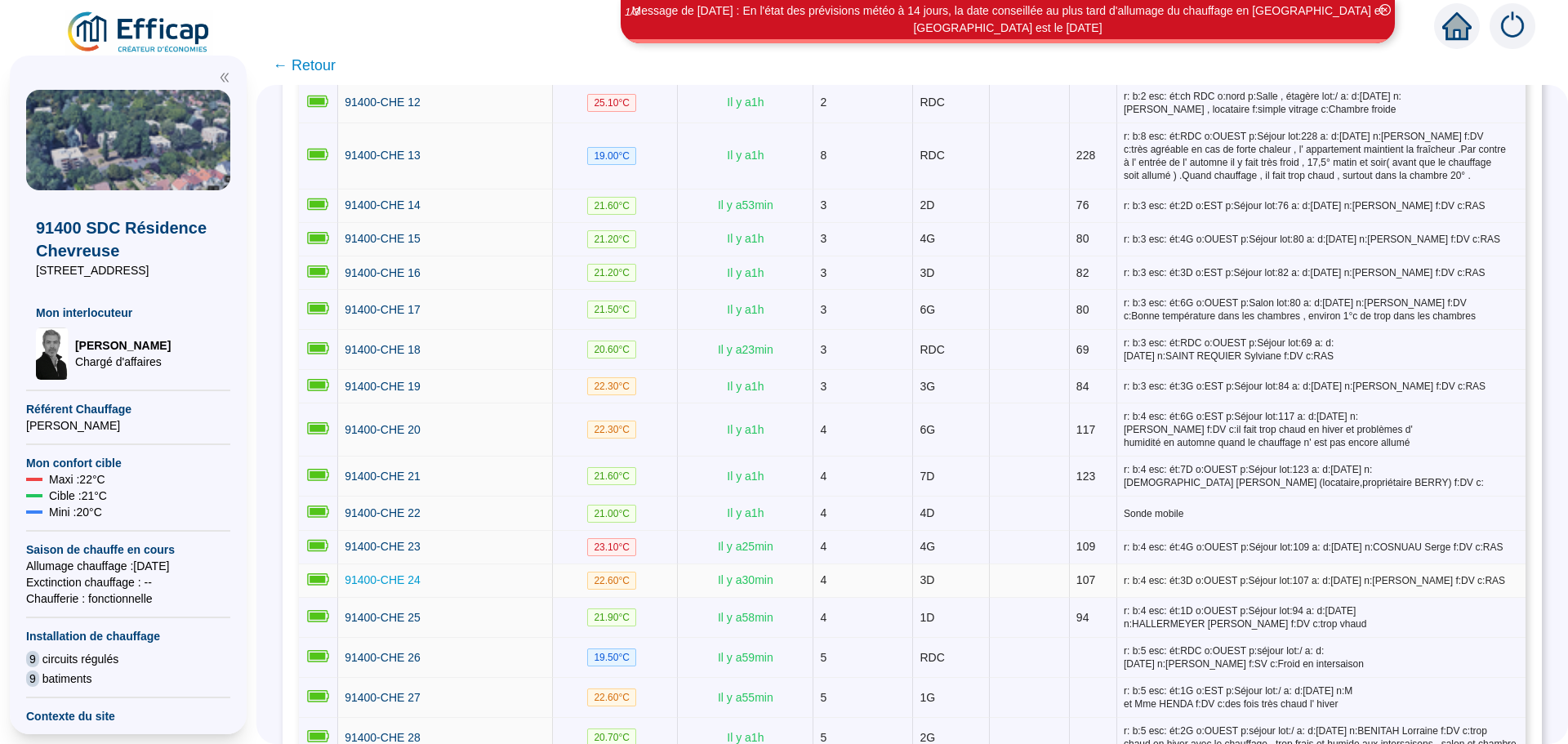
click at [400, 573] on span "91400-CHE 24" at bounding box center [382, 580] width 76 height 13
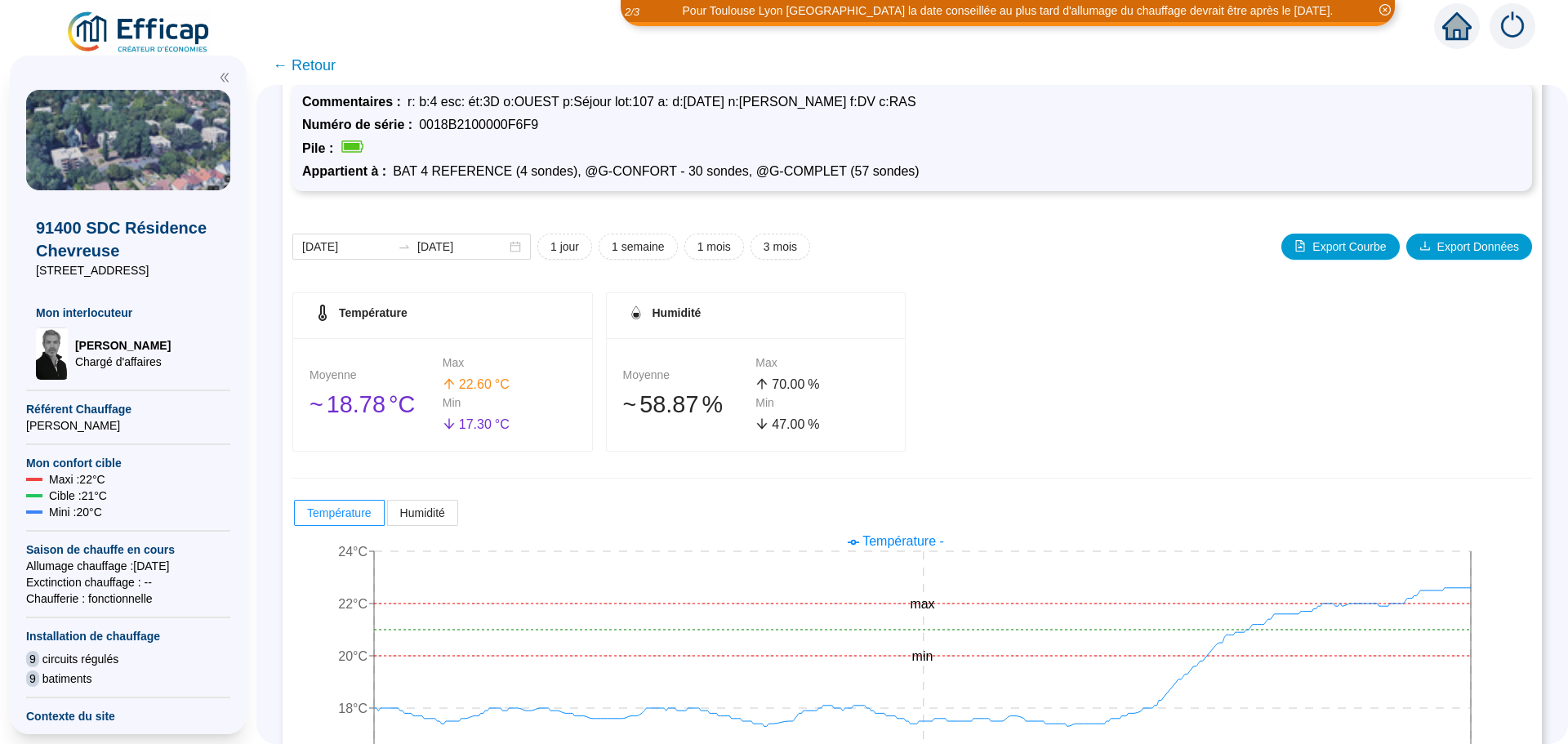
scroll to position [128, 0]
